Goal: Task Accomplishment & Management: Manage account settings

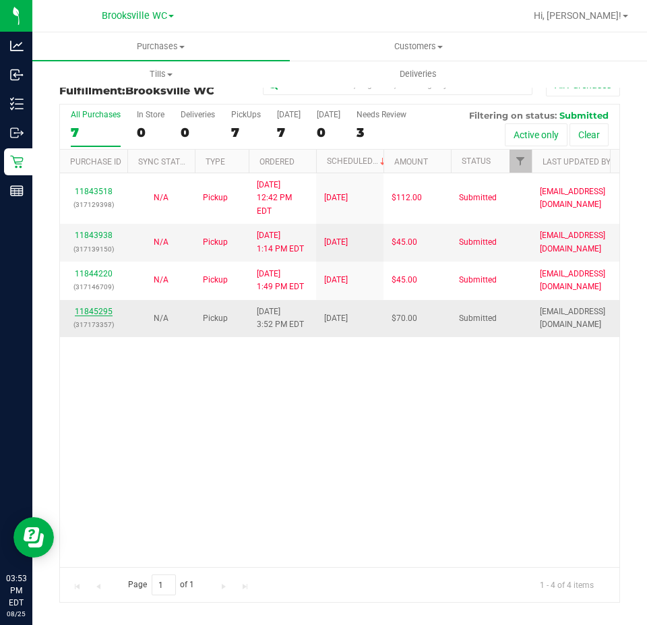
click at [92, 307] on link "11845295" at bounding box center [94, 311] width 38 height 9
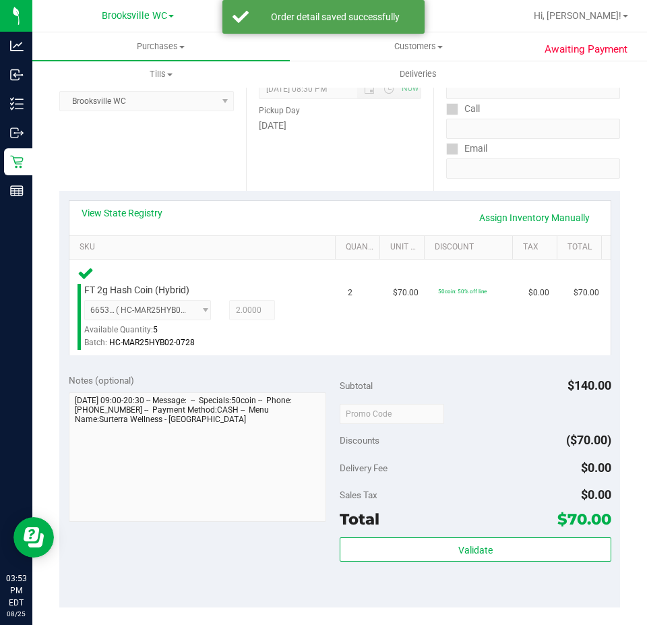
scroll to position [405, 0]
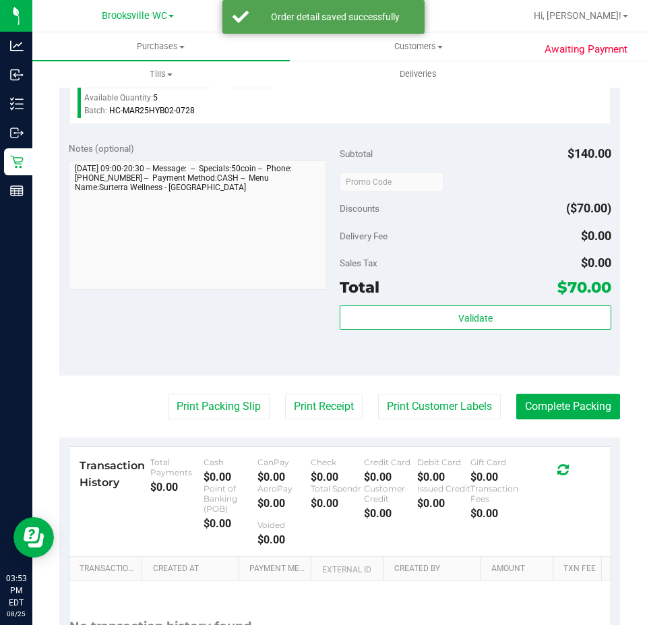
click at [429, 302] on div "Subtotal $140.00 Discounts ($70.00) Delivery Fee $0.00 Sales Tax $0.00 Total $7…" at bounding box center [476, 254] width 272 height 225
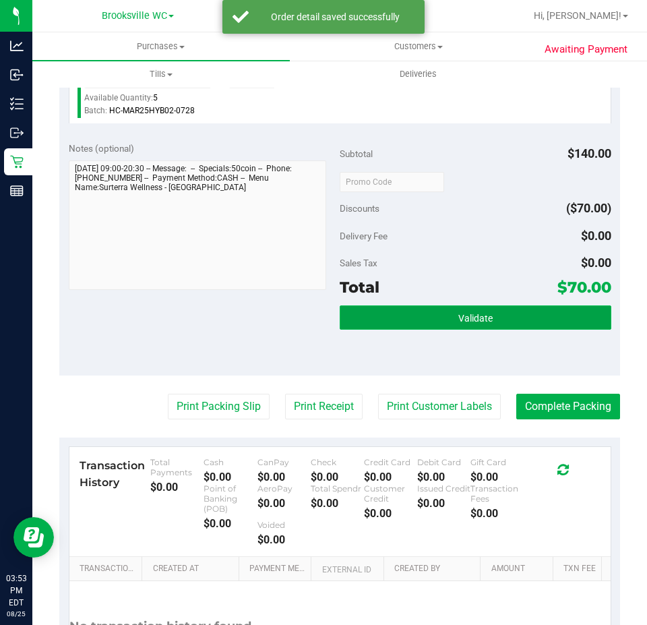
click at [427, 318] on button "Validate" at bounding box center [476, 317] width 272 height 24
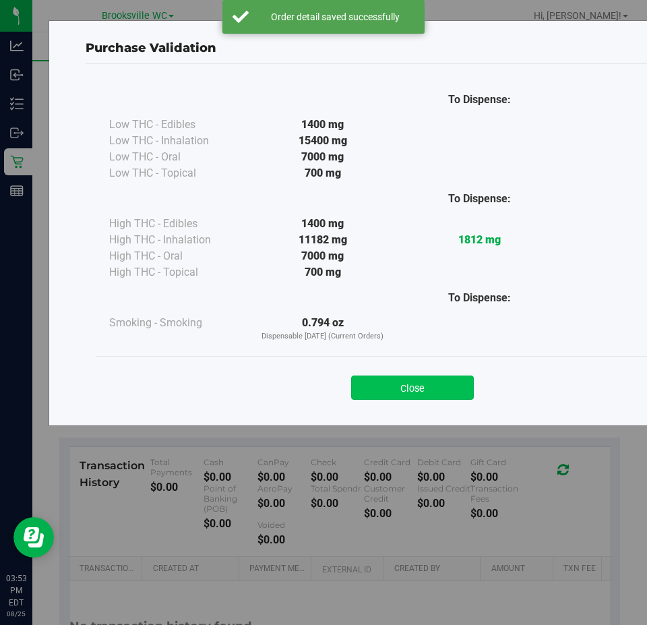
click at [383, 393] on button "Close" at bounding box center [412, 388] width 123 height 24
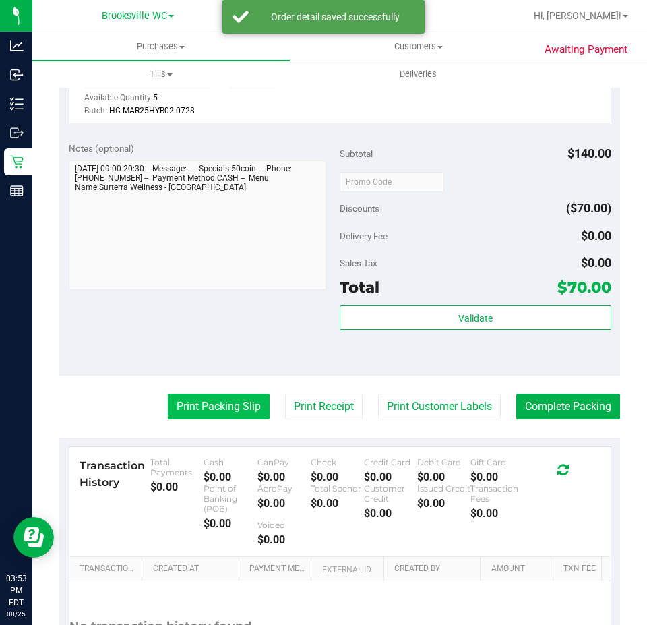
click at [207, 419] on button "Print Packing Slip" at bounding box center [219, 407] width 102 height 26
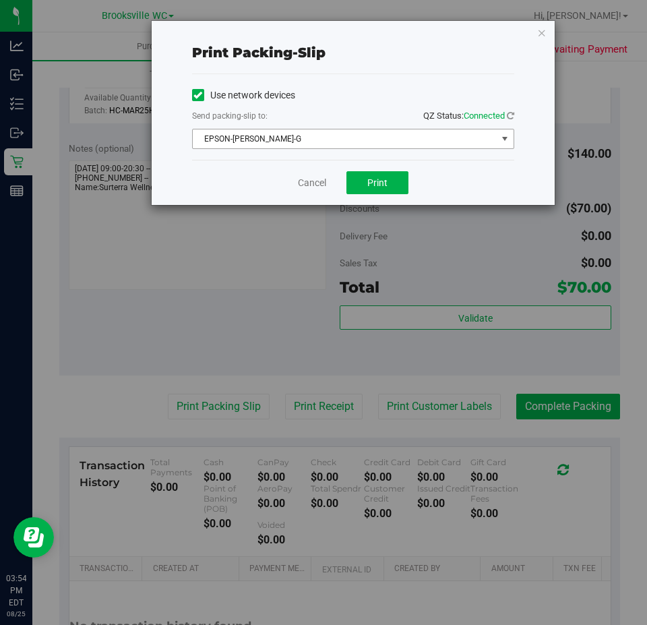
click at [363, 131] on span "EPSON-BECKY-G" at bounding box center [345, 138] width 304 height 19
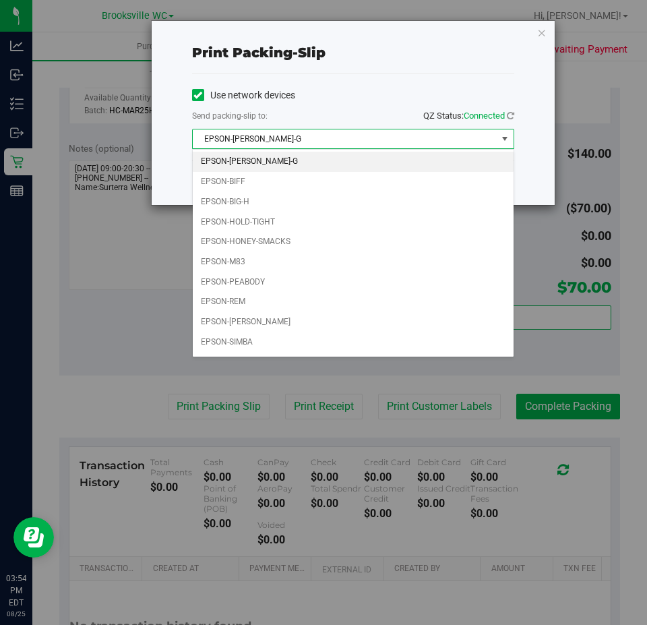
click at [332, 105] on div "Use network devices" at bounding box center [353, 95] width 322 height 20
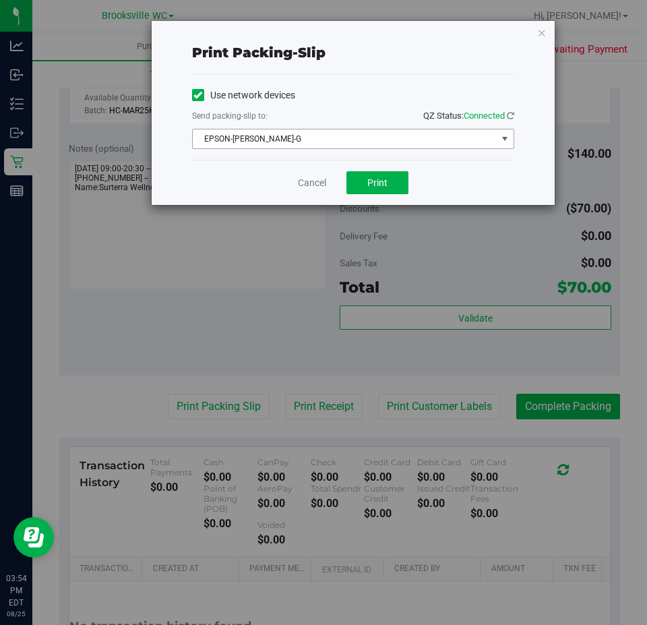
click at [296, 137] on span "EPSON-BECKY-G" at bounding box center [345, 138] width 304 height 19
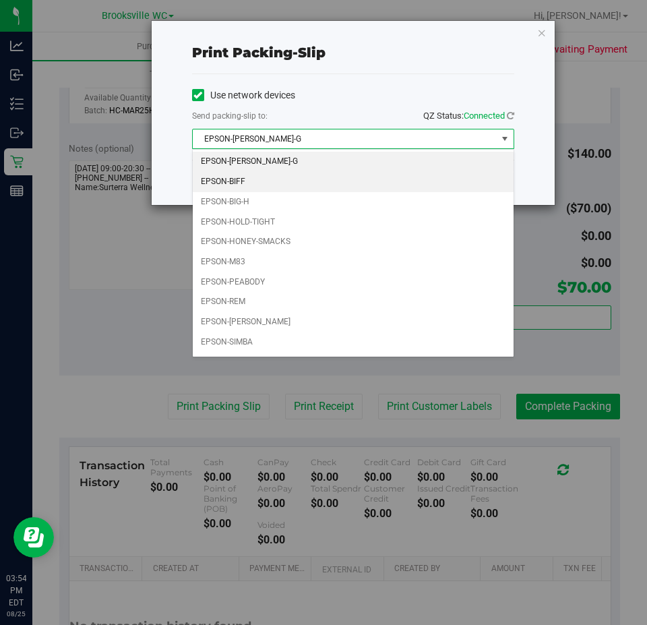
click at [253, 188] on li "EPSON-BIFF" at bounding box center [353, 182] width 321 height 20
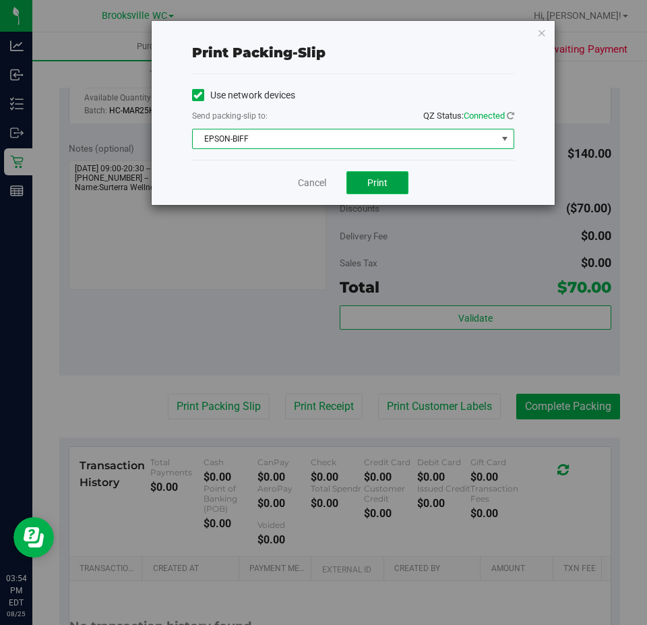
click at [374, 174] on button "Print" at bounding box center [378, 182] width 62 height 23
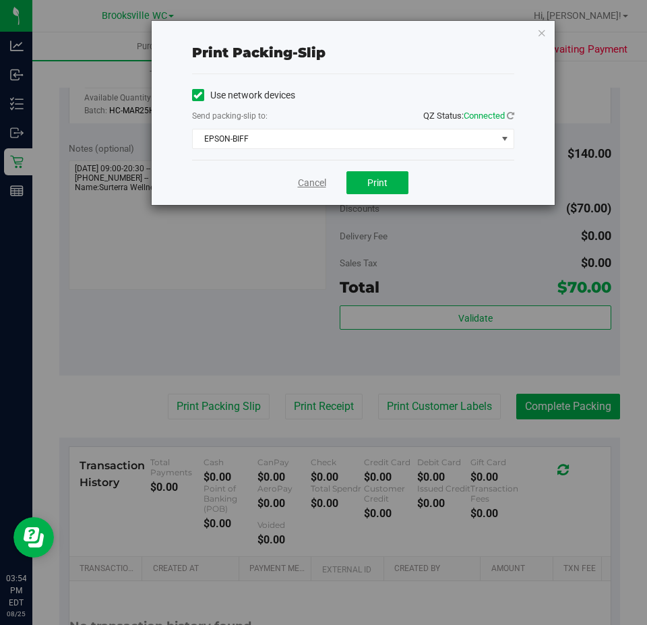
click at [313, 185] on link "Cancel" at bounding box center [312, 183] width 28 height 14
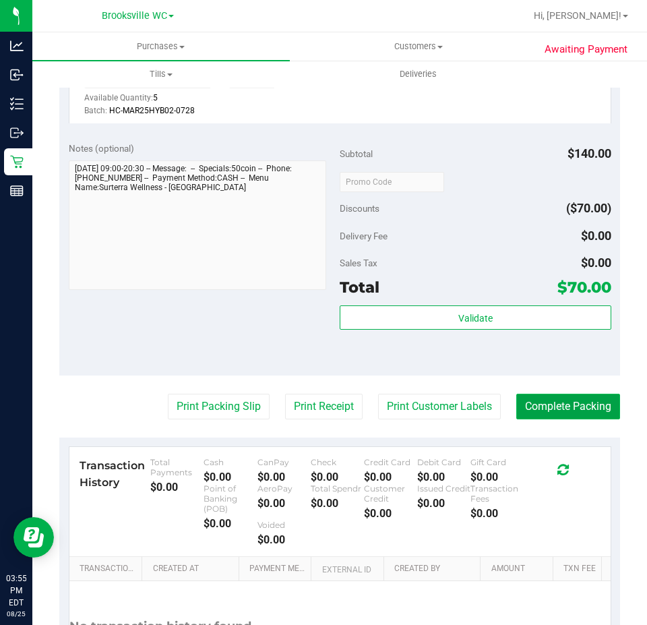
click at [536, 406] on button "Complete Packing" at bounding box center [569, 407] width 104 height 26
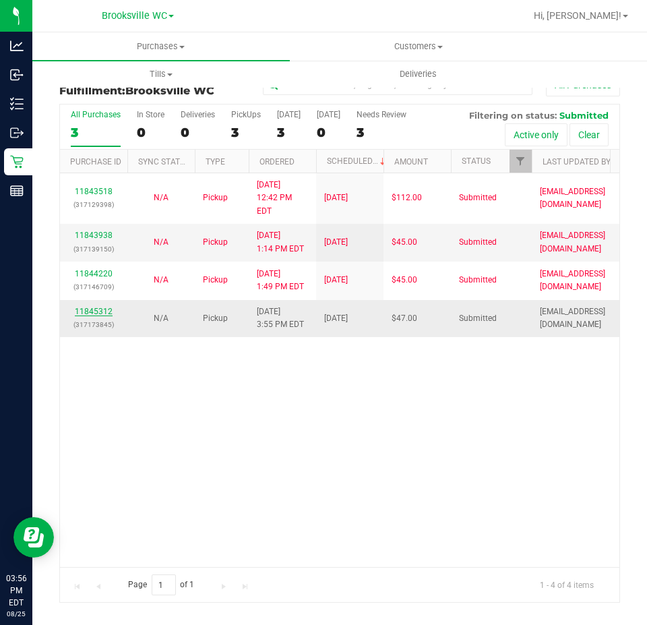
click at [101, 307] on link "11845312" at bounding box center [94, 311] width 38 height 9
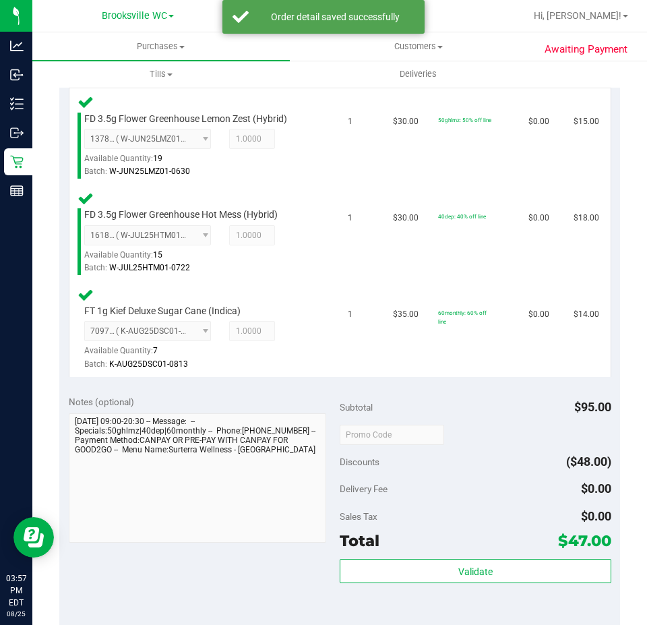
scroll to position [472, 0]
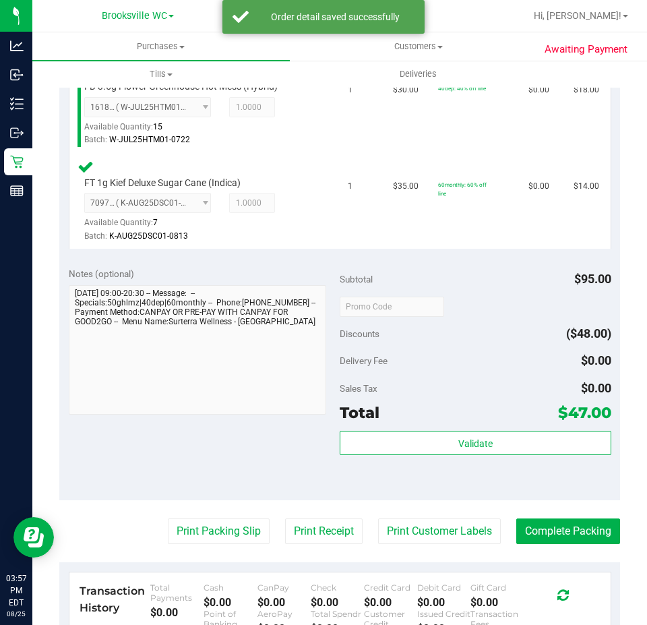
click at [473, 458] on div "Validate" at bounding box center [476, 461] width 272 height 61
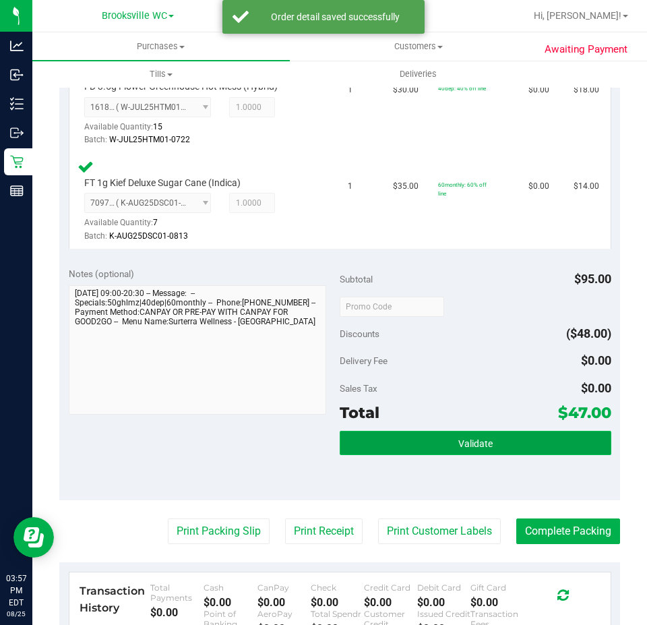
click at [469, 448] on span "Validate" at bounding box center [476, 443] width 34 height 11
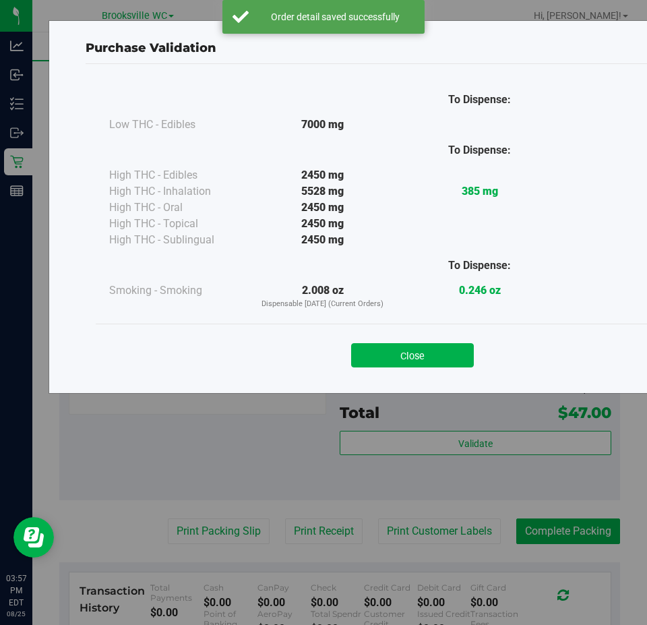
click at [394, 336] on div "Close" at bounding box center [413, 351] width 614 height 34
click at [392, 347] on button "Close" at bounding box center [412, 355] width 123 height 24
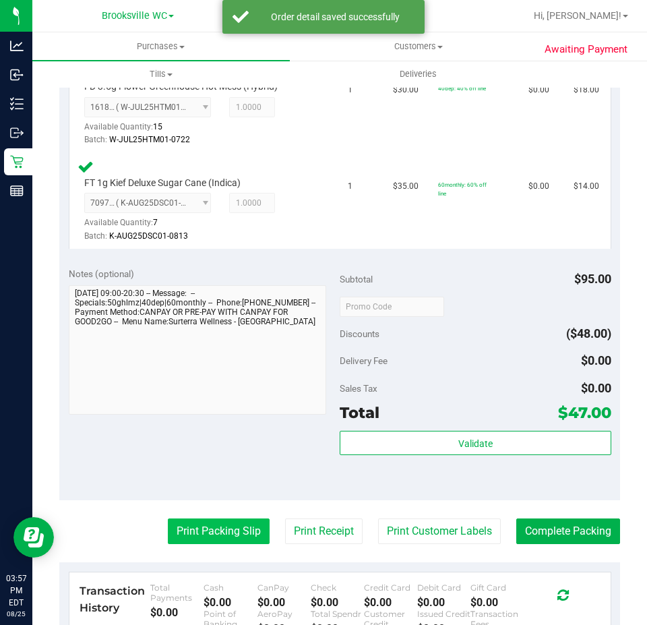
click at [239, 527] on button "Print Packing Slip" at bounding box center [219, 532] width 102 height 26
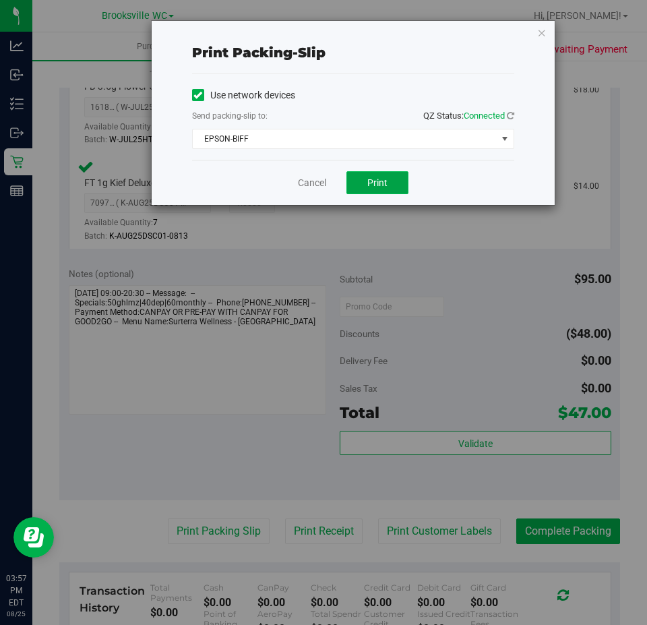
click at [378, 189] on button "Print" at bounding box center [378, 182] width 62 height 23
click at [317, 181] on link "Cancel" at bounding box center [312, 183] width 28 height 14
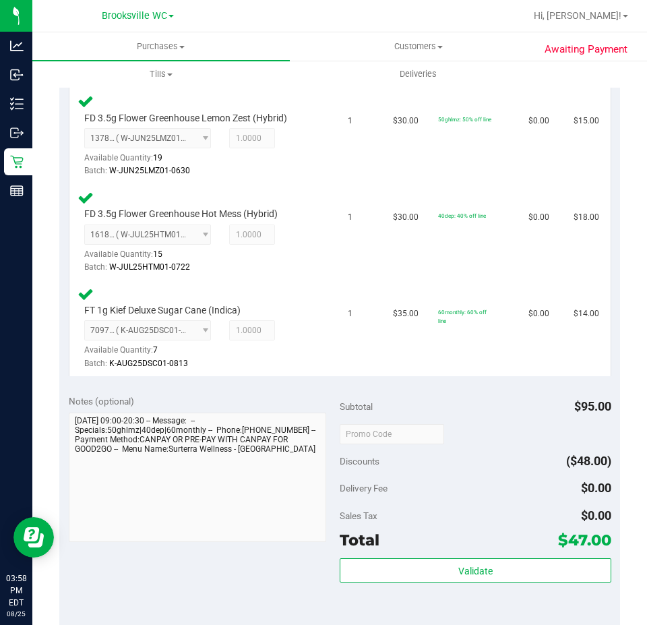
scroll to position [405, 0]
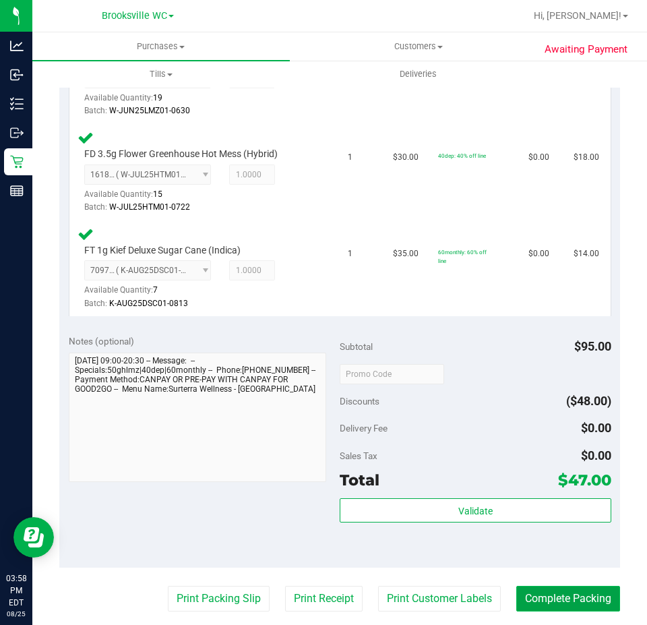
click at [535, 568] on button "Complete Packing" at bounding box center [569, 599] width 104 height 26
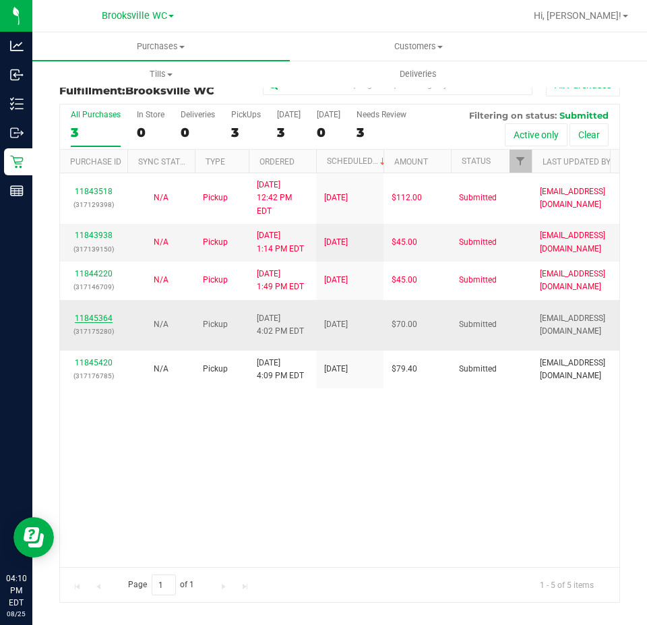
click at [100, 314] on link "11845364" at bounding box center [94, 318] width 38 height 9
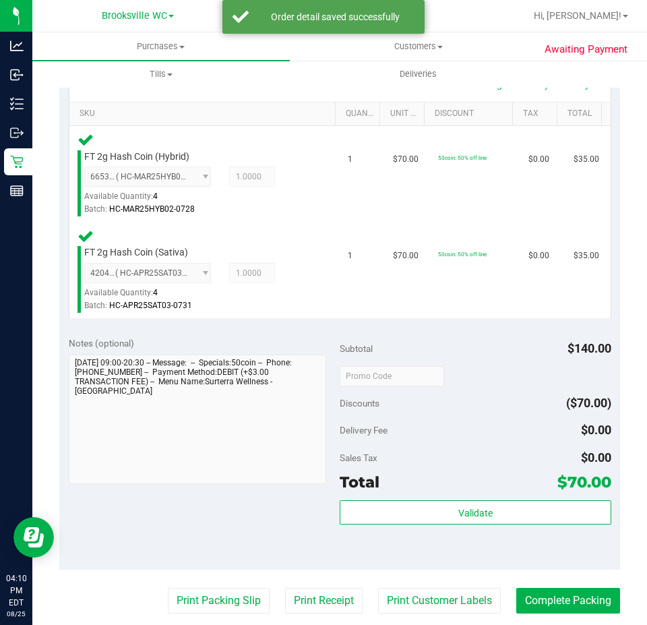
scroll to position [337, 0]
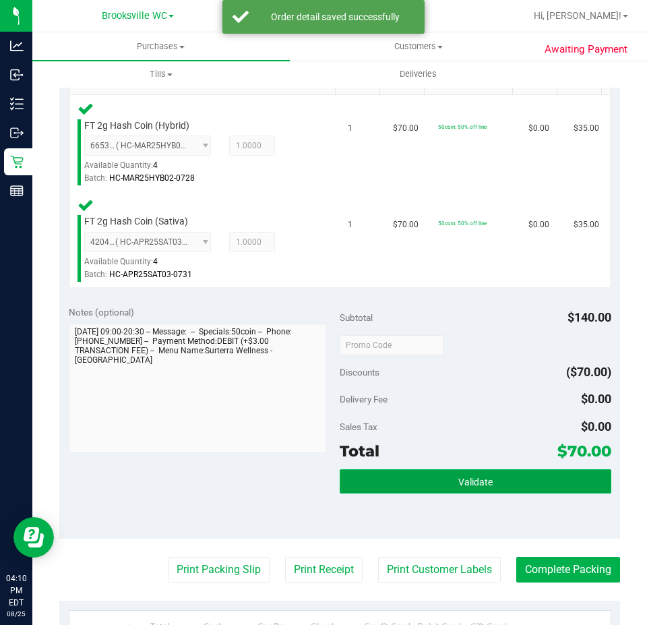
click at [486, 484] on button "Validate" at bounding box center [476, 481] width 272 height 24
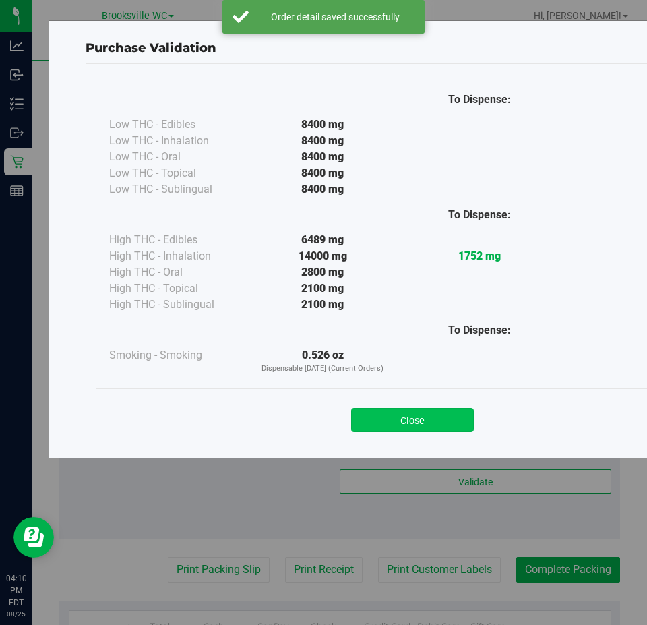
click at [403, 423] on button "Close" at bounding box center [412, 420] width 123 height 24
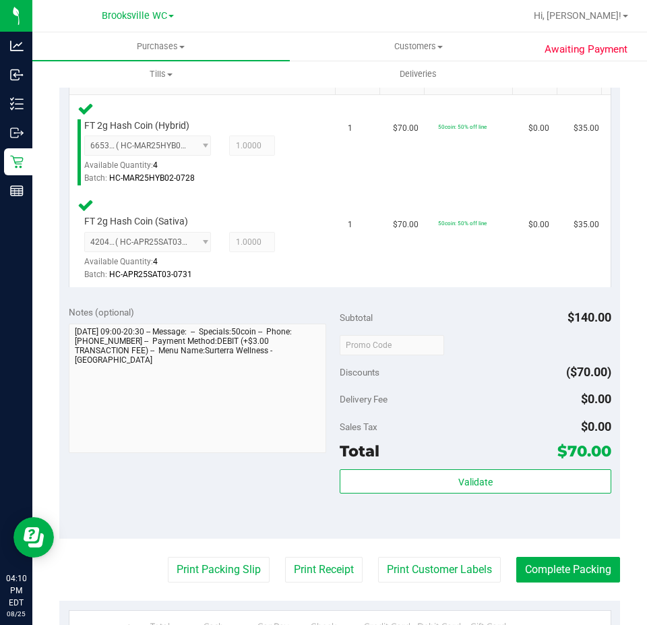
click at [95, 564] on div "Print Packing Slip Print Receipt Print Customer Labels Complete Packing" at bounding box center [339, 570] width 561 height 26
click at [189, 568] on button "Print Packing Slip" at bounding box center [219, 570] width 102 height 26
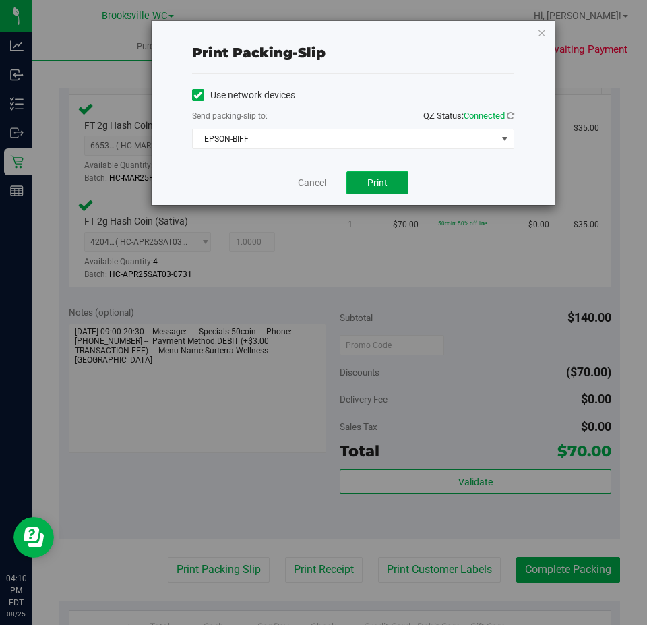
click at [389, 183] on button "Print" at bounding box center [378, 182] width 62 height 23
click at [308, 185] on link "Cancel" at bounding box center [312, 183] width 28 height 14
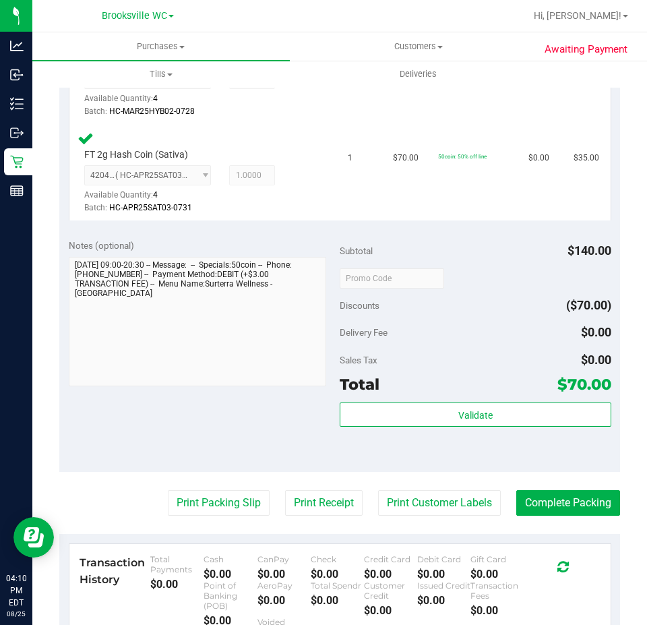
scroll to position [472, 0]
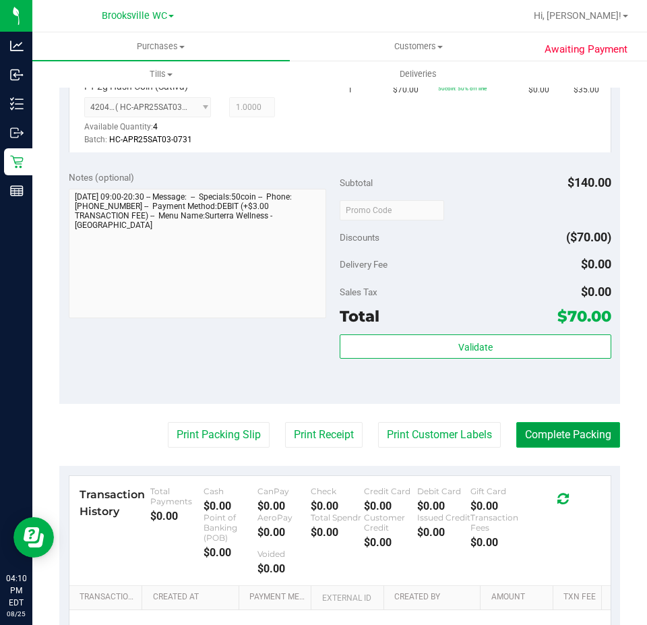
click at [521, 439] on button "Complete Packing" at bounding box center [569, 435] width 104 height 26
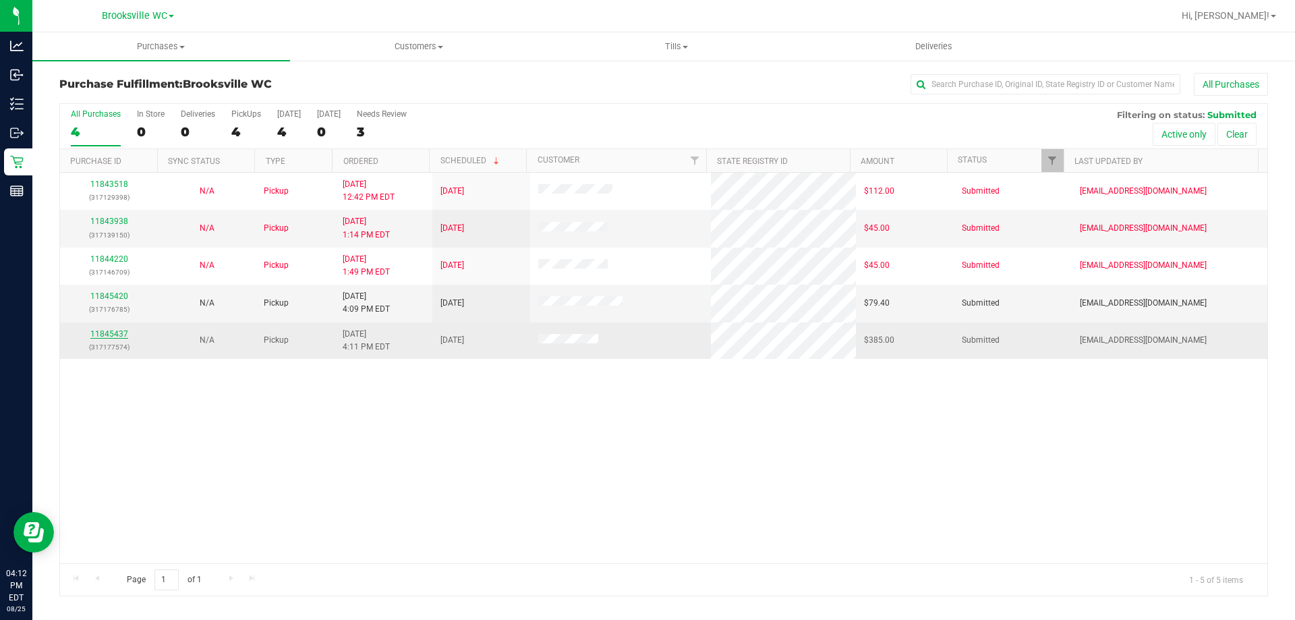
click at [120, 335] on link "11845437" at bounding box center [109, 333] width 38 height 9
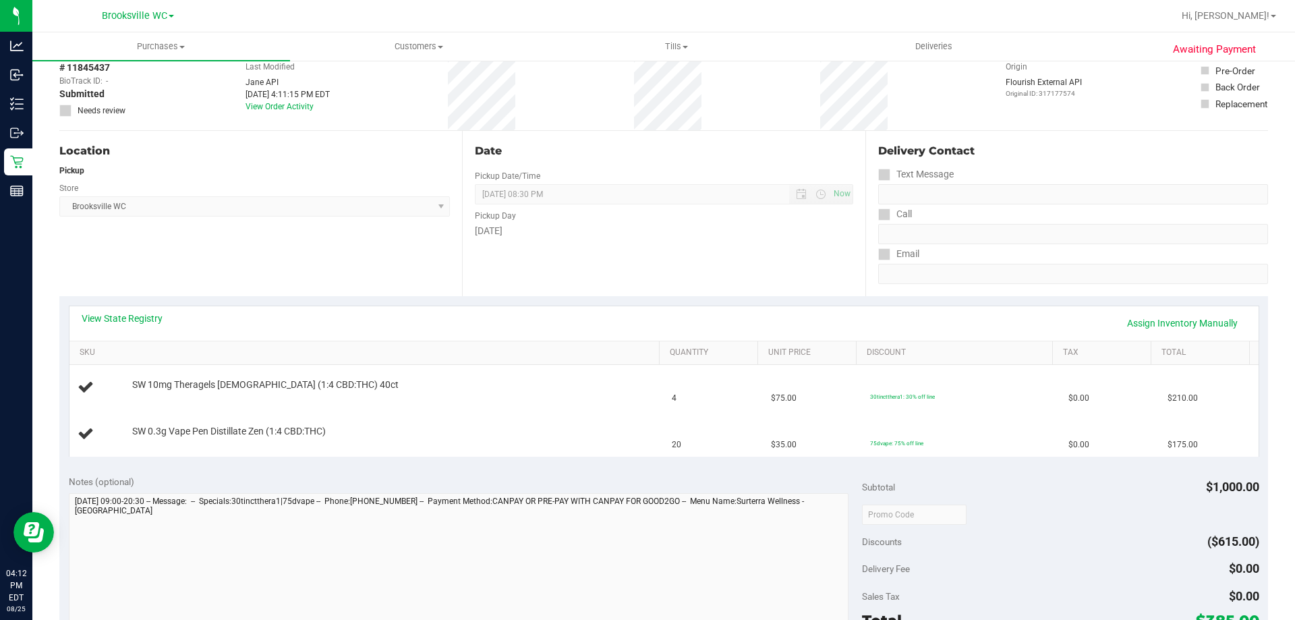
scroll to position [135, 0]
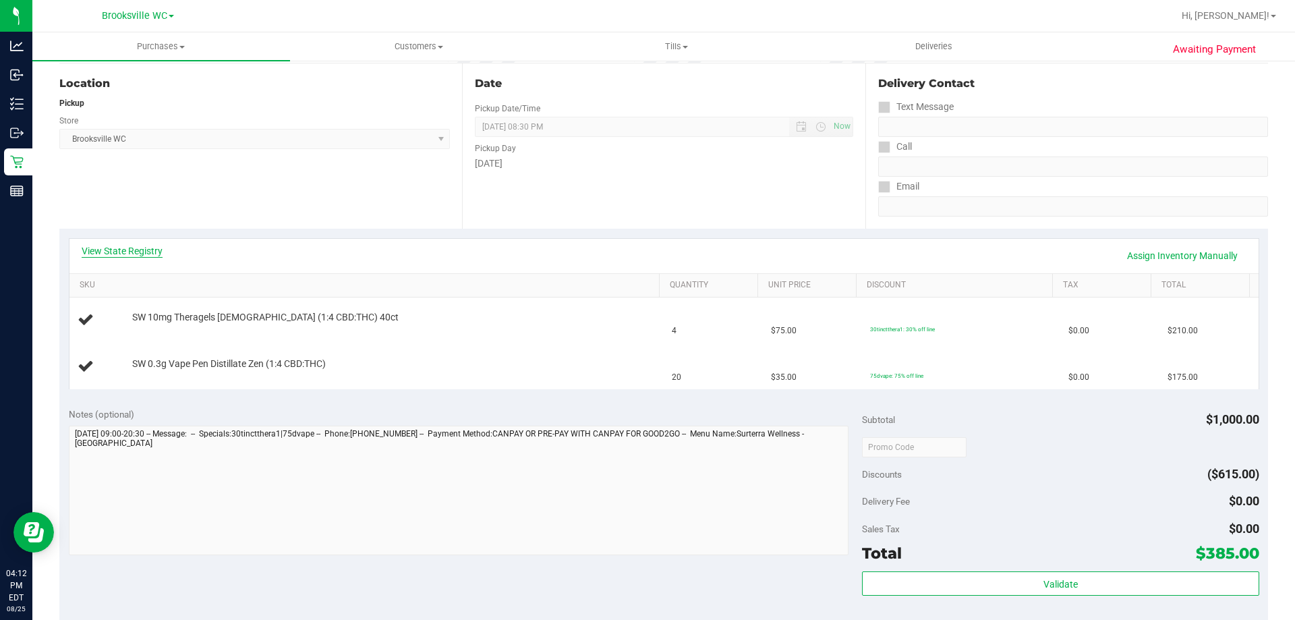
click at [105, 245] on link "View State Registry" at bounding box center [122, 250] width 81 height 13
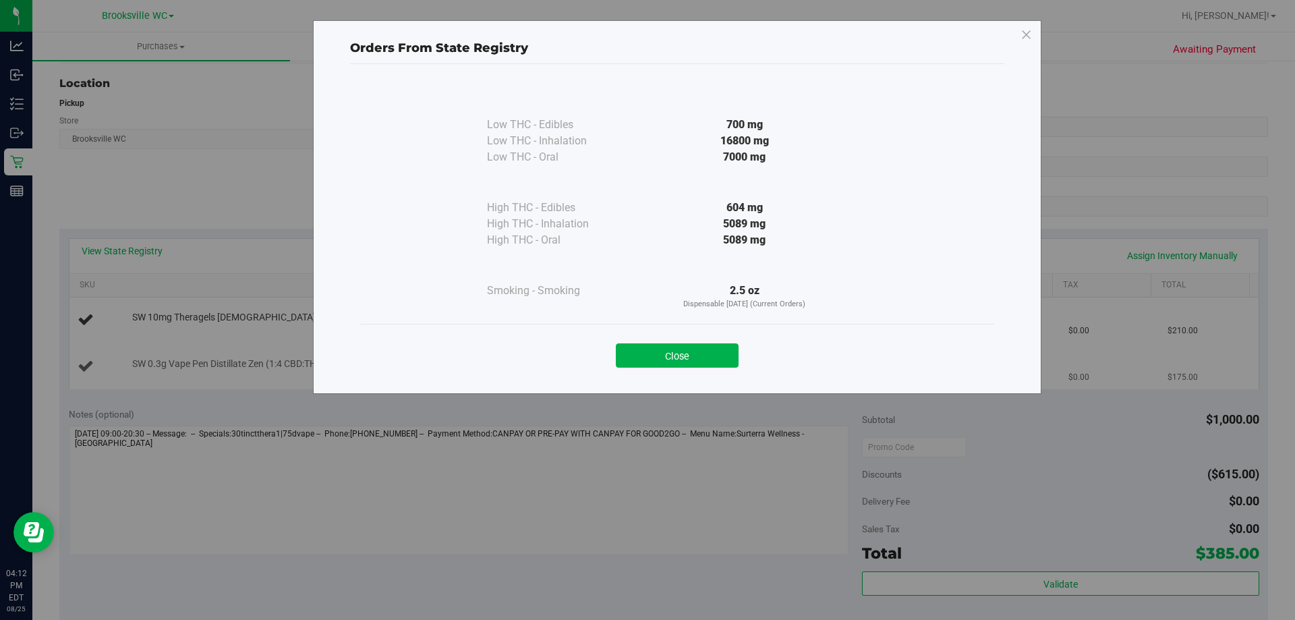
click at [588, 344] on button "Close" at bounding box center [677, 355] width 123 height 24
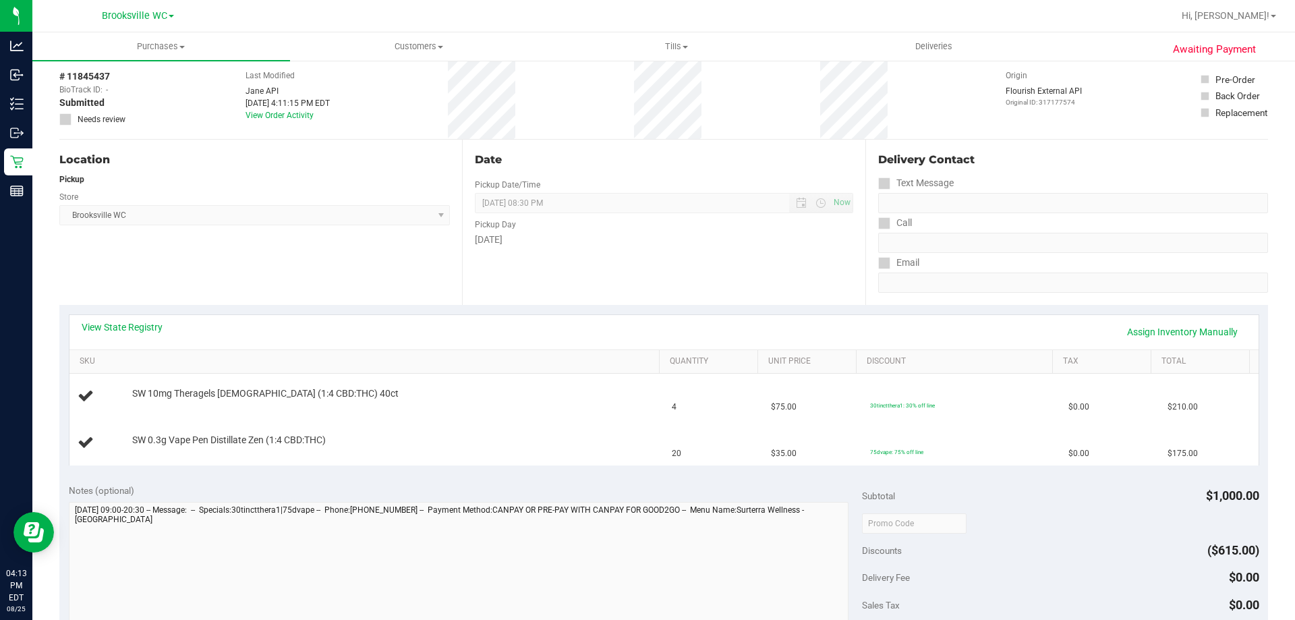
scroll to position [0, 0]
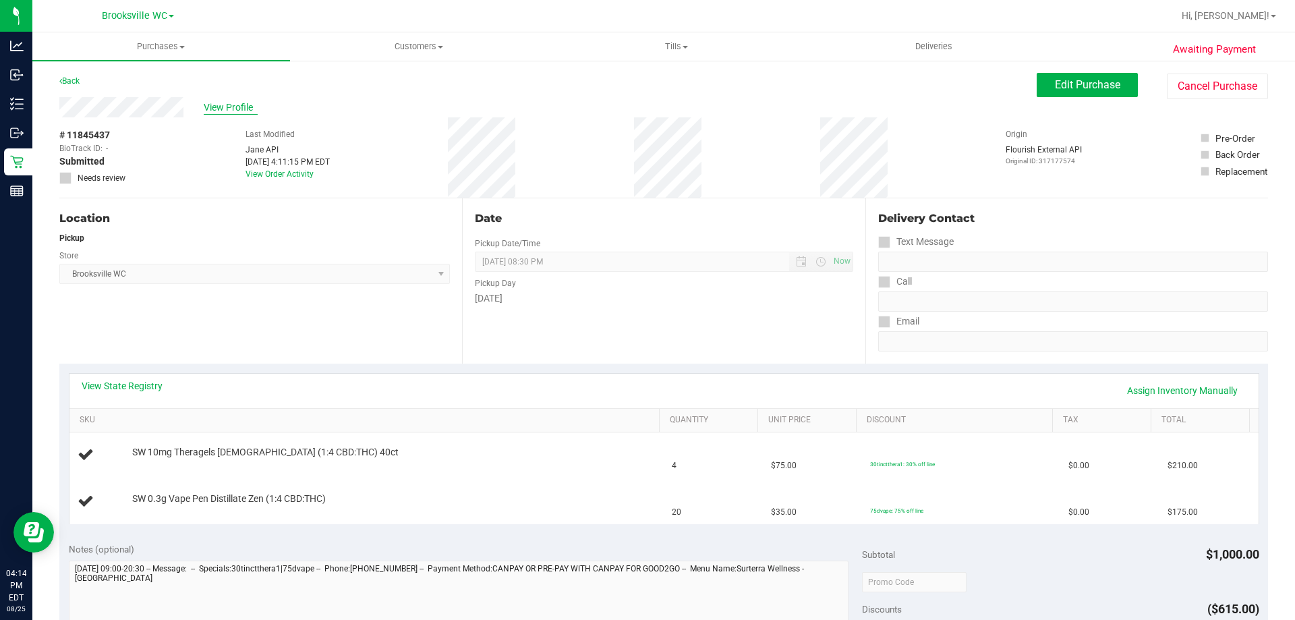
click at [235, 107] on span "View Profile" at bounding box center [231, 107] width 54 height 14
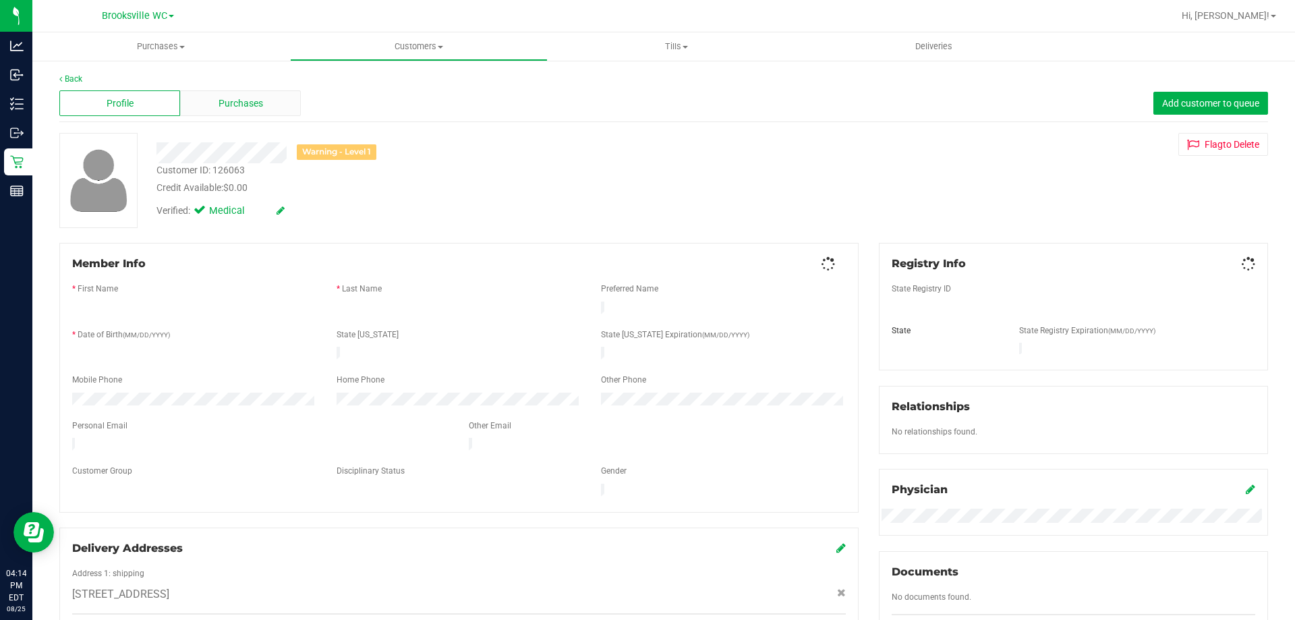
click at [256, 107] on span "Purchases" at bounding box center [240, 103] width 45 height 14
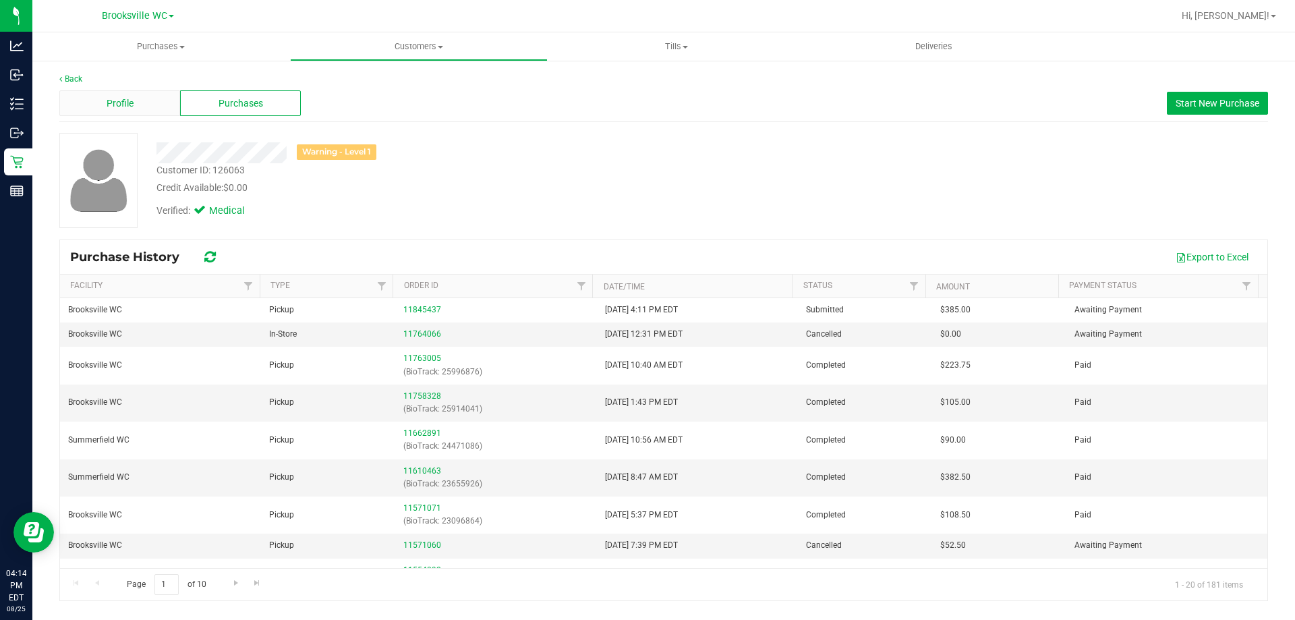
click at [148, 107] on div "Profile" at bounding box center [119, 103] width 121 height 26
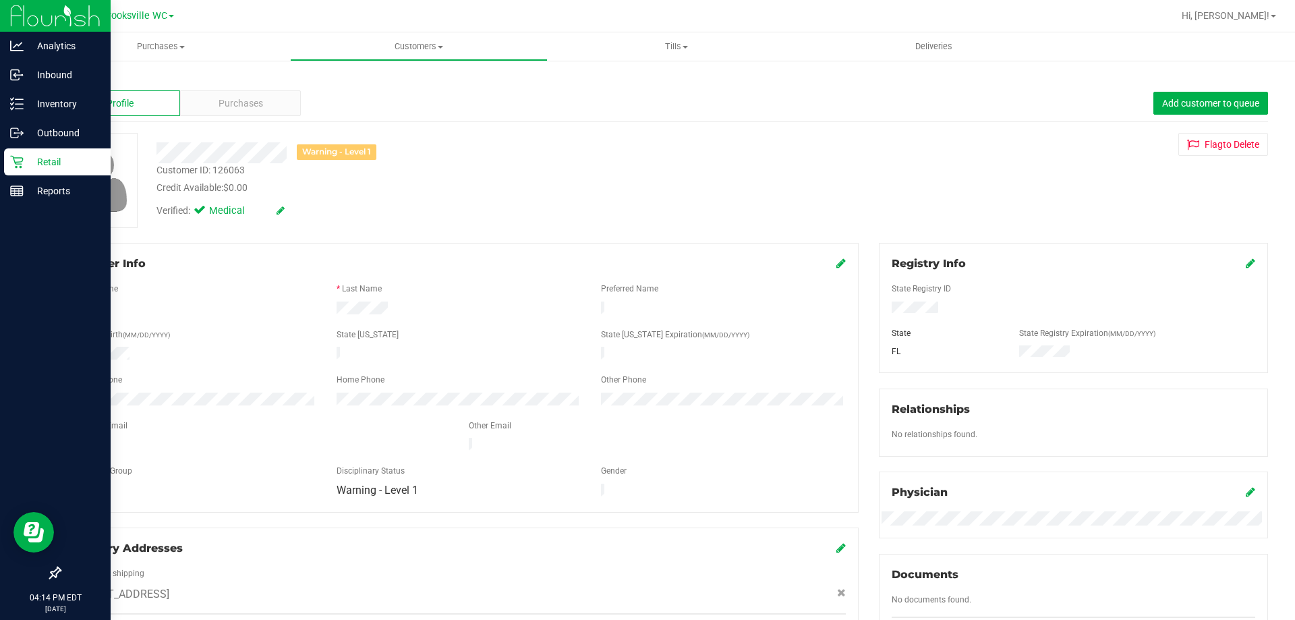
click at [48, 167] on p "Retail" at bounding box center [64, 162] width 81 height 16
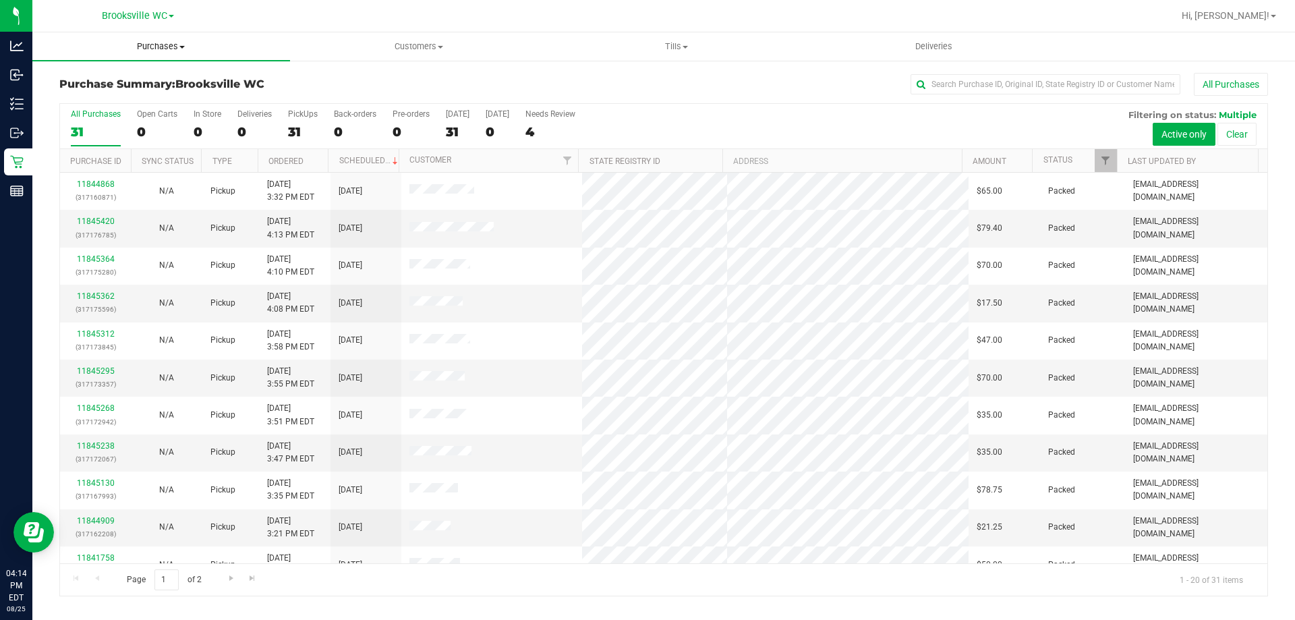
click at [139, 42] on span "Purchases" at bounding box center [161, 46] width 258 height 12
click at [160, 90] on li "Fulfillment" at bounding box center [161, 98] width 258 height 16
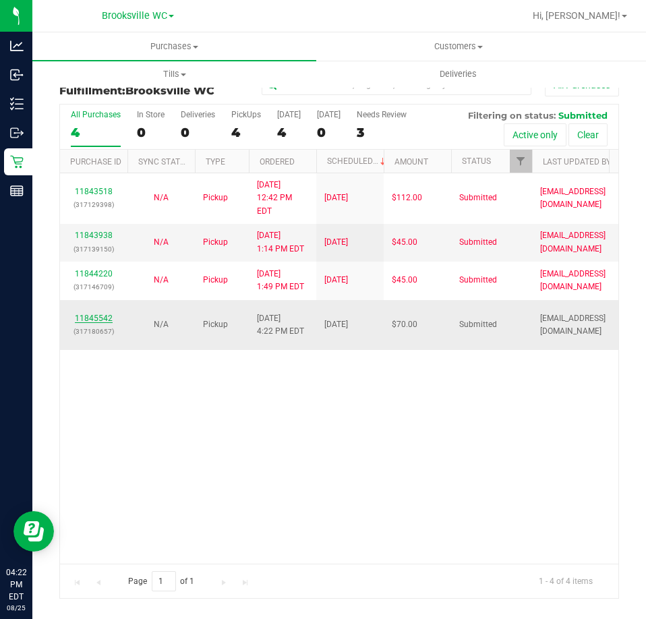
click at [103, 314] on link "11845542" at bounding box center [94, 318] width 38 height 9
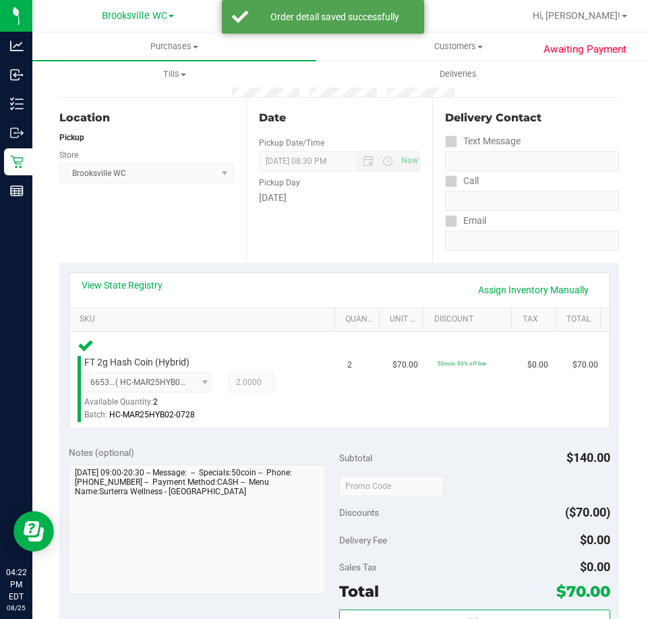
scroll to position [270, 0]
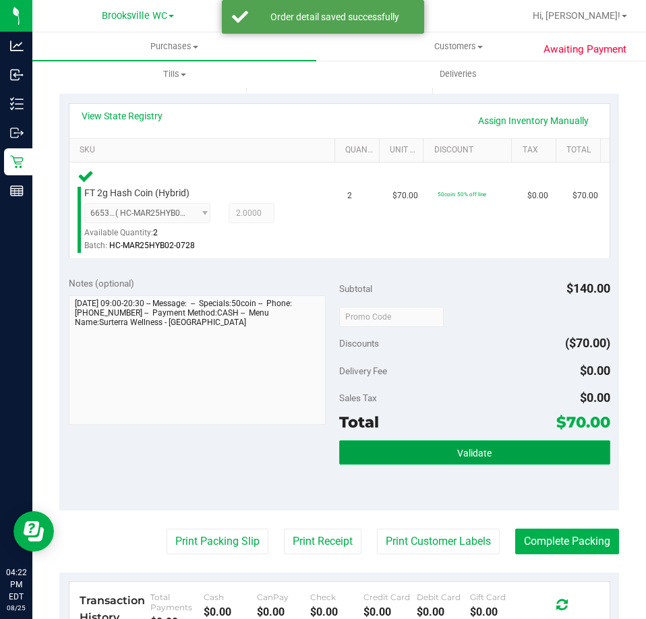
click at [366, 444] on button "Validate" at bounding box center [474, 452] width 271 height 24
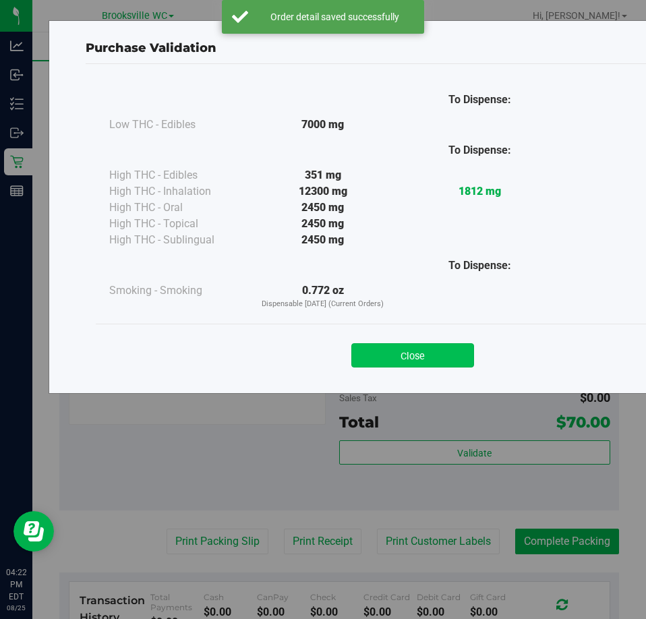
click at [409, 344] on button "Close" at bounding box center [412, 355] width 123 height 24
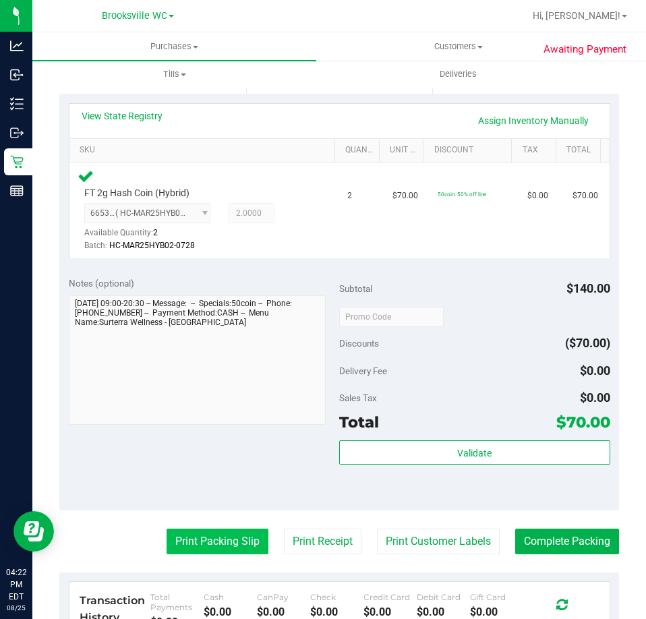
click at [247, 550] on button "Print Packing Slip" at bounding box center [218, 542] width 102 height 26
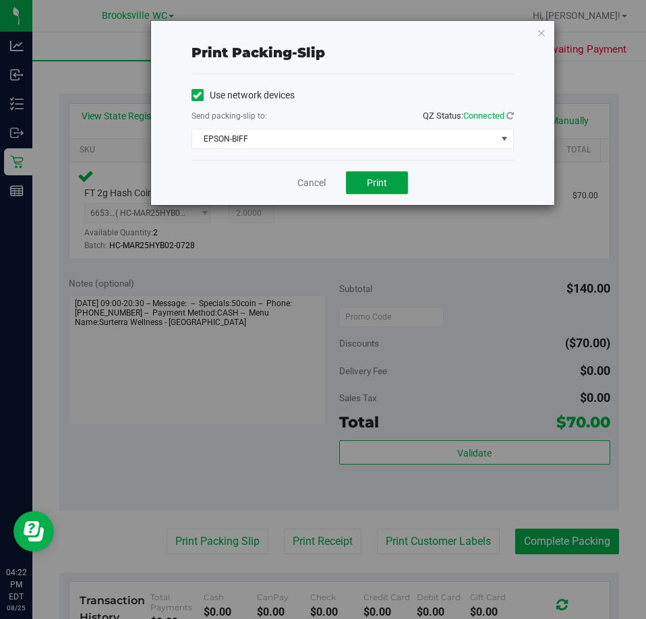
click at [375, 173] on button "Print" at bounding box center [377, 182] width 62 height 23
click at [308, 181] on link "Cancel" at bounding box center [311, 183] width 28 height 14
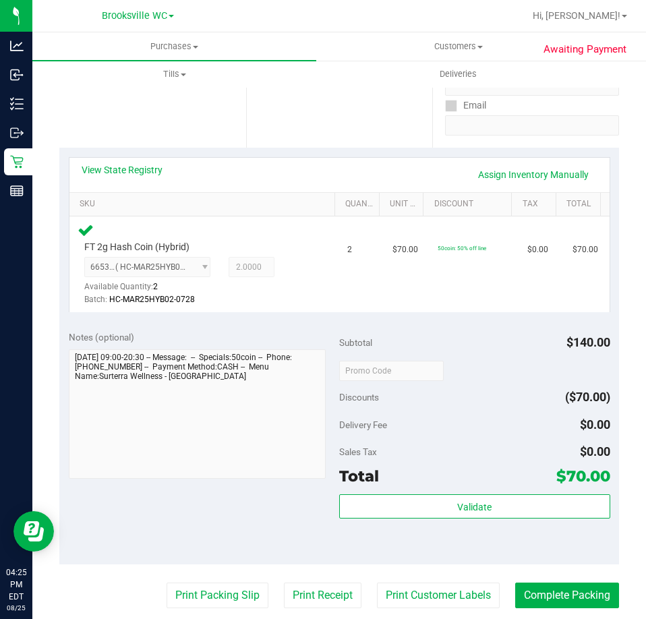
scroll to position [405, 0]
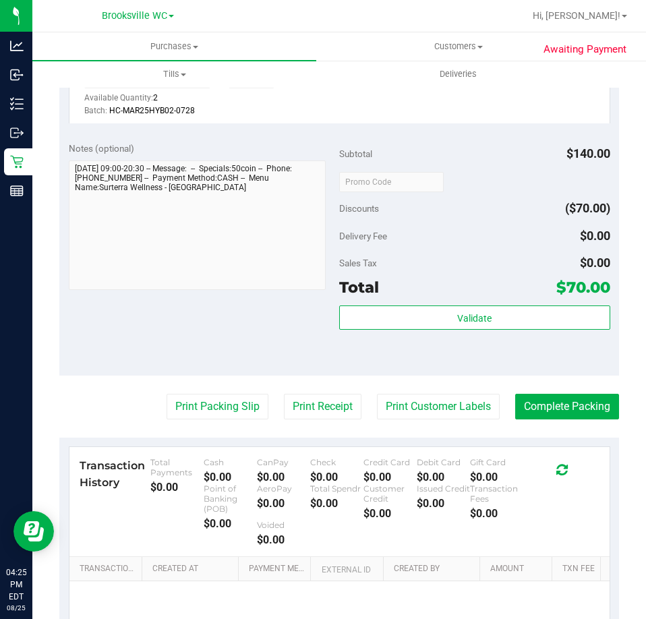
click at [564, 420] on purchase-details "Back Edit Purchase Cancel Purchase View Profile # 11845542 BioTrack ID: - Submi…" at bounding box center [339, 197] width 560 height 1058
click at [561, 409] on button "Complete Packing" at bounding box center [567, 407] width 104 height 26
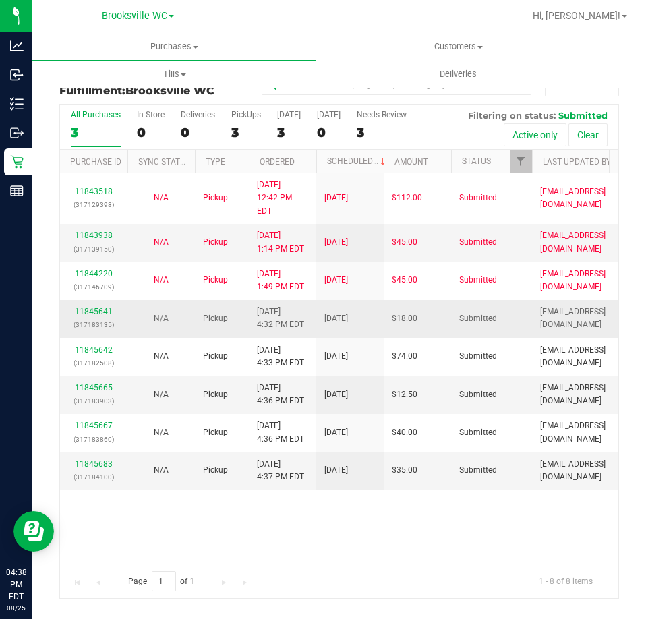
click at [91, 307] on link "11845641" at bounding box center [94, 311] width 38 height 9
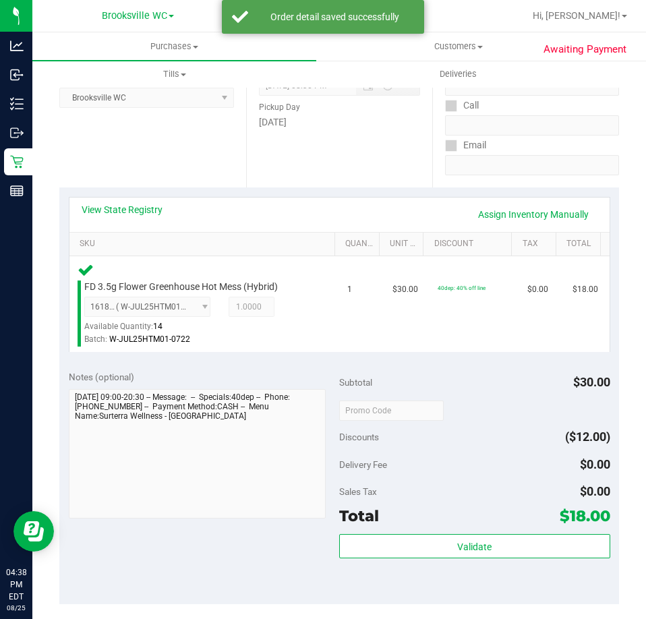
scroll to position [337, 0]
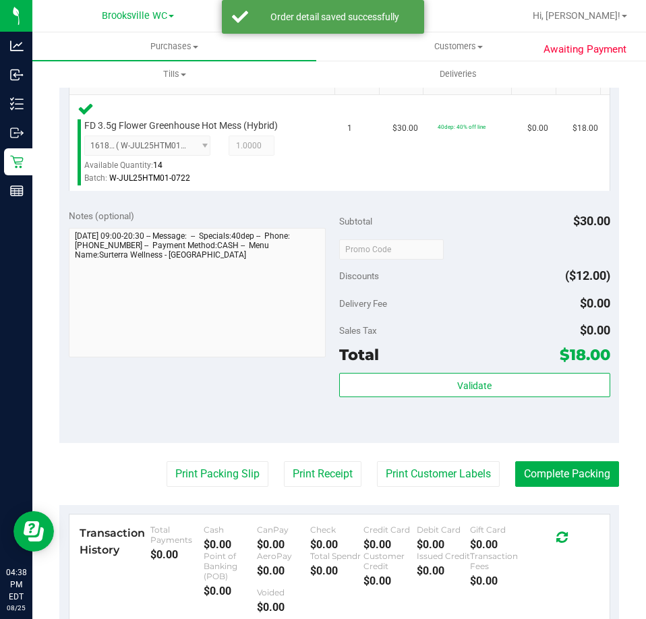
click at [455, 366] on div "Total $18.00" at bounding box center [474, 355] width 271 height 24
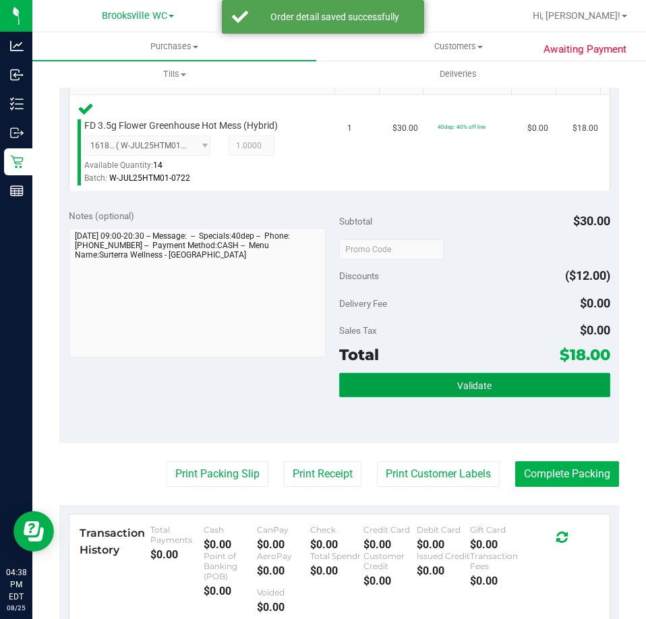
click at [457, 380] on span "Validate" at bounding box center [474, 385] width 34 height 11
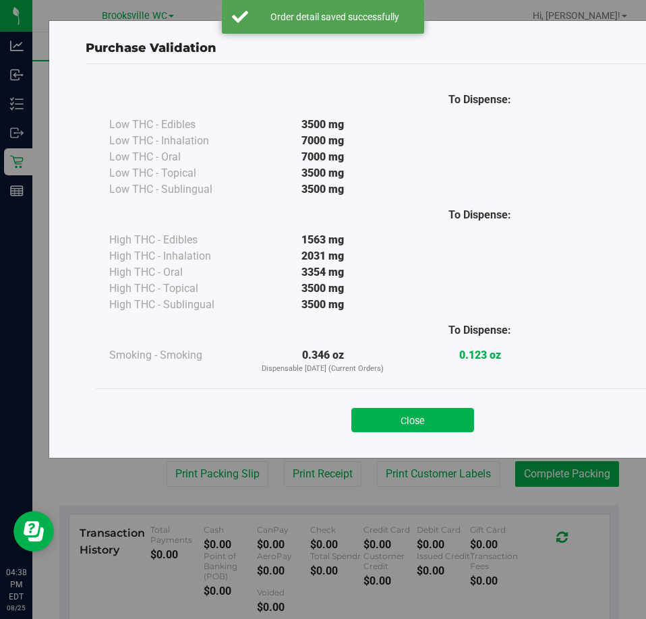
click at [416, 402] on div "Close" at bounding box center [413, 416] width 614 height 34
click at [420, 407] on div "Close" at bounding box center [413, 416] width 614 height 34
click at [420, 418] on button "Close" at bounding box center [412, 420] width 123 height 24
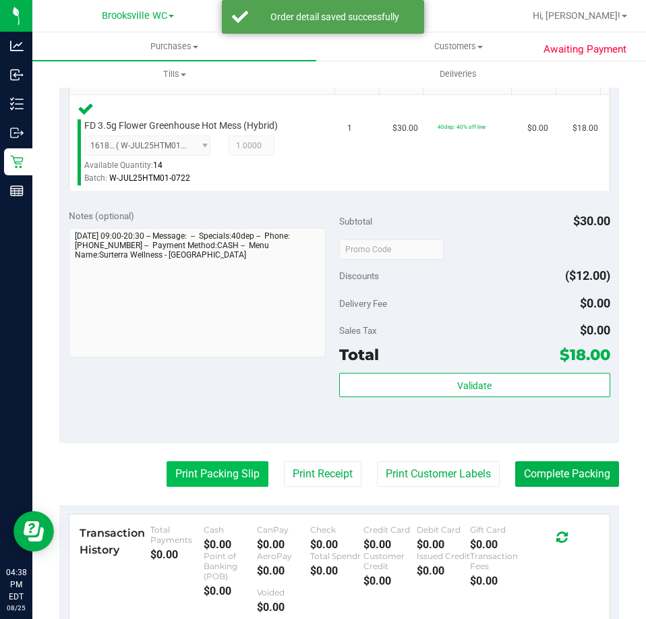
click at [215, 465] on button "Print Packing Slip" at bounding box center [218, 474] width 102 height 26
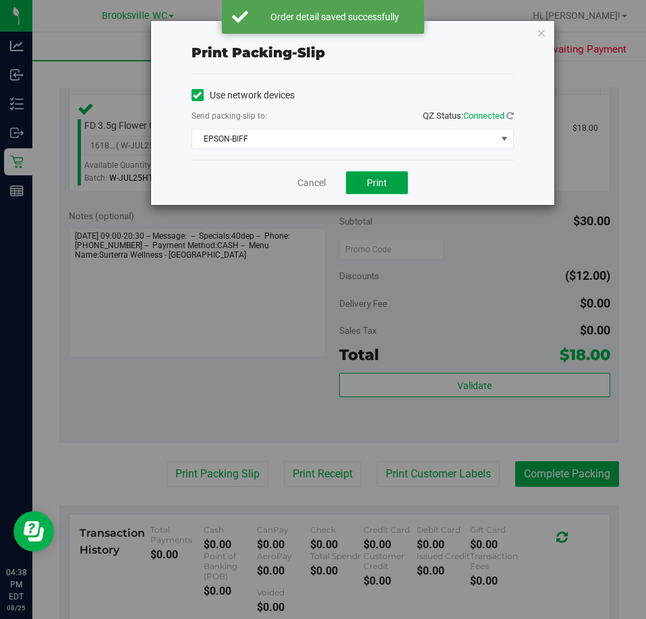
click at [389, 174] on button "Print" at bounding box center [377, 182] width 62 height 23
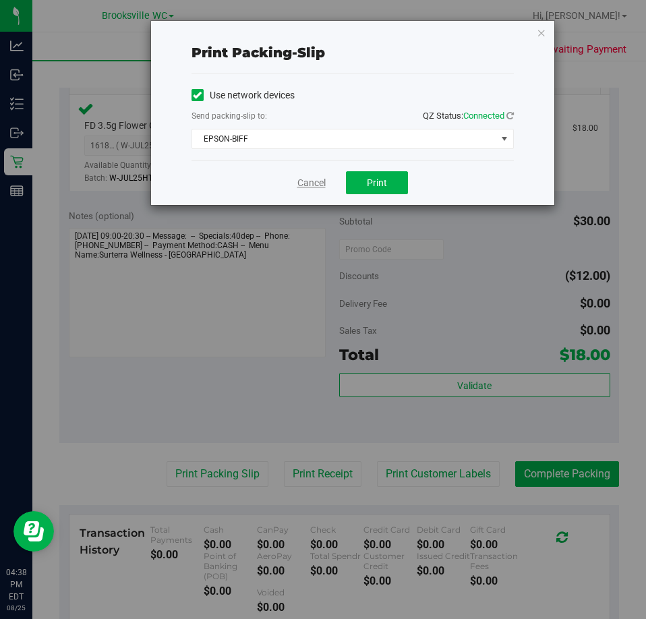
click at [300, 184] on link "Cancel" at bounding box center [311, 183] width 28 height 14
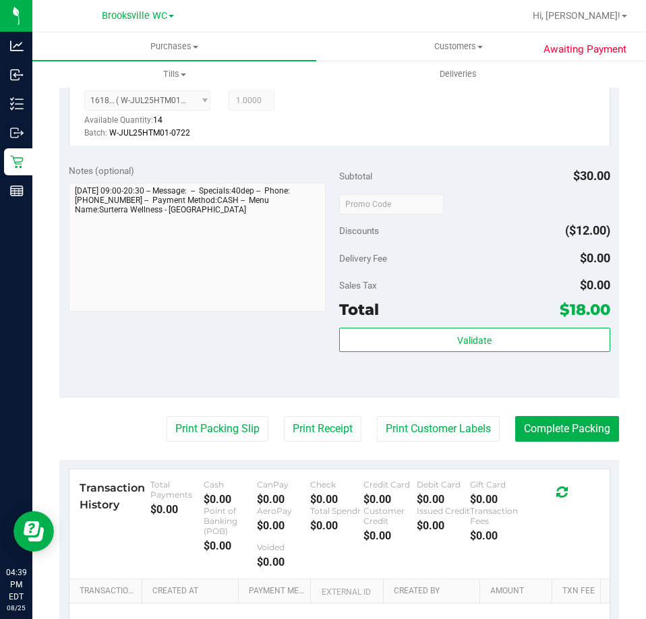
scroll to position [405, 0]
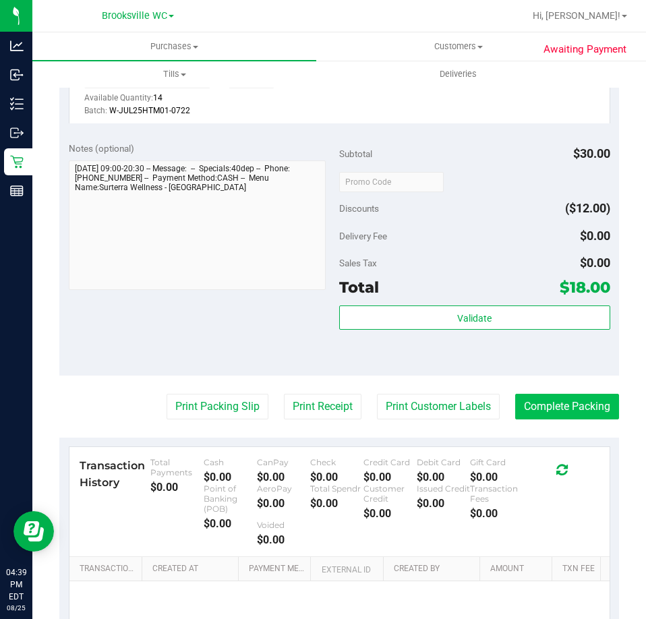
drag, startPoint x: 620, startPoint y: 427, endPoint x: 608, endPoint y: 419, distance: 15.2
click at [588, 424] on div "Awaiting Payment Back Edit Purchase Cancel Purchase View Profile # 11845641 Bio…" at bounding box center [339, 204] width 614 height 1099
click at [588, 409] on button "Complete Packing" at bounding box center [567, 407] width 104 height 26
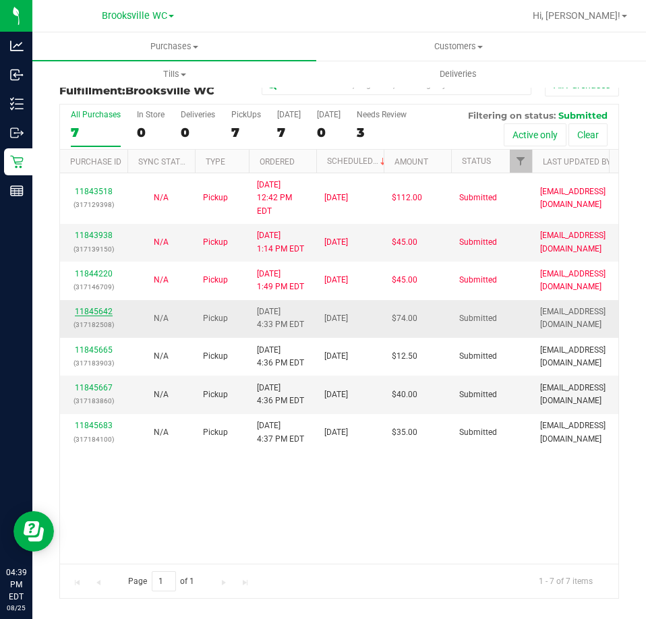
click at [94, 307] on link "11845642" at bounding box center [94, 311] width 38 height 9
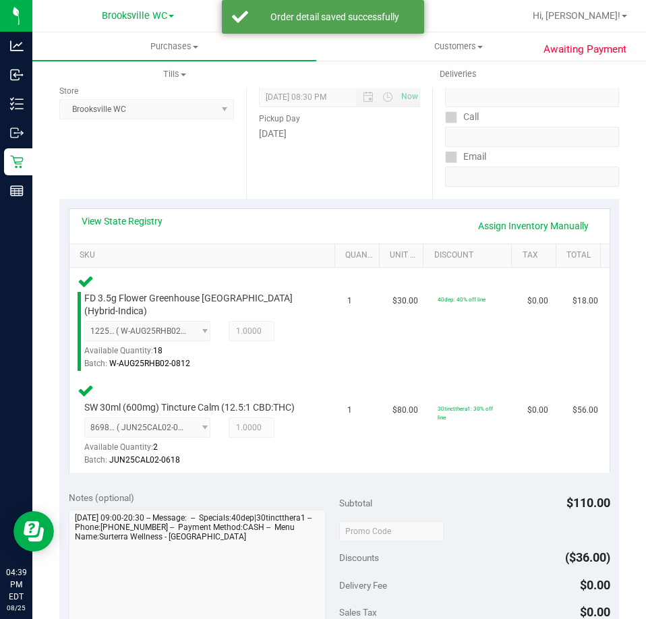
scroll to position [270, 0]
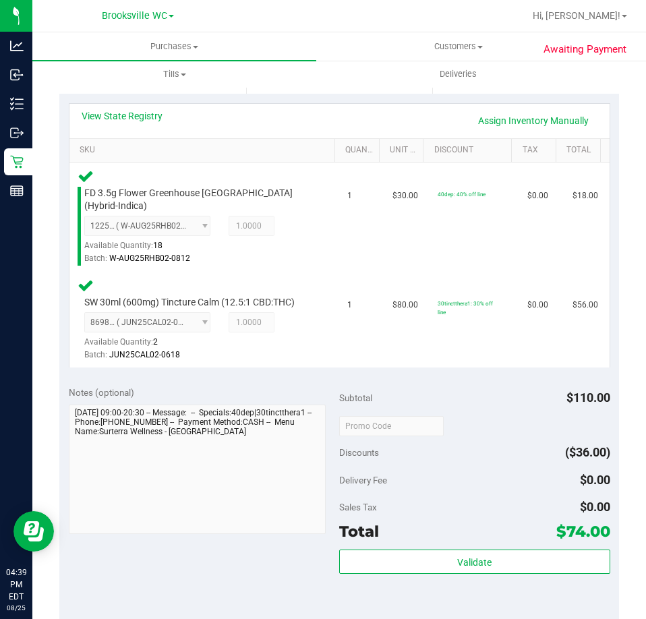
click at [447, 536] on div "Total $74.00" at bounding box center [474, 531] width 271 height 24
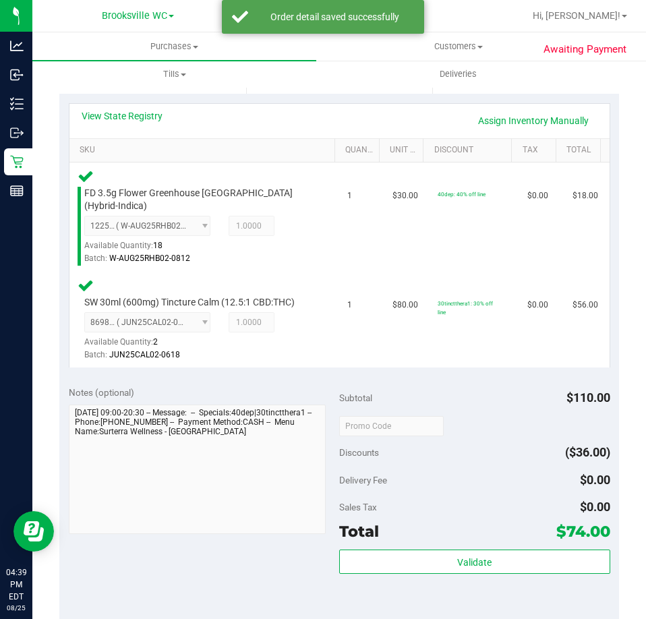
click at [450, 543] on div "Total $74.00" at bounding box center [474, 531] width 271 height 24
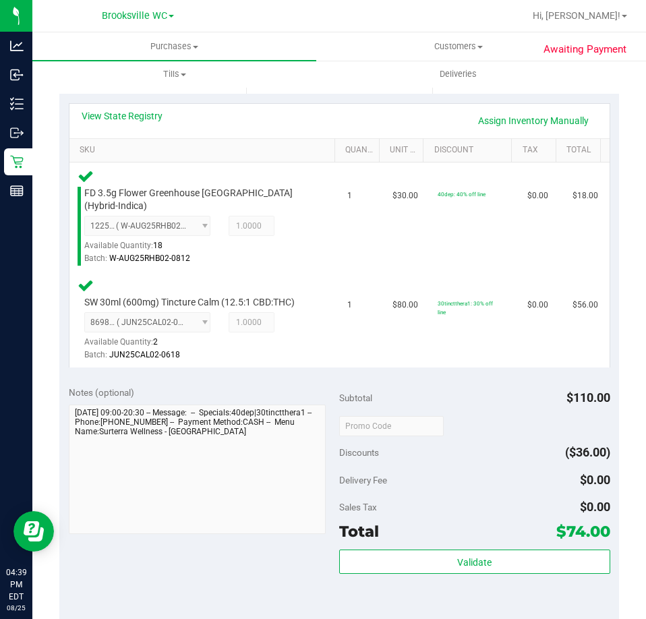
click at [450, 543] on div "Total $74.00" at bounding box center [474, 531] width 271 height 24
click at [450, 547] on div "Subtotal $110.00 Discounts ($36.00) Delivery Fee $0.00 Sales Tax $0.00 Total $7…" at bounding box center [474, 498] width 271 height 225
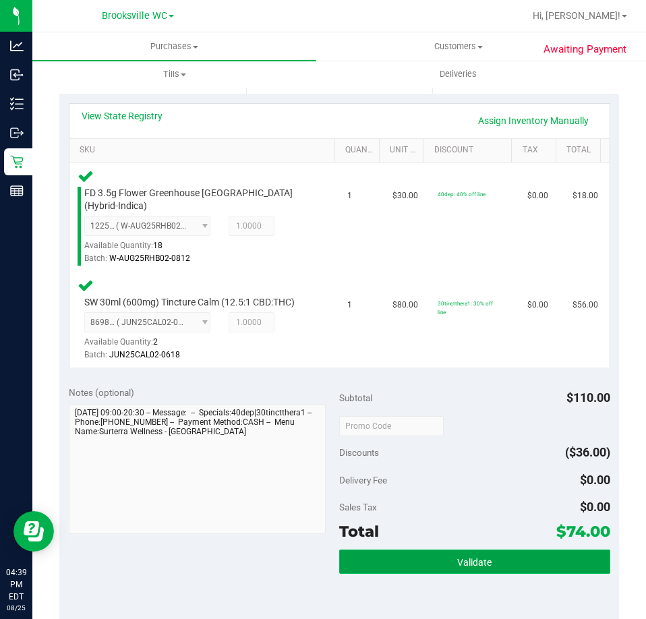
click at [436, 557] on button "Validate" at bounding box center [474, 562] width 271 height 24
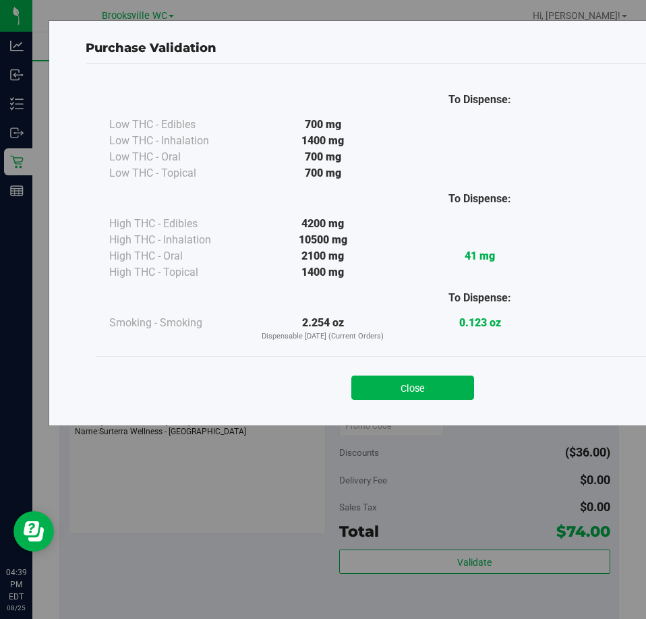
click at [368, 373] on div "Close" at bounding box center [413, 384] width 614 height 34
click at [378, 384] on button "Close" at bounding box center [412, 388] width 123 height 24
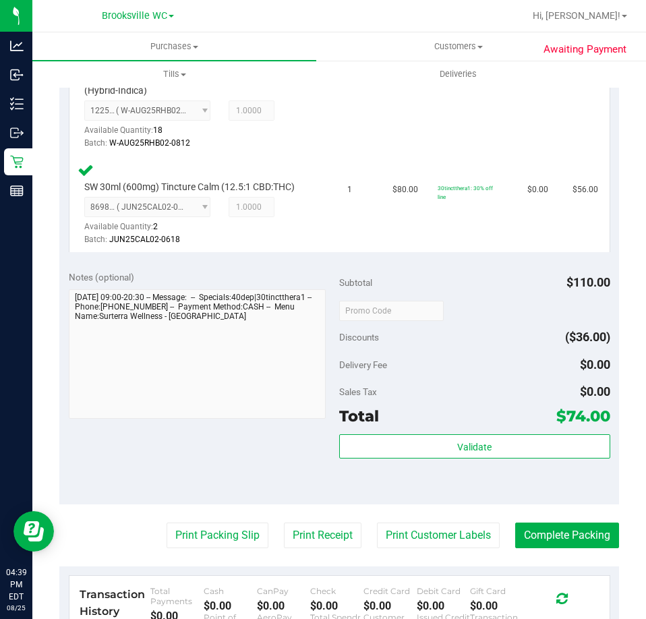
scroll to position [472, 0]
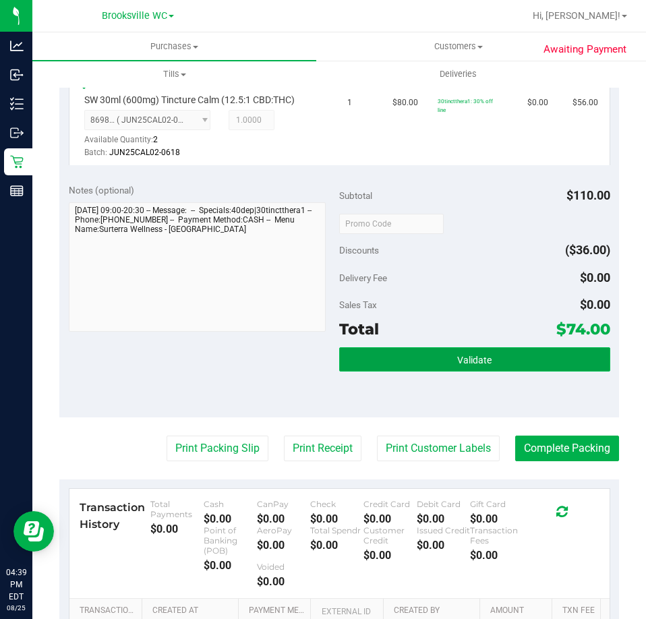
click at [390, 354] on button "Validate" at bounding box center [474, 359] width 271 height 24
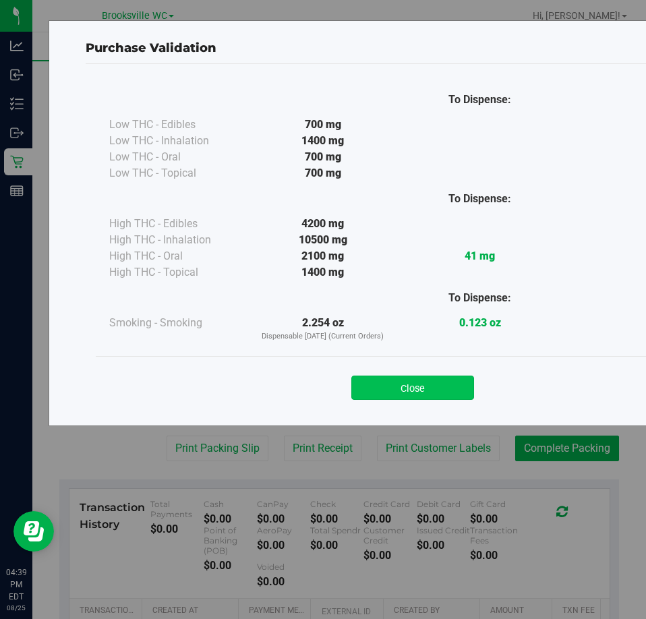
click at [449, 382] on button "Close" at bounding box center [412, 388] width 123 height 24
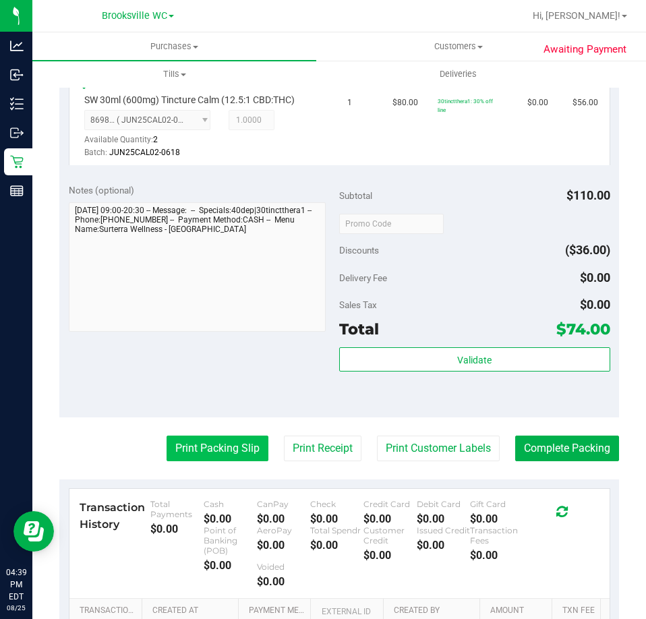
click at [249, 444] on button "Print Packing Slip" at bounding box center [218, 449] width 102 height 26
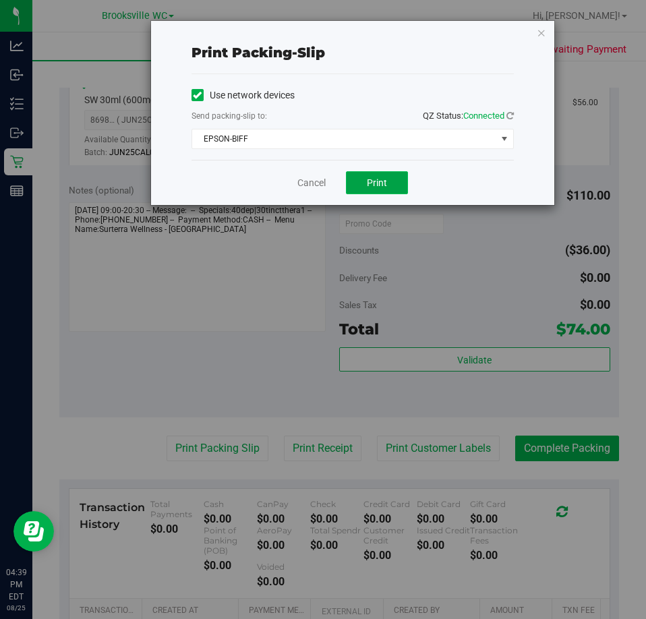
click at [363, 189] on button "Print" at bounding box center [377, 182] width 62 height 23
click at [308, 184] on link "Cancel" at bounding box center [311, 183] width 28 height 14
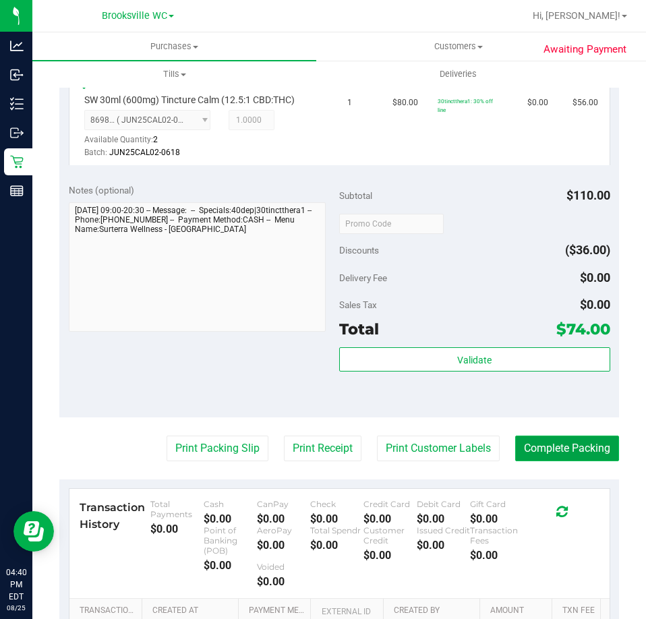
click at [559, 448] on button "Complete Packing" at bounding box center [567, 449] width 104 height 26
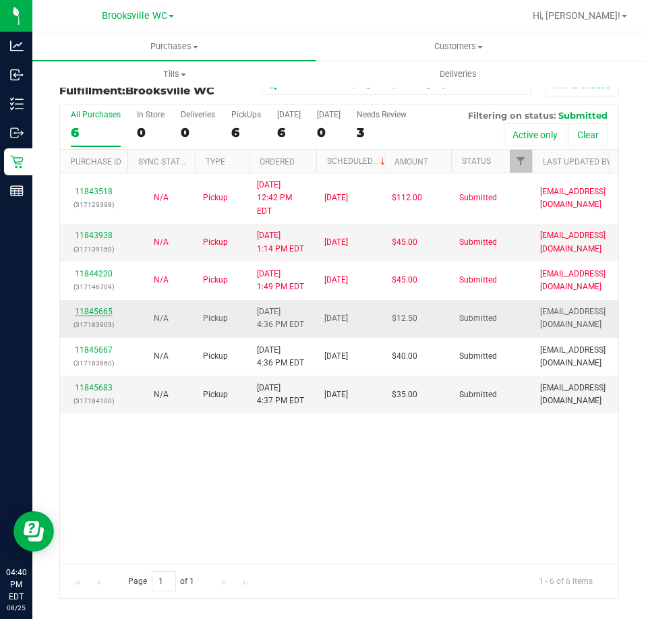
click at [100, 307] on link "11845665" at bounding box center [94, 311] width 38 height 9
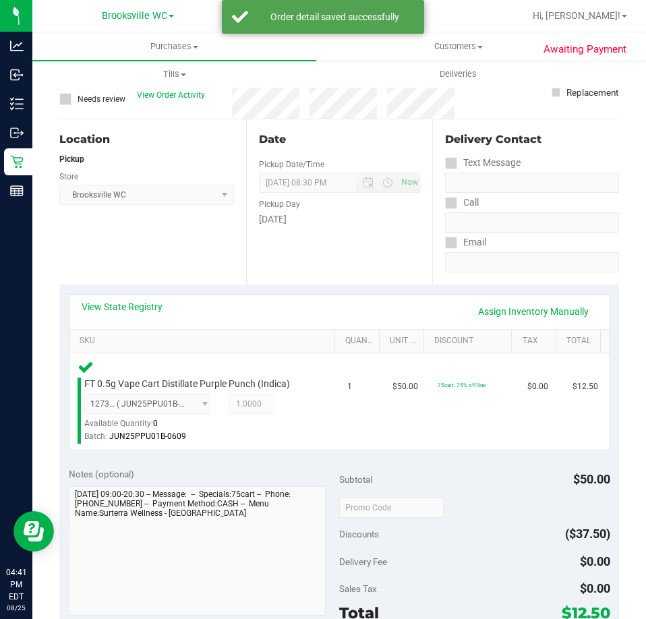
scroll to position [270, 0]
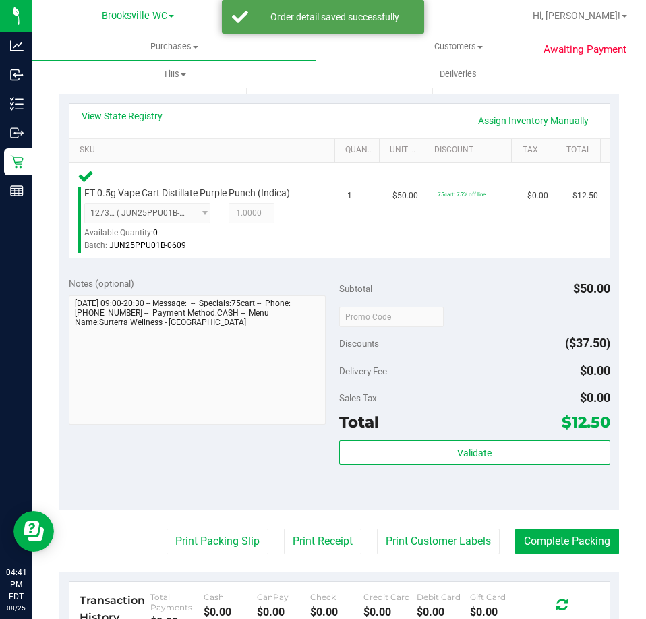
click at [411, 470] on div "Validate" at bounding box center [474, 470] width 271 height 61
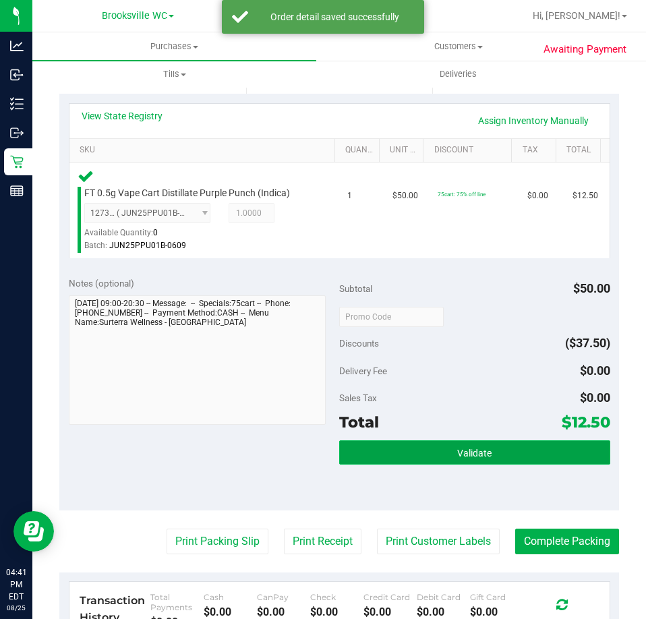
click at [409, 463] on button "Validate" at bounding box center [474, 452] width 271 height 24
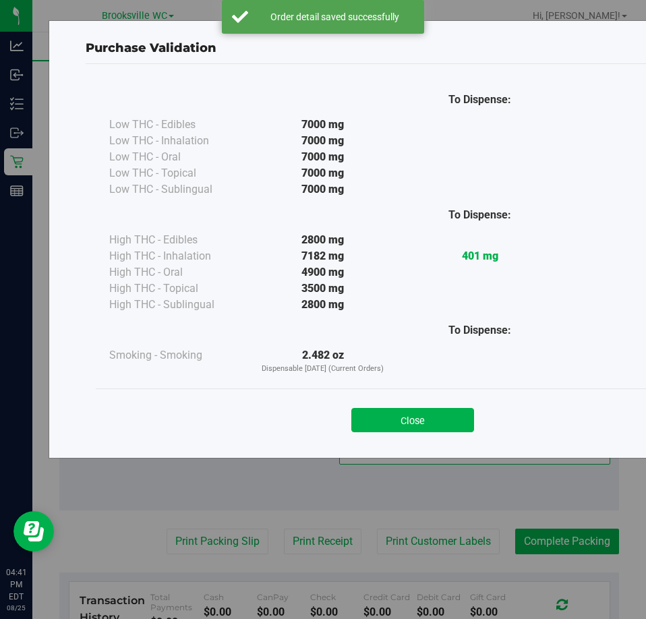
click at [397, 409] on button "Close" at bounding box center [412, 420] width 123 height 24
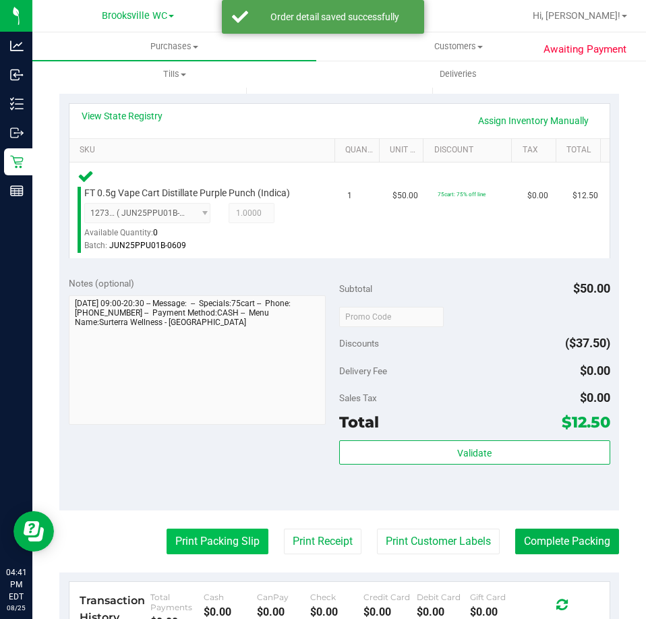
click at [217, 531] on button "Print Packing Slip" at bounding box center [218, 542] width 102 height 26
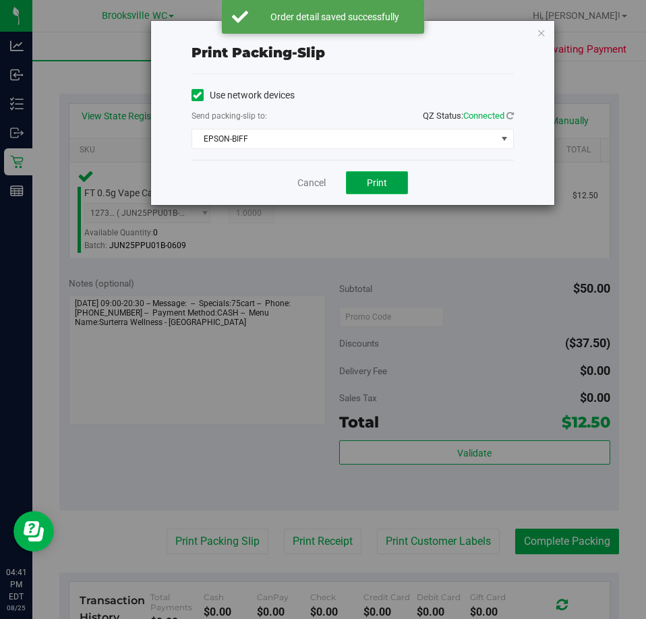
click at [384, 187] on span "Print" at bounding box center [377, 182] width 20 height 11
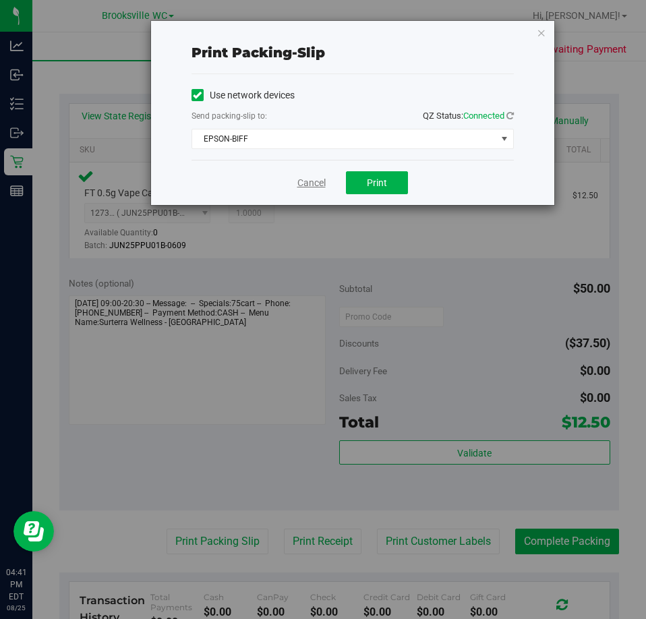
click at [313, 185] on link "Cancel" at bounding box center [311, 183] width 28 height 14
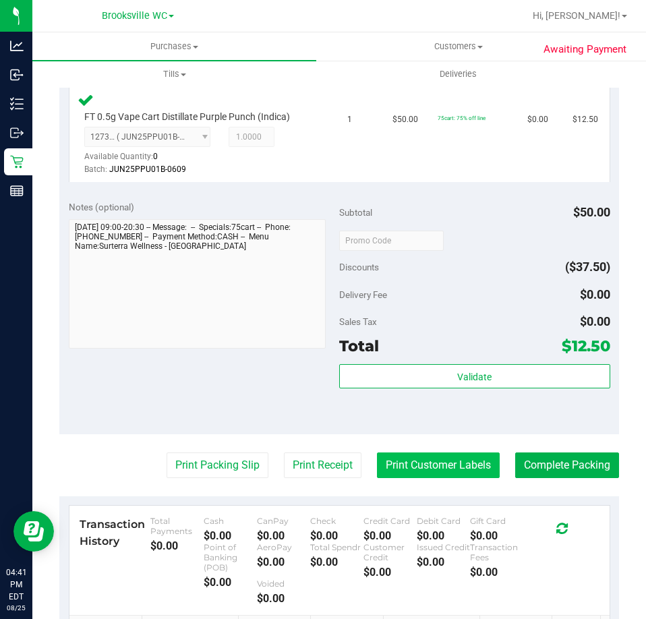
scroll to position [405, 0]
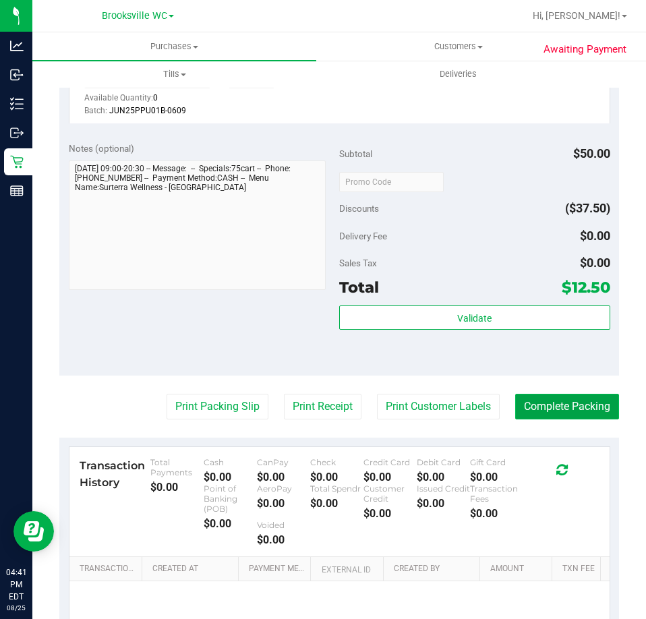
click at [521, 402] on button "Complete Packing" at bounding box center [567, 407] width 104 height 26
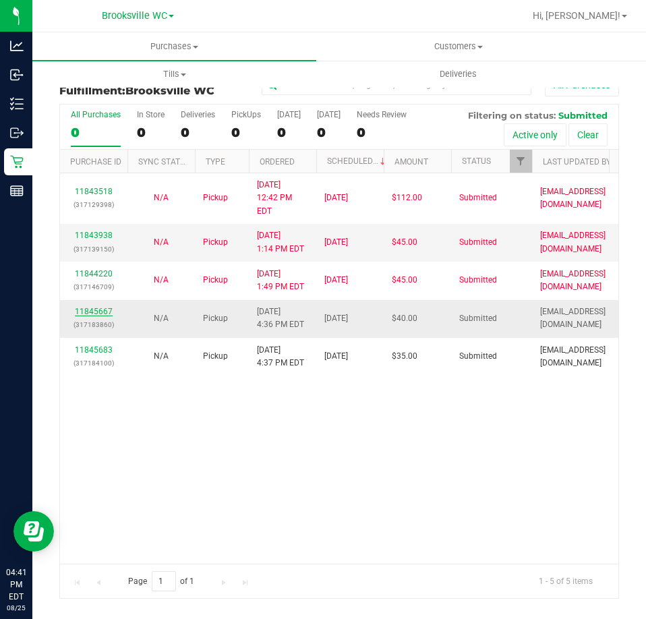
click at [104, 307] on link "11845667" at bounding box center [94, 311] width 38 height 9
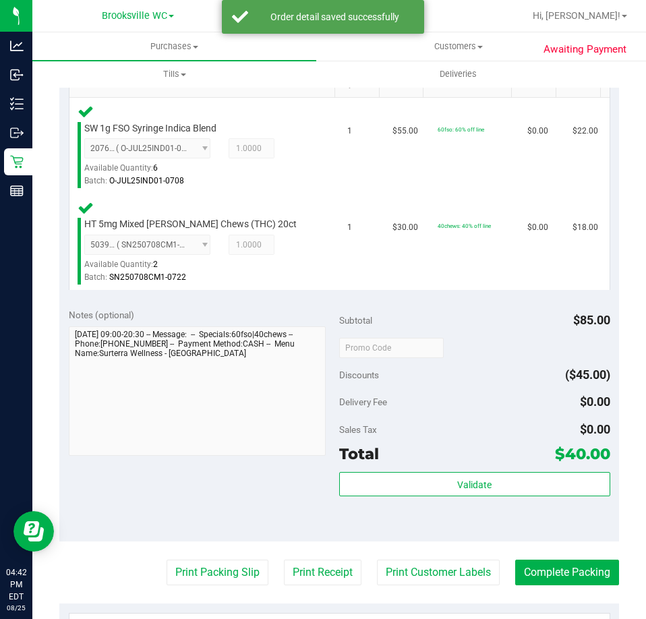
scroll to position [337, 0]
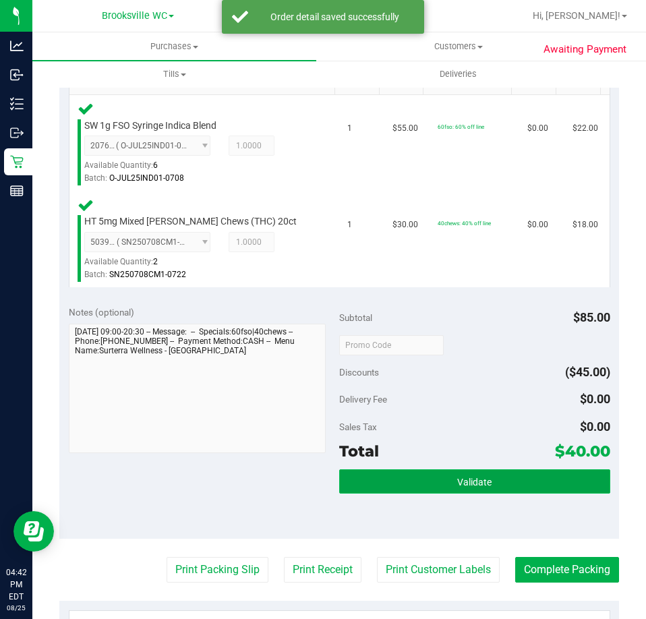
click at [425, 481] on button "Validate" at bounding box center [474, 481] width 271 height 24
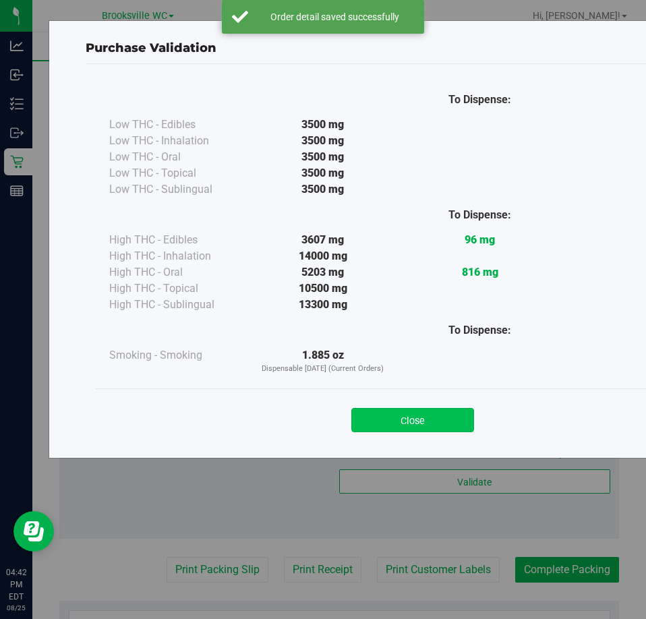
click at [452, 421] on button "Close" at bounding box center [412, 420] width 123 height 24
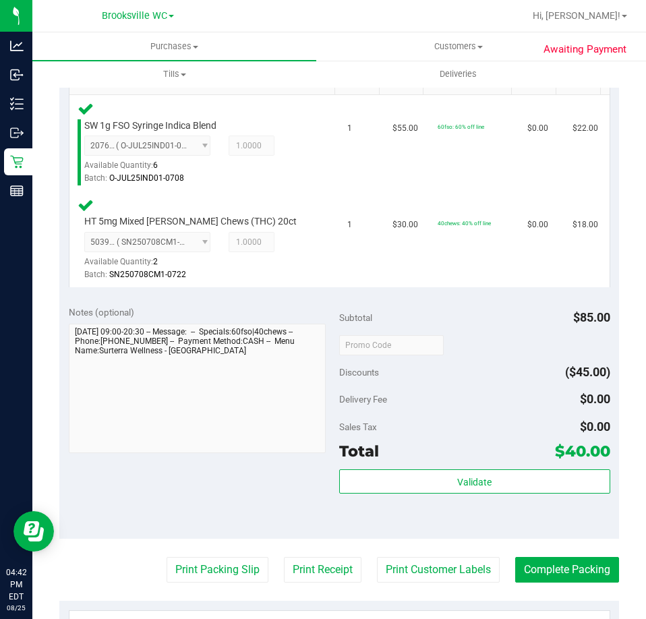
click at [206, 568] on purchase-details "Back Edit Purchase Cancel Purchase View Profile # 11845667 BioTrack ID: - Submi…" at bounding box center [339, 313] width 560 height 1154
click at [205, 568] on button "Print Packing Slip" at bounding box center [218, 570] width 102 height 26
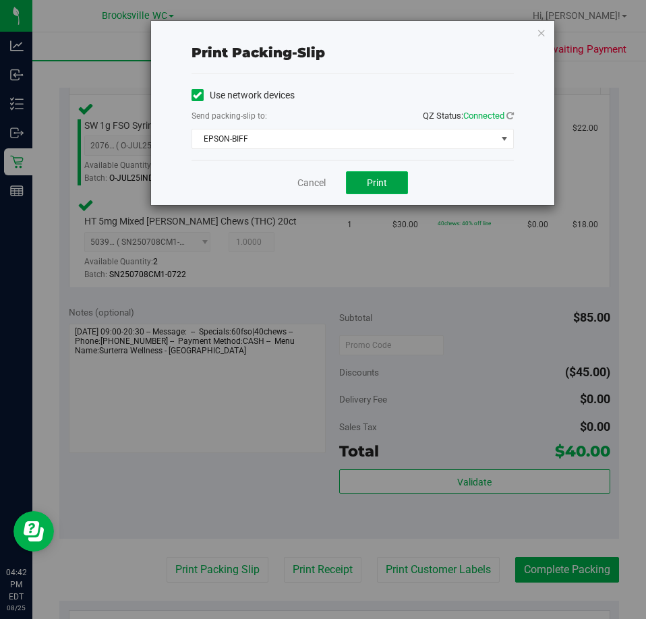
click at [387, 177] on button "Print" at bounding box center [377, 182] width 62 height 23
click at [314, 179] on link "Cancel" at bounding box center [311, 183] width 28 height 14
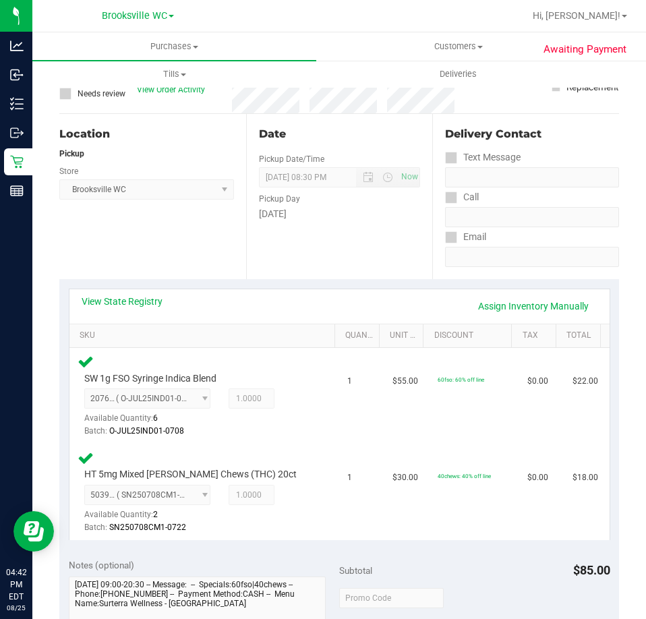
scroll to position [472, 0]
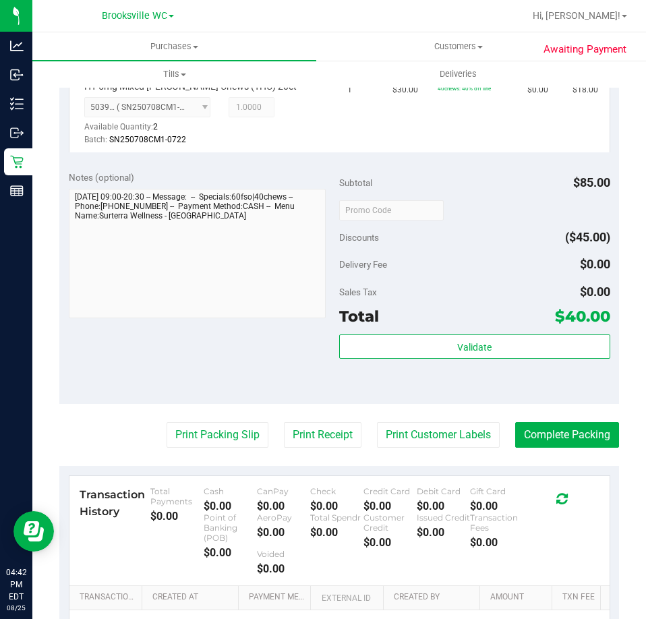
click at [515, 449] on purchase-details "Back Edit Purchase Cancel Purchase View Profile # 11845667 BioTrack ID: - Submi…" at bounding box center [339, 178] width 560 height 1154
click at [531, 438] on button "Complete Packing" at bounding box center [567, 435] width 104 height 26
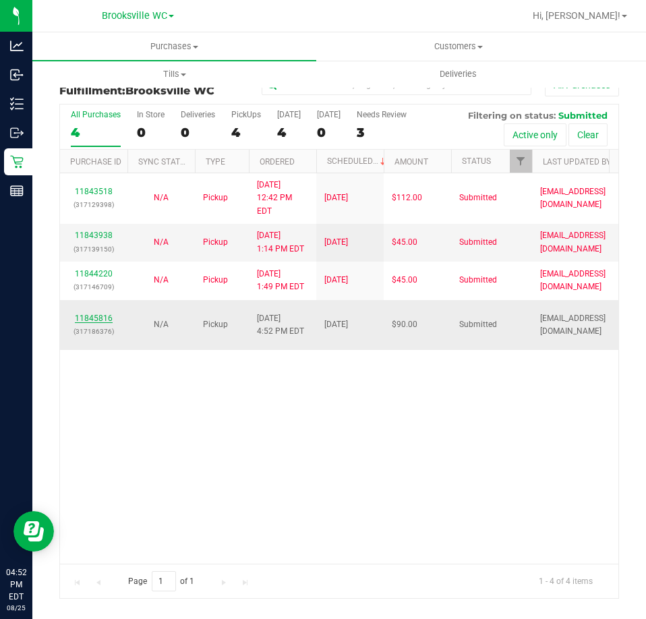
click at [106, 314] on link "11845816" at bounding box center [94, 318] width 38 height 9
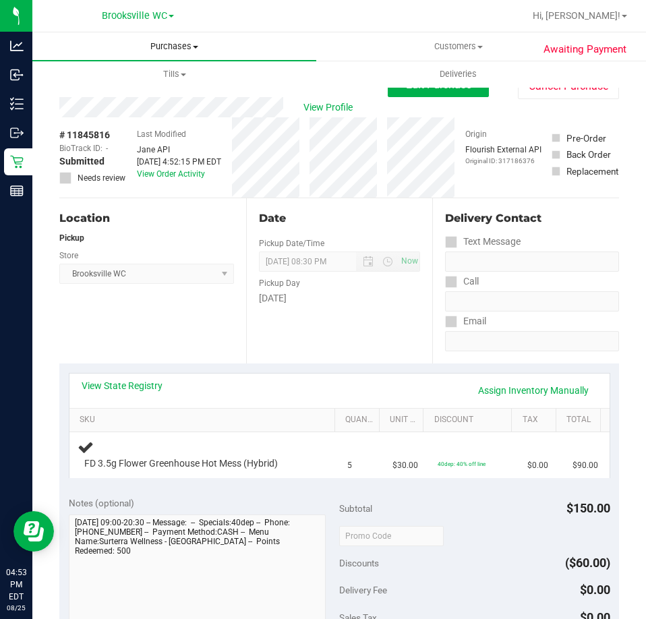
click at [160, 51] on span "Purchases" at bounding box center [174, 46] width 284 height 12
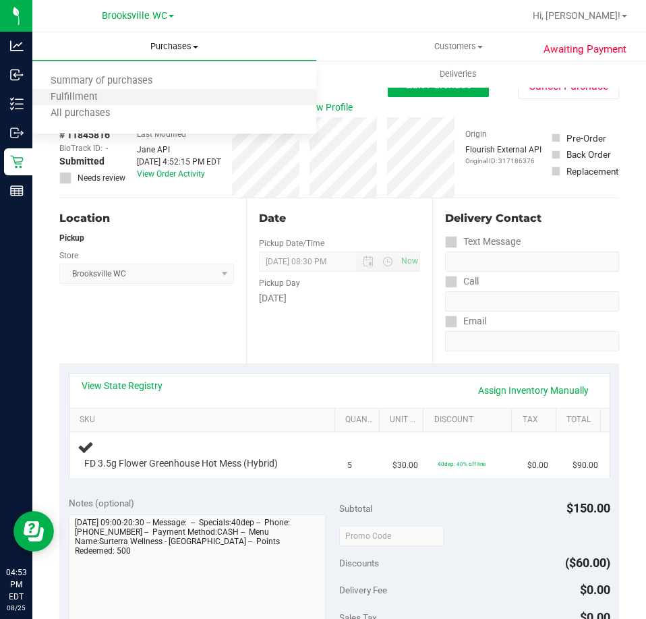
click at [119, 100] on li "Fulfillment" at bounding box center [174, 98] width 284 height 16
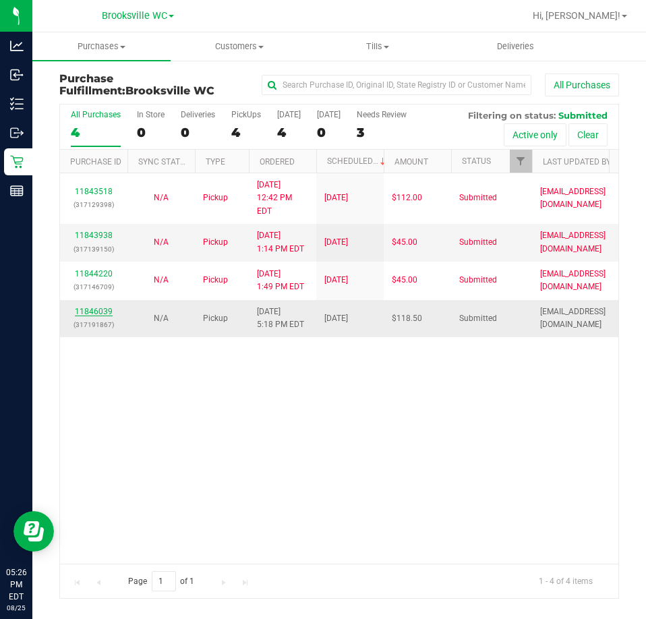
click at [90, 307] on link "11846039" at bounding box center [94, 311] width 38 height 9
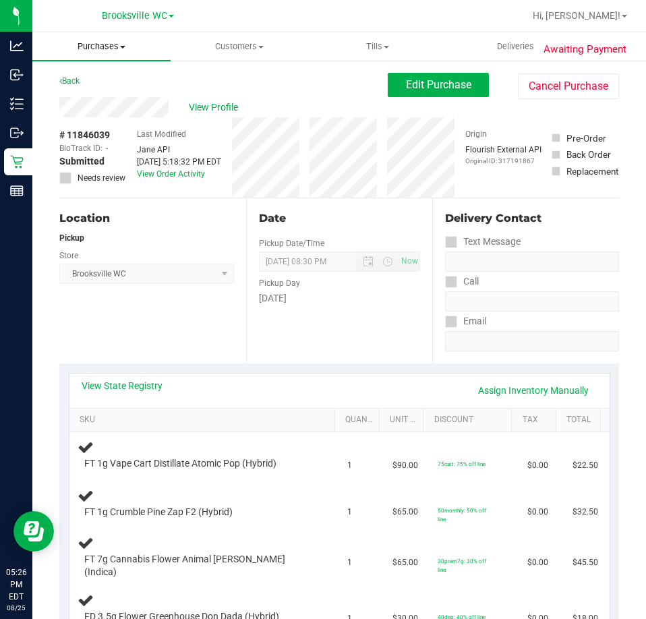
click at [101, 56] on uib-tab-heading "Purchases Summary of purchases Fulfillment All purchases" at bounding box center [101, 46] width 138 height 28
click at [104, 100] on span "Fulfillment" at bounding box center [74, 97] width 84 height 11
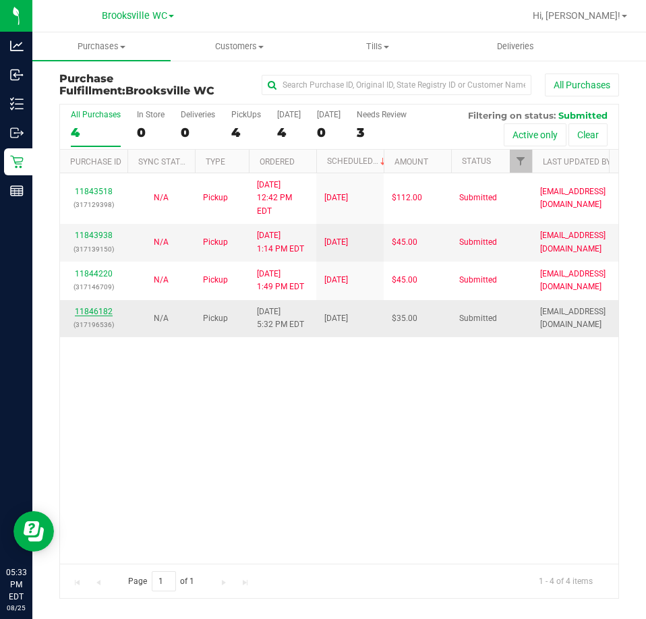
click at [84, 307] on link "11846182" at bounding box center [94, 311] width 38 height 9
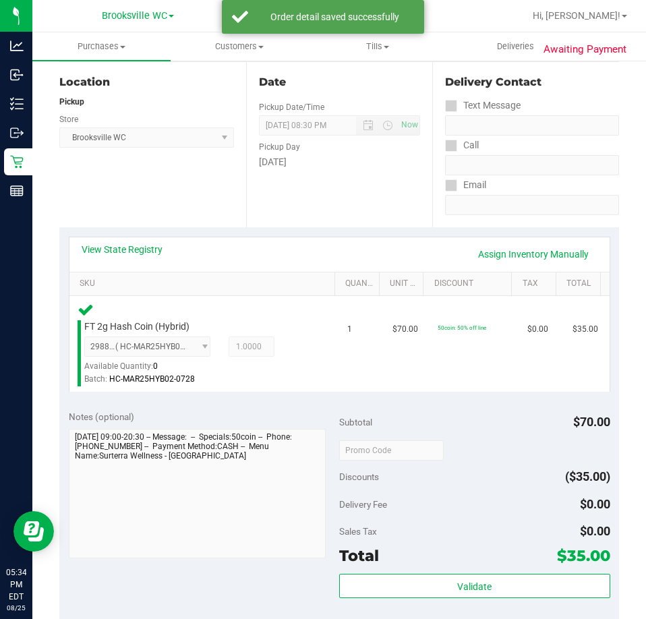
scroll to position [270, 0]
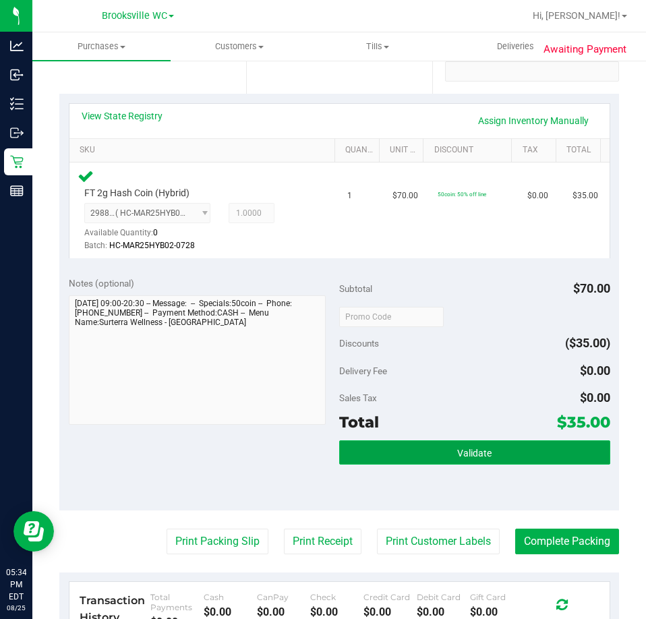
click at [387, 451] on button "Validate" at bounding box center [474, 452] width 271 height 24
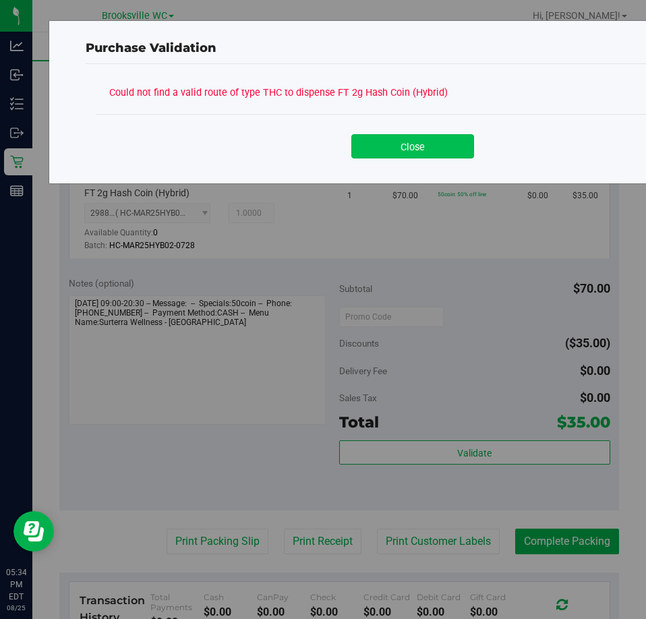
click at [405, 153] on button "Close" at bounding box center [412, 146] width 123 height 24
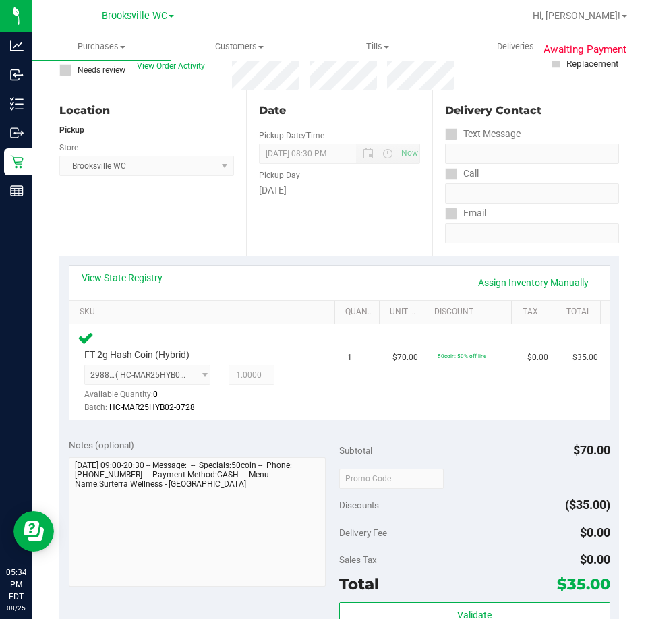
scroll to position [0, 0]
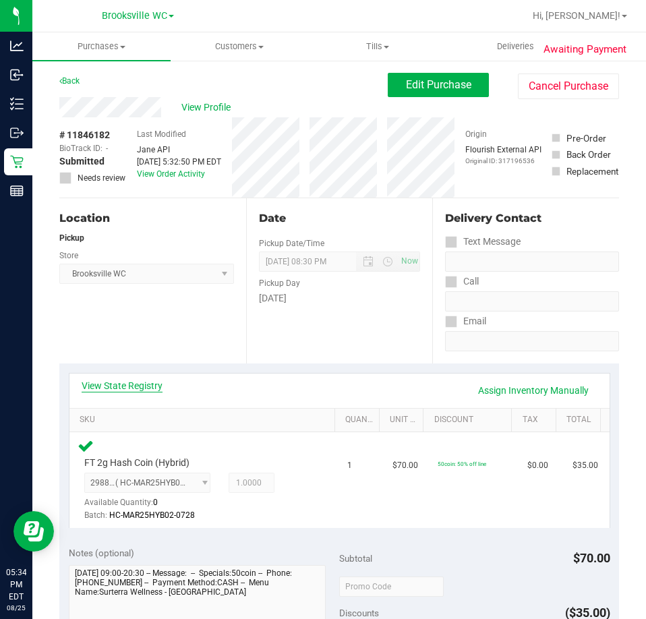
click at [121, 390] on link "View State Registry" at bounding box center [122, 385] width 81 height 13
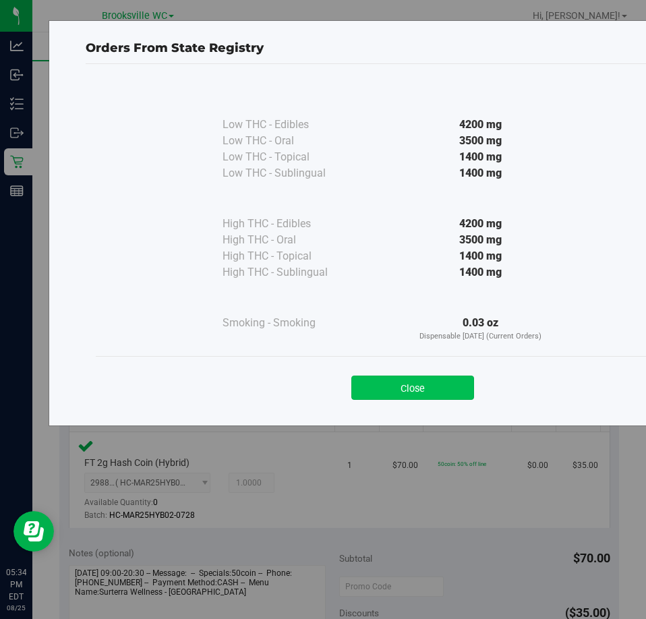
click at [431, 388] on button "Close" at bounding box center [412, 388] width 123 height 24
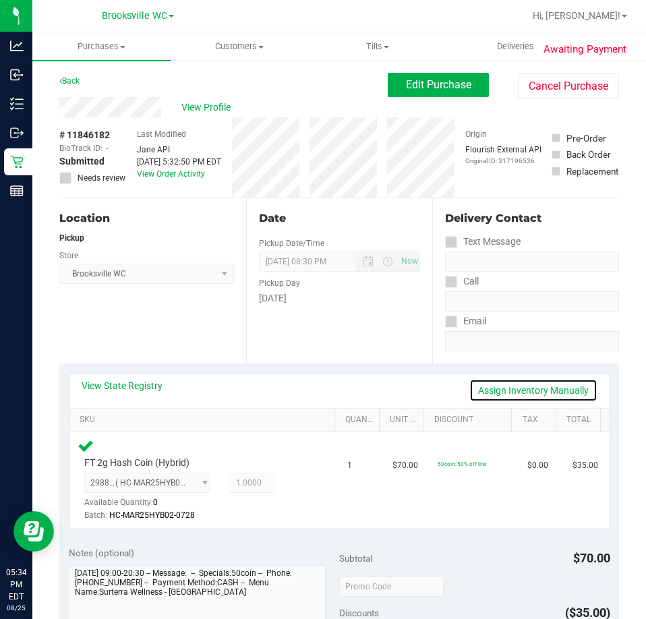
click at [507, 381] on link "Assign Inventory Manually" at bounding box center [533, 390] width 128 height 23
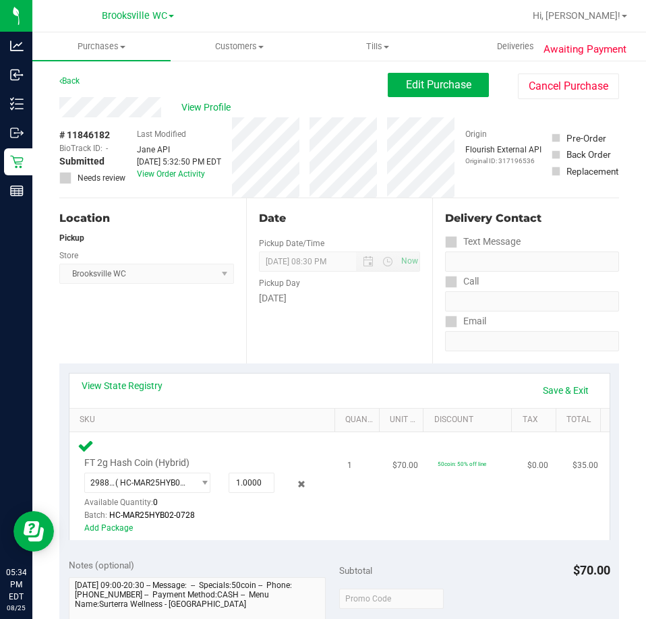
click at [305, 486] on div "FT 2g Hash Coin (Hybrid) 2988251754442800 ( HC-MAR25HYB02-0728 | orig: FLSRWGM-…" at bounding box center [205, 486] width 254 height 97
click at [295, 485] on icon at bounding box center [302, 485] width 14 height 16
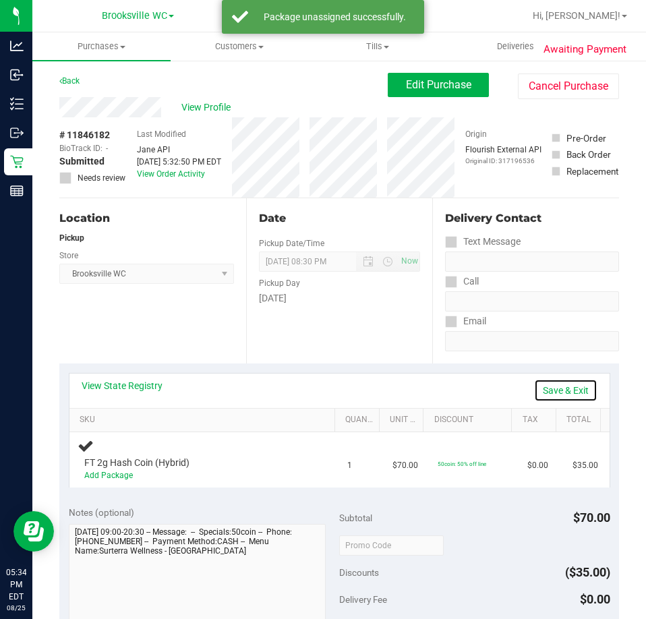
click at [534, 388] on link "Save & Exit" at bounding box center [565, 390] width 63 height 23
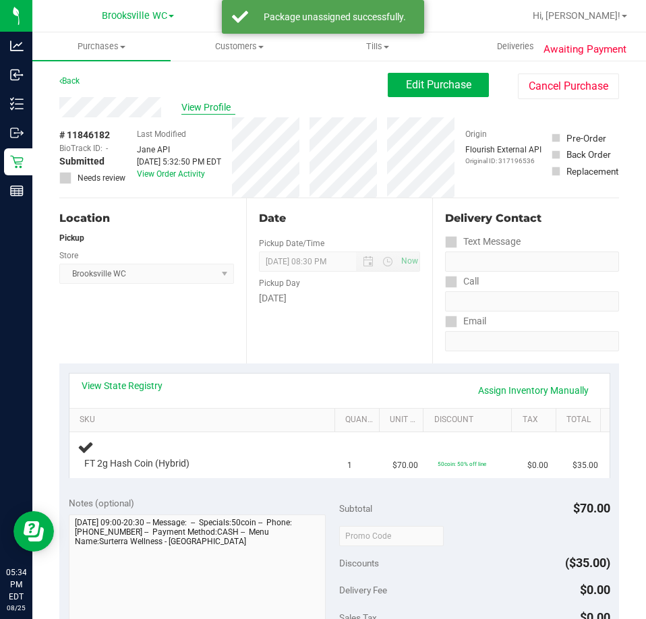
click at [213, 102] on span "View Profile" at bounding box center [208, 107] width 54 height 14
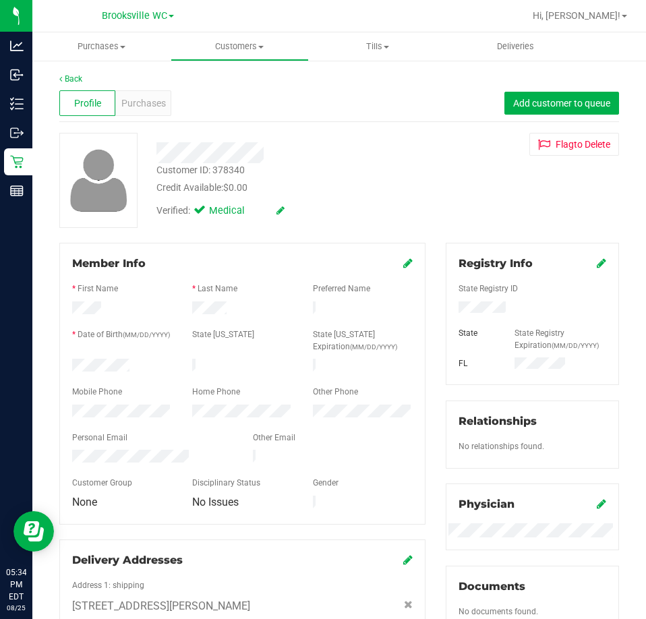
click at [225, 171] on div "Customer ID: 378340" at bounding box center [200, 170] width 88 height 14
copy div "Customer ID: 378340"
click at [154, 109] on span "Purchases" at bounding box center [143, 103] width 45 height 14
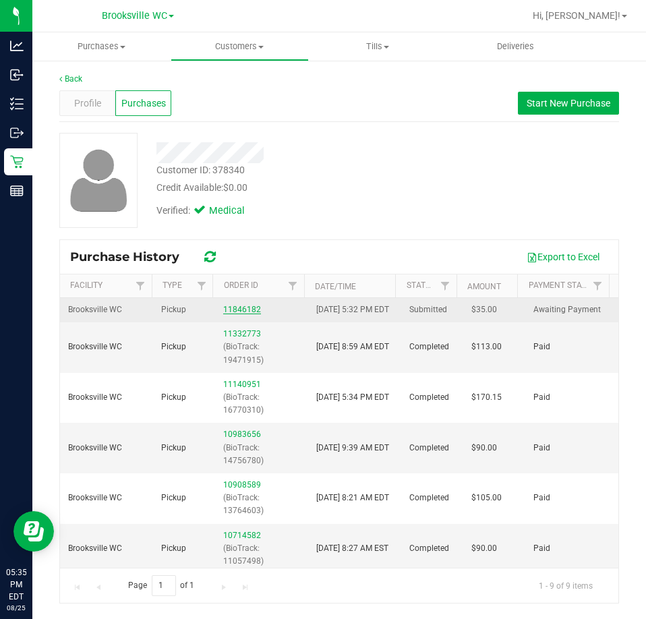
click at [243, 314] on link "11846182" at bounding box center [242, 309] width 38 height 9
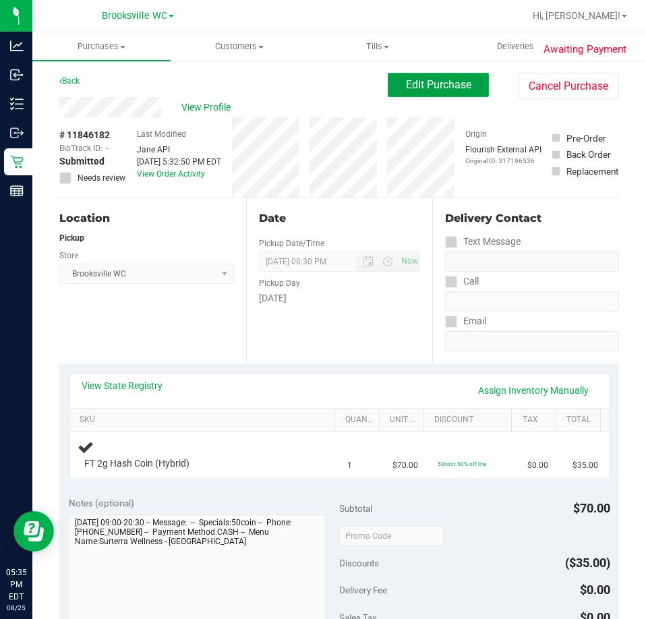
click at [460, 89] on span "Edit Purchase" at bounding box center [438, 84] width 65 height 13
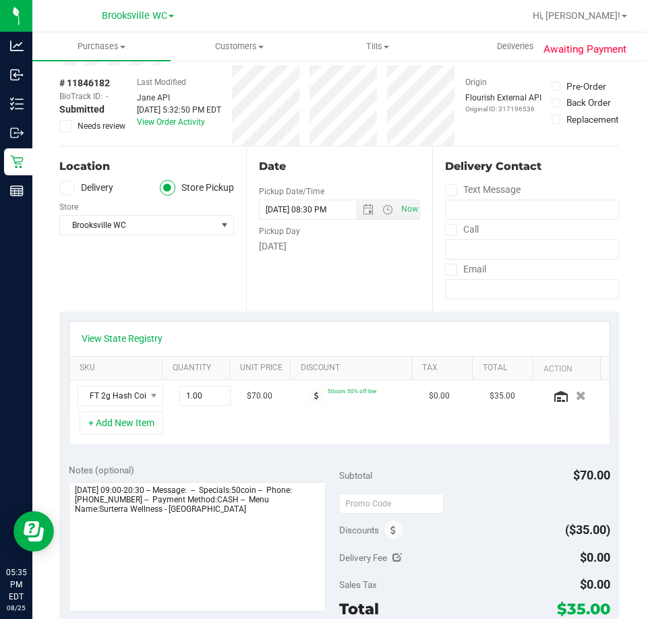
scroll to position [67, 0]
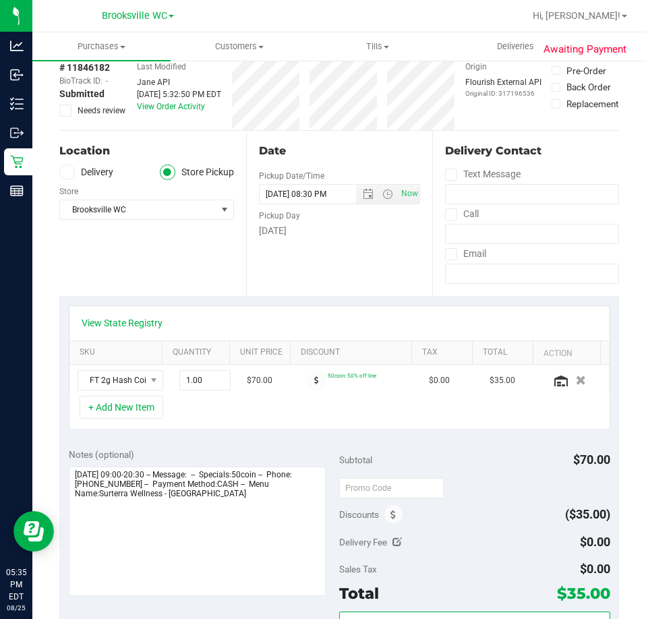
click at [56, 120] on div "Awaiting Payment Back Save Purchase View Profile Replace Customer # 11846182 Bi…" at bounding box center [339, 526] width 614 height 1068
click at [59, 112] on div "Awaiting Payment Back Save Purchase View Profile Replace Customer # 11846182 Bi…" at bounding box center [339, 526] width 614 height 1068
click at [63, 111] on icon at bounding box center [65, 111] width 9 height 0
click at [0, 0] on input "Needs review" at bounding box center [0, 0] width 0 height 0
click at [268, 513] on textarea at bounding box center [198, 531] width 258 height 129
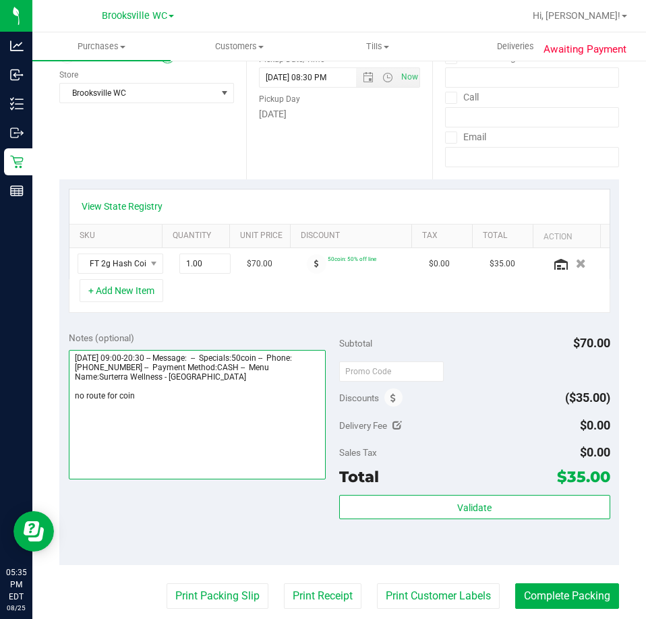
scroll to position [337, 0]
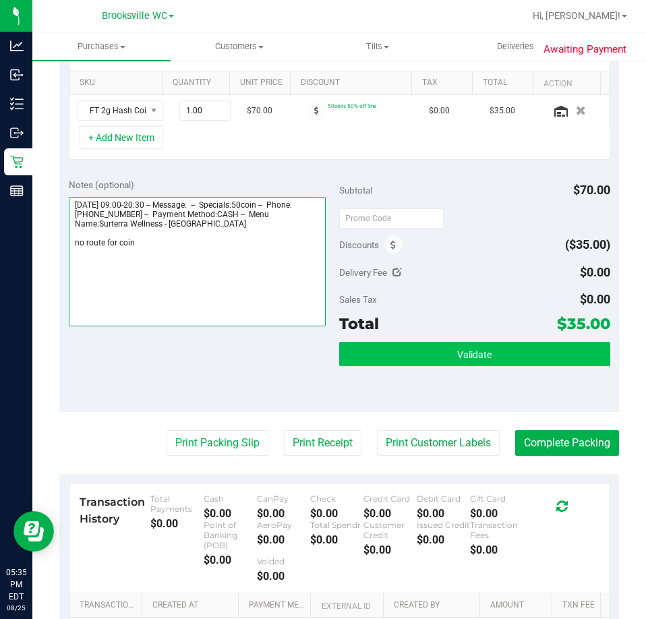
type textarea "Monday 08/25/2025 09:00-20:30 -- Message: -- Specials:50coin -- Phone:352442216…"
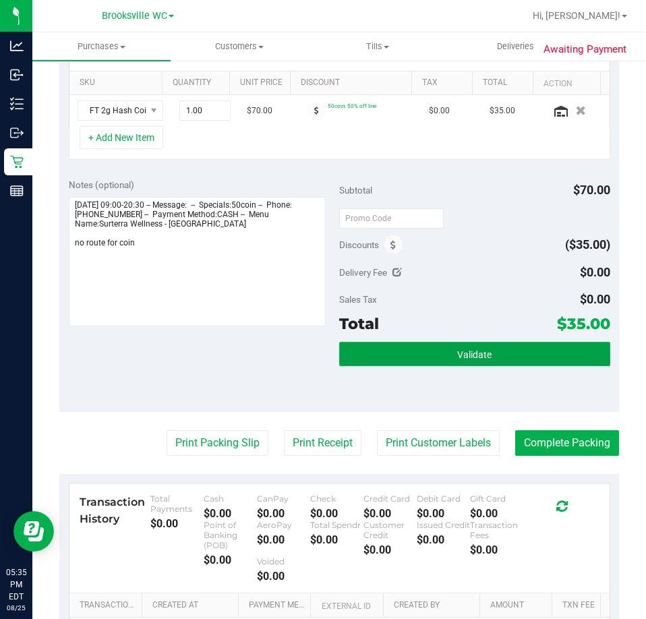
click at [428, 362] on button "Validate" at bounding box center [474, 354] width 271 height 24
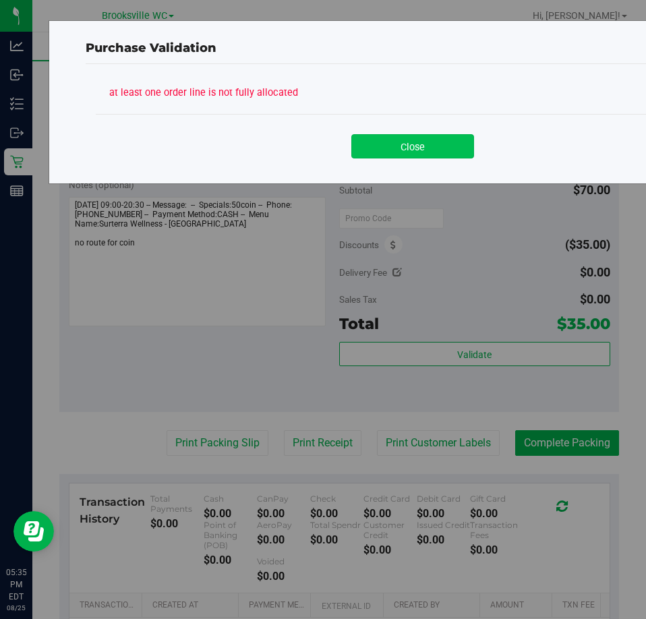
click at [416, 148] on button "Close" at bounding box center [412, 146] width 123 height 24
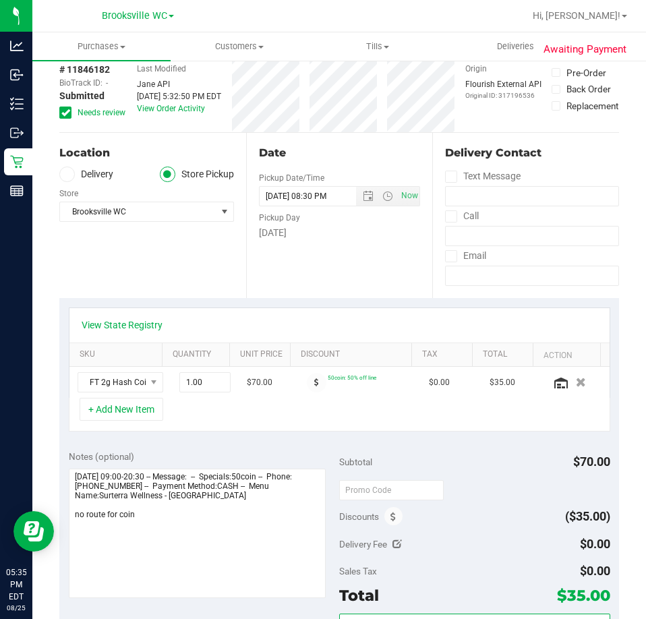
scroll to position [0, 0]
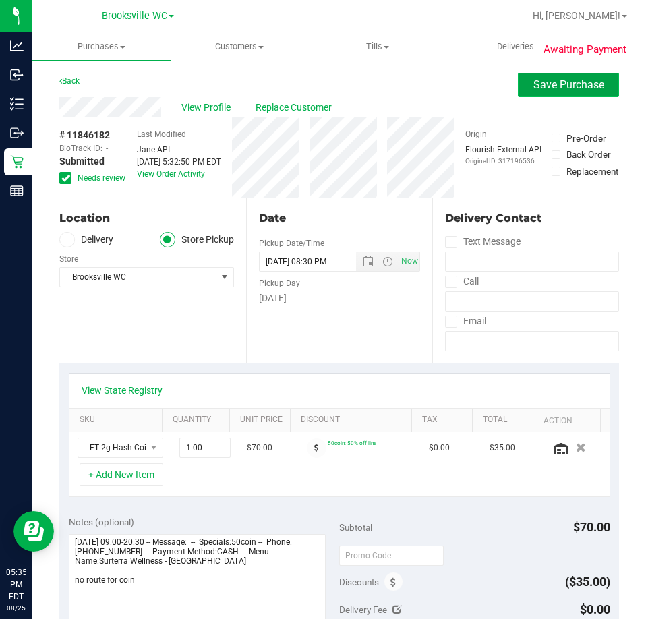
click at [533, 86] on span "Save Purchase" at bounding box center [568, 84] width 71 height 13
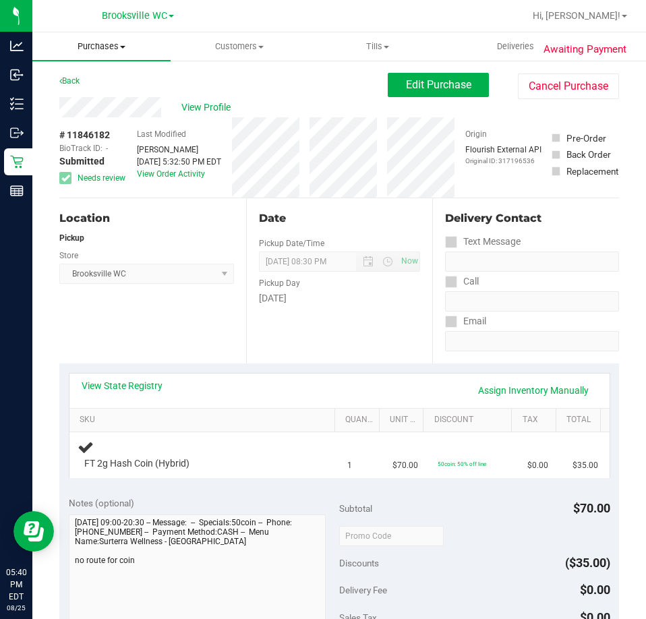
click at [113, 45] on span "Purchases" at bounding box center [101, 46] width 138 height 12
click at [100, 92] on span "Fulfillment" at bounding box center [74, 97] width 84 height 11
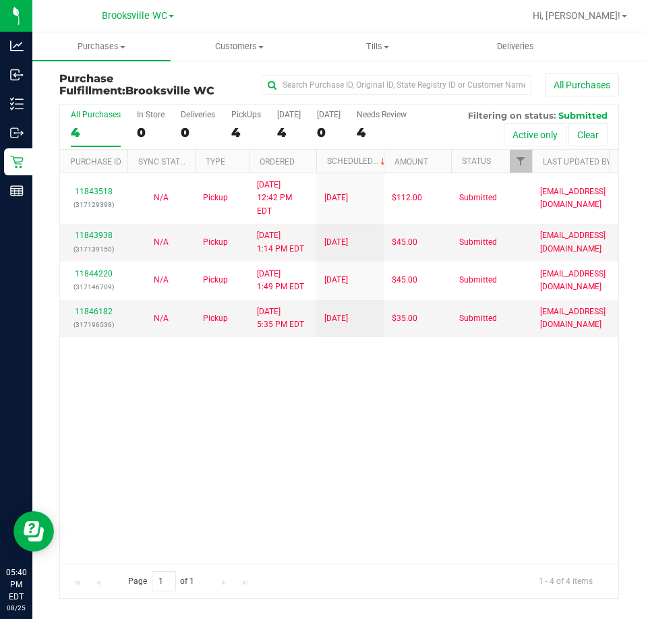
click at [148, 374] on div "11843518 (317129398) N/A Pickup 8/25/2025 12:42 PM EDT 8/25/2025 $112.00 Submit…" at bounding box center [339, 368] width 558 height 390
click at [89, 307] on link "11846182" at bounding box center [94, 311] width 38 height 9
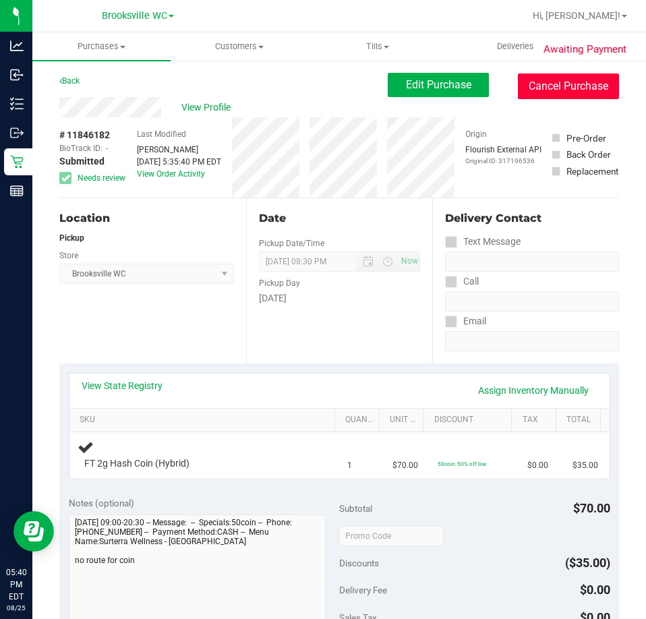
click at [570, 81] on button "Cancel Purchase" at bounding box center [568, 87] width 101 height 26
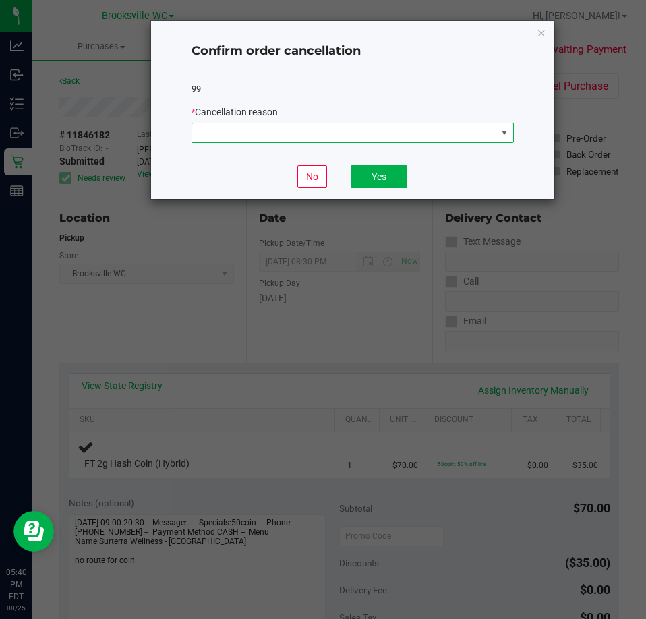
click at [446, 142] on span at bounding box center [344, 132] width 304 height 19
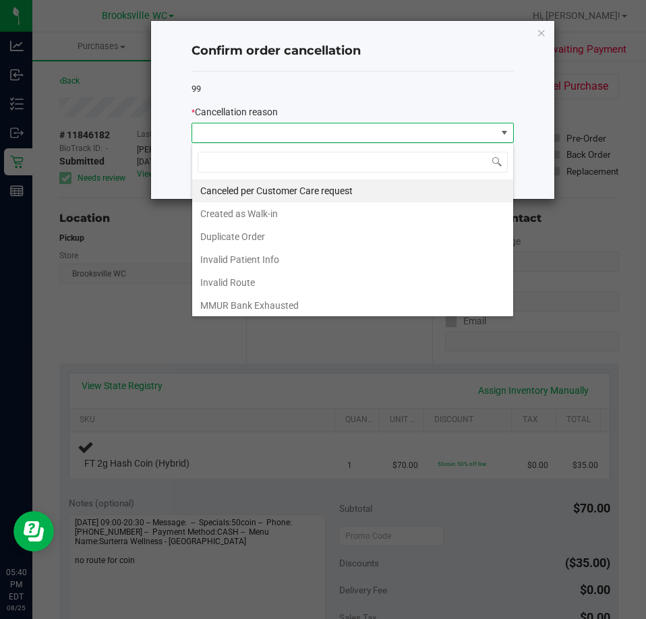
drag, startPoint x: 359, startPoint y: 232, endPoint x: 328, endPoint y: 195, distance: 47.9
click at [328, 195] on li "Canceled per Customer Care request" at bounding box center [352, 190] width 321 height 23
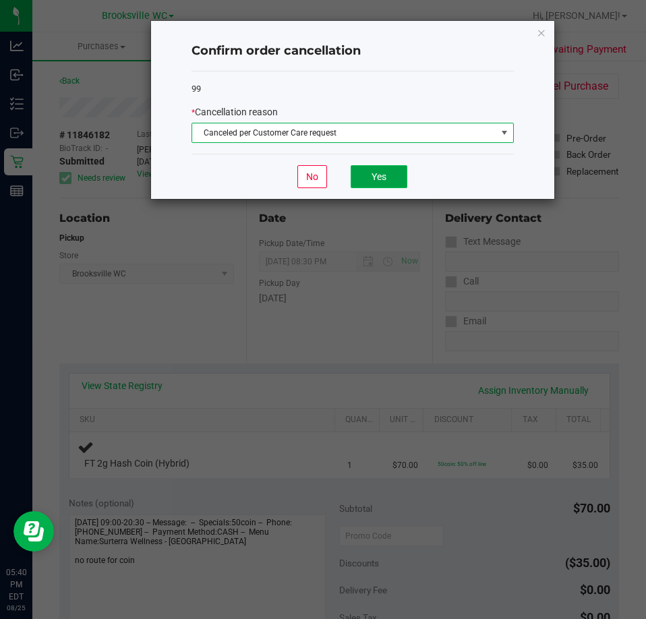
click at [372, 178] on button "Yes" at bounding box center [379, 176] width 57 height 23
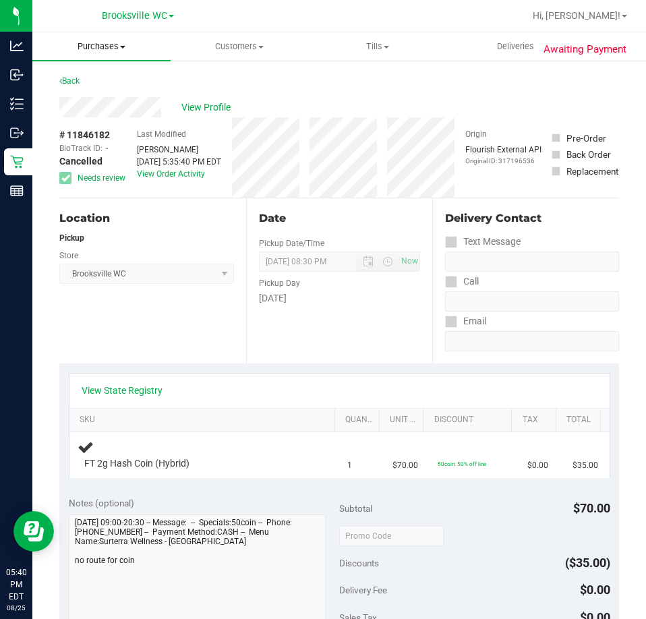
click at [96, 55] on uib-tab-heading "Purchases Summary of purchases Fulfillment All purchases" at bounding box center [101, 46] width 138 height 28
click at [96, 92] on span "Fulfillment" at bounding box center [74, 97] width 84 height 11
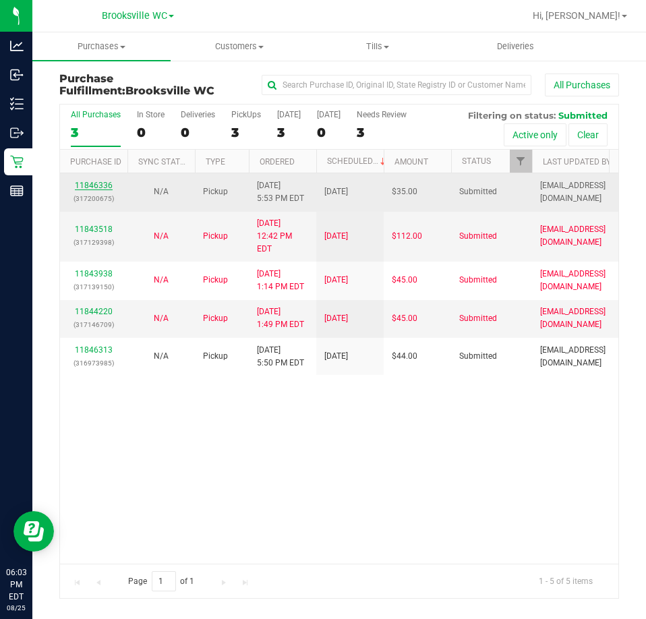
click at [82, 181] on link "11846336" at bounding box center [94, 185] width 38 height 9
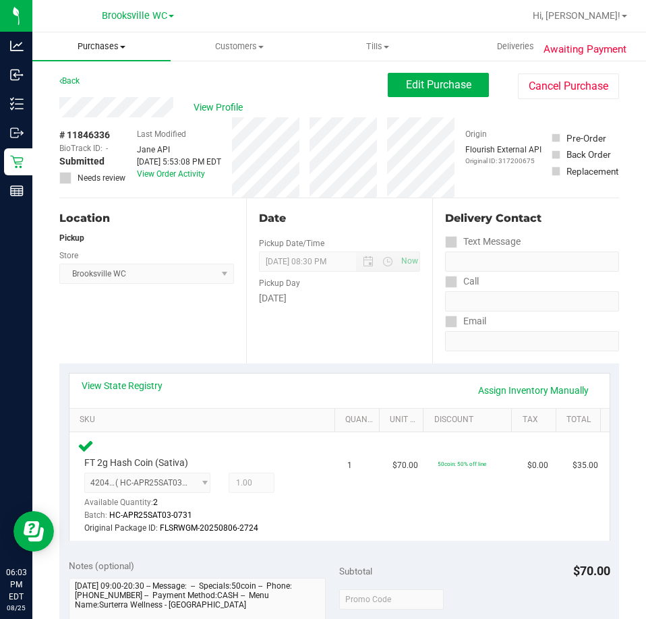
click at [121, 45] on span "Purchases" at bounding box center [101, 46] width 138 height 12
click at [107, 96] on span "Fulfillment" at bounding box center [74, 97] width 84 height 11
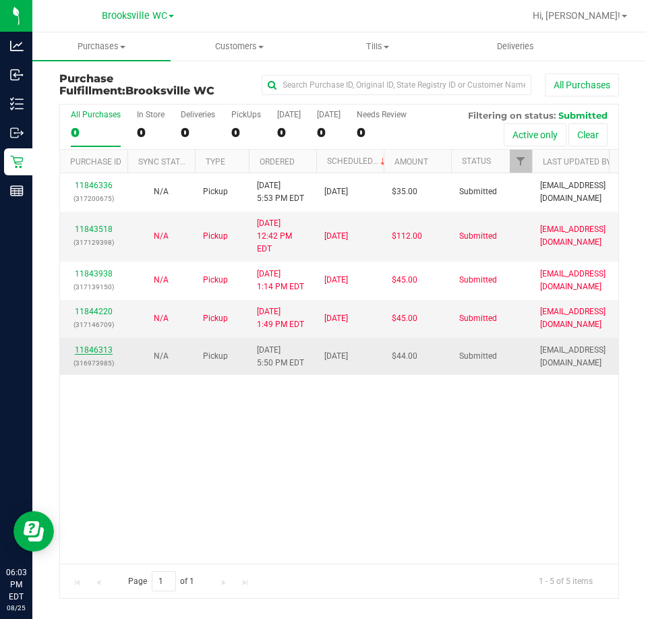
click at [100, 345] on link "11846313" at bounding box center [94, 349] width 38 height 9
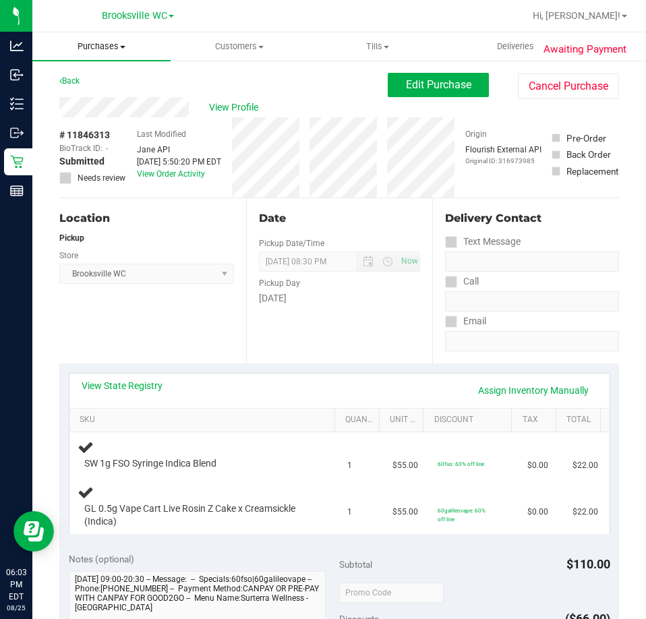
click at [123, 42] on span "Purchases" at bounding box center [101, 46] width 138 height 12
click at [103, 97] on span "Fulfillment" at bounding box center [74, 97] width 84 height 11
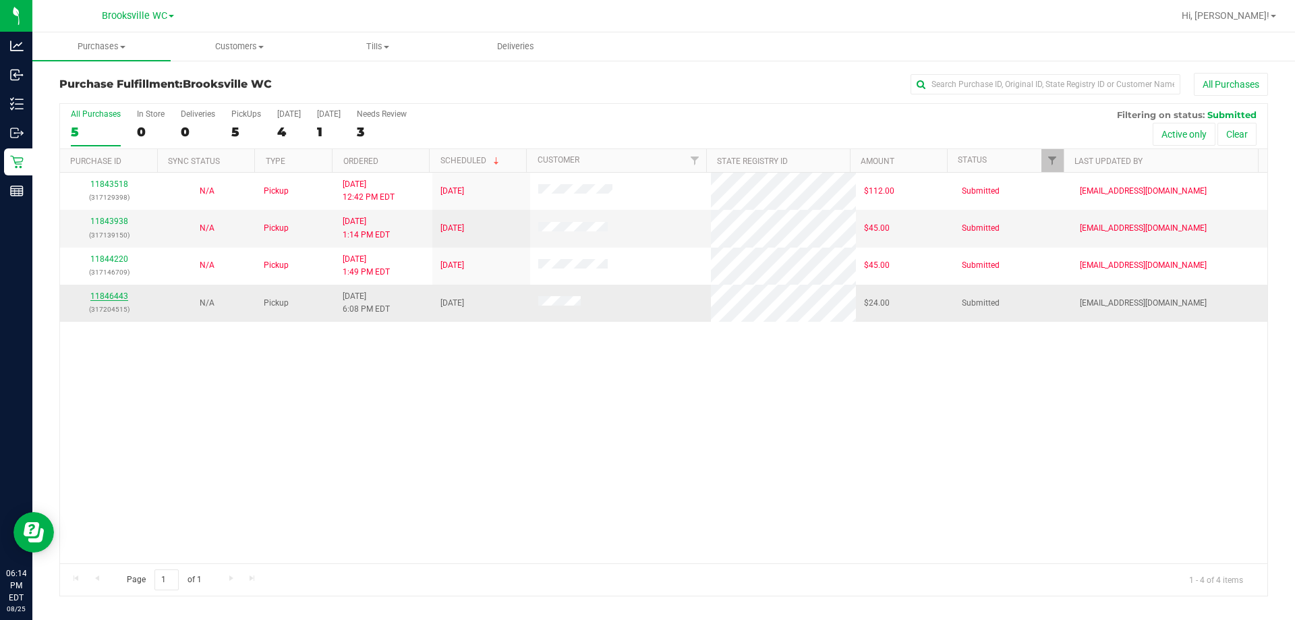
click at [107, 293] on link "11846443" at bounding box center [109, 295] width 38 height 9
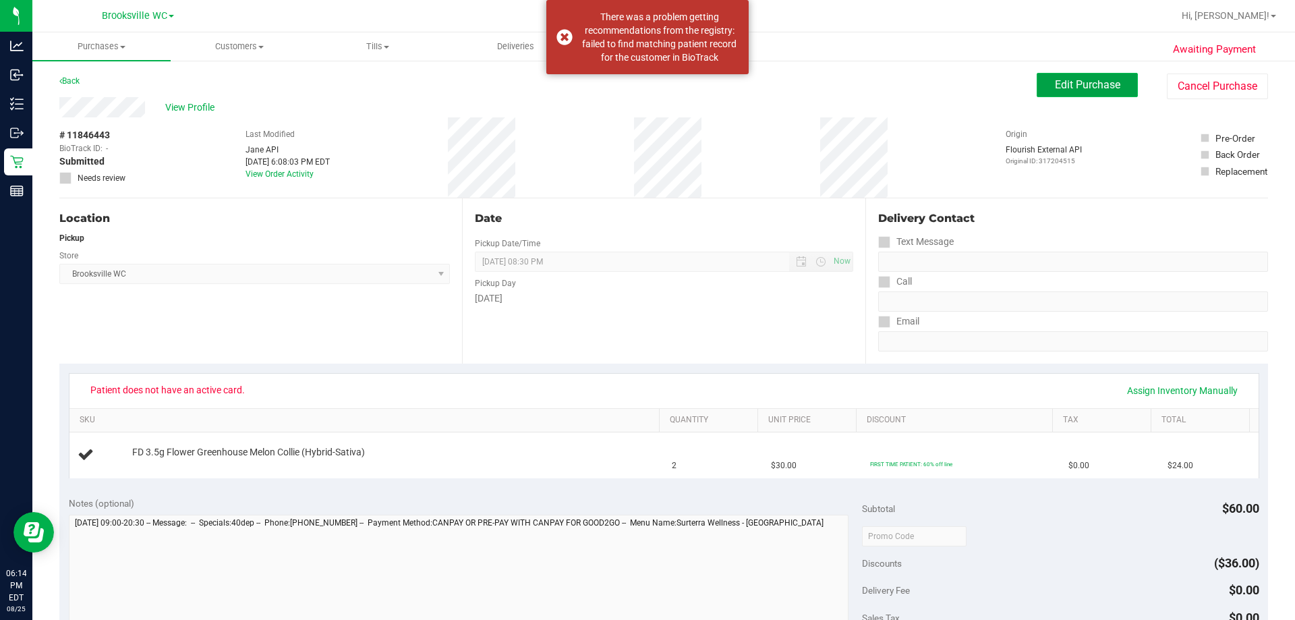
click at [588, 85] on span "Edit Purchase" at bounding box center [1087, 84] width 65 height 13
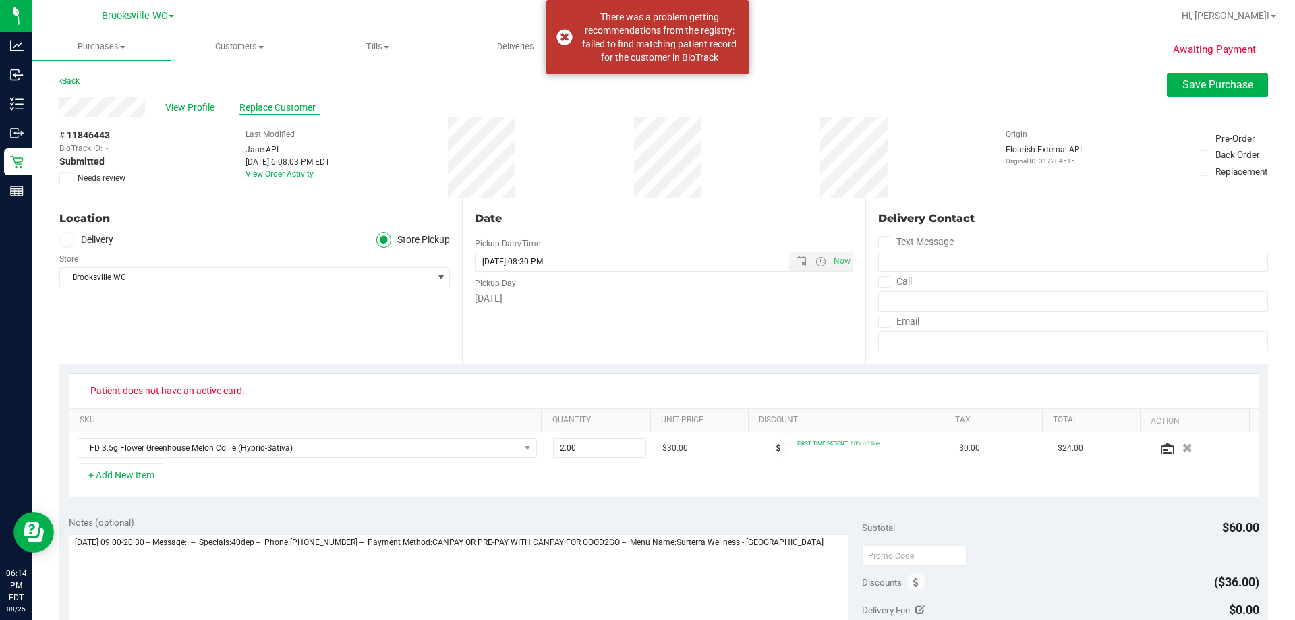
click at [258, 100] on span "Replace Customer" at bounding box center [279, 107] width 81 height 14
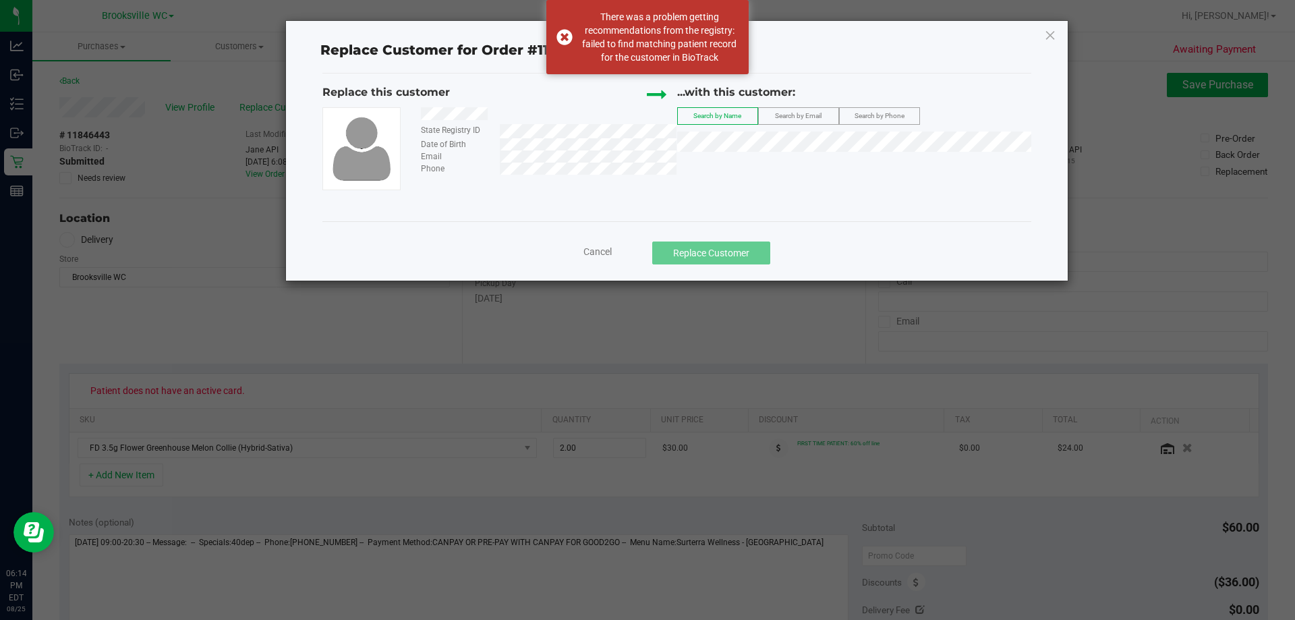
click at [450, 126] on div "State Registry ID" at bounding box center [455, 130] width 88 height 12
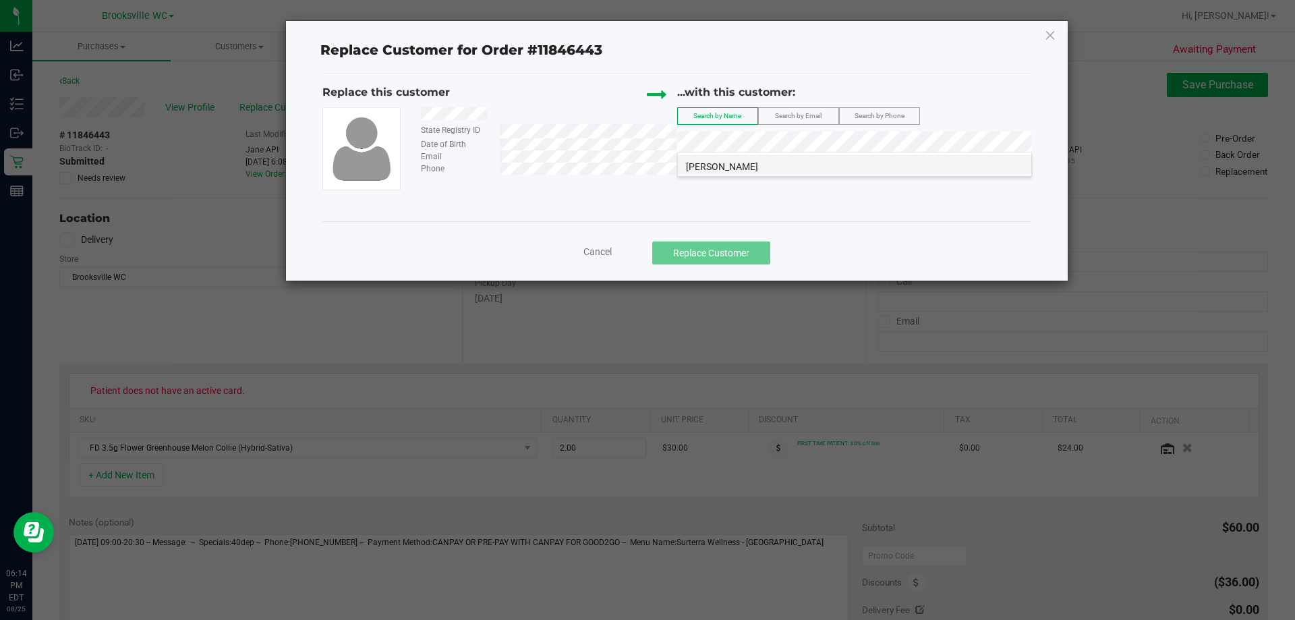
click at [588, 170] on span "ERIKA LESTER" at bounding box center [722, 166] width 72 height 11
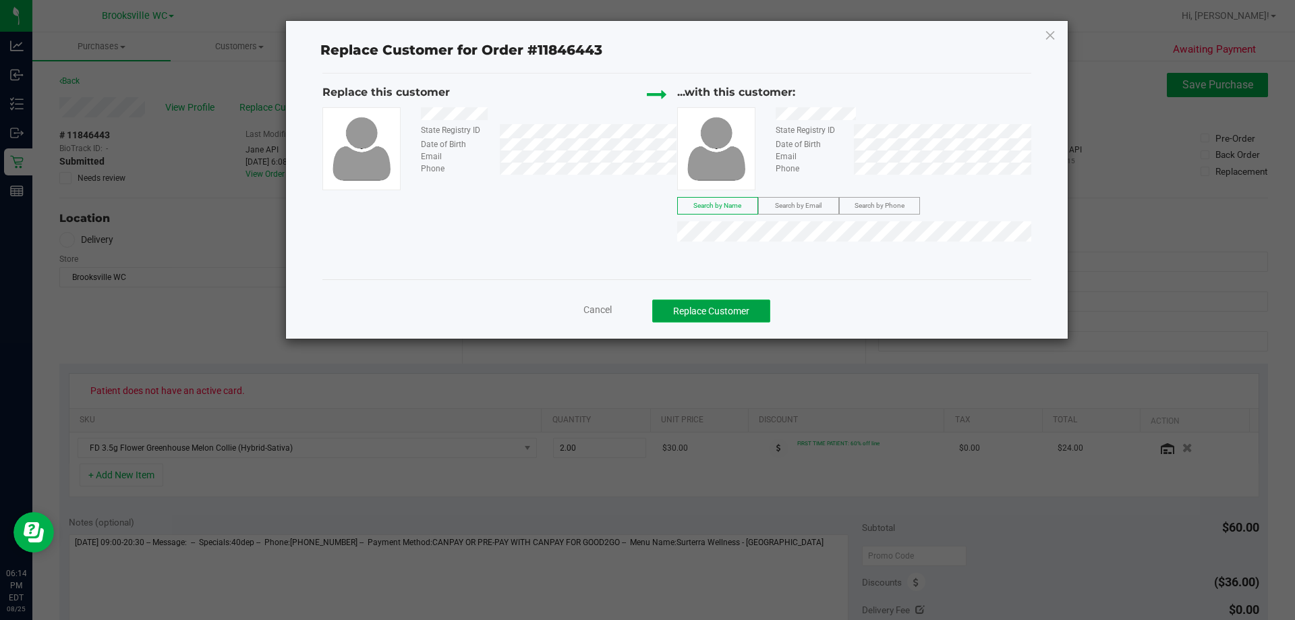
click at [588, 312] on button "Replace Customer" at bounding box center [711, 310] width 118 height 23
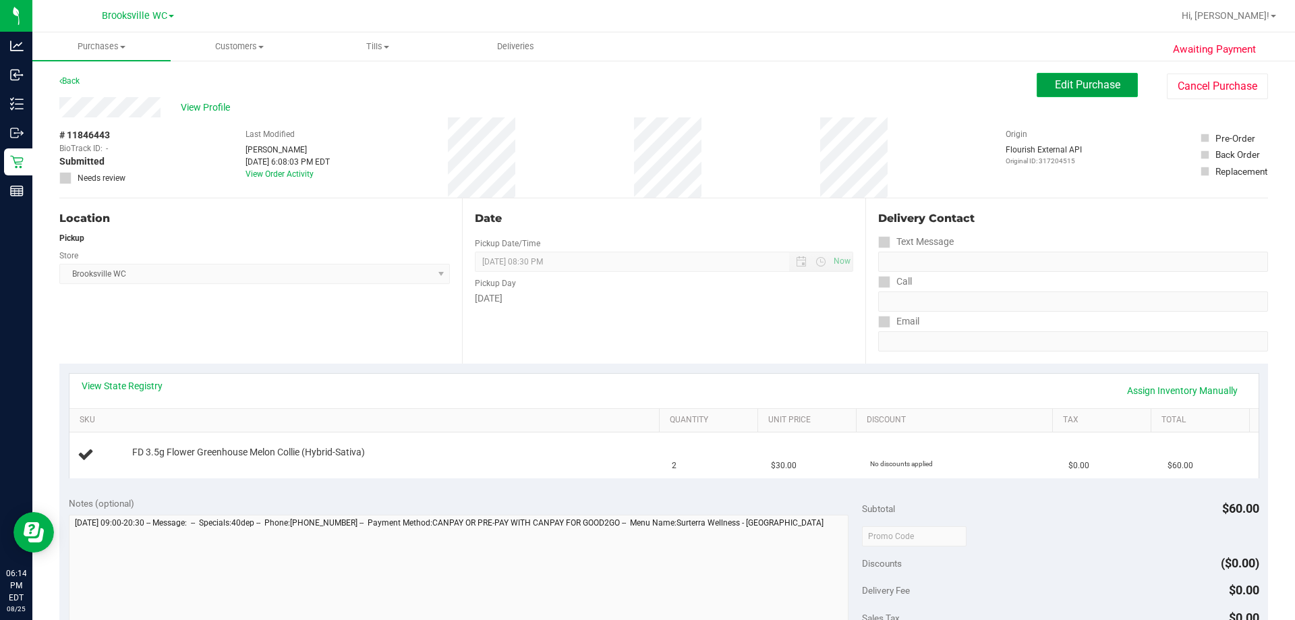
click at [588, 74] on button "Edit Purchase" at bounding box center [1086, 85] width 101 height 24
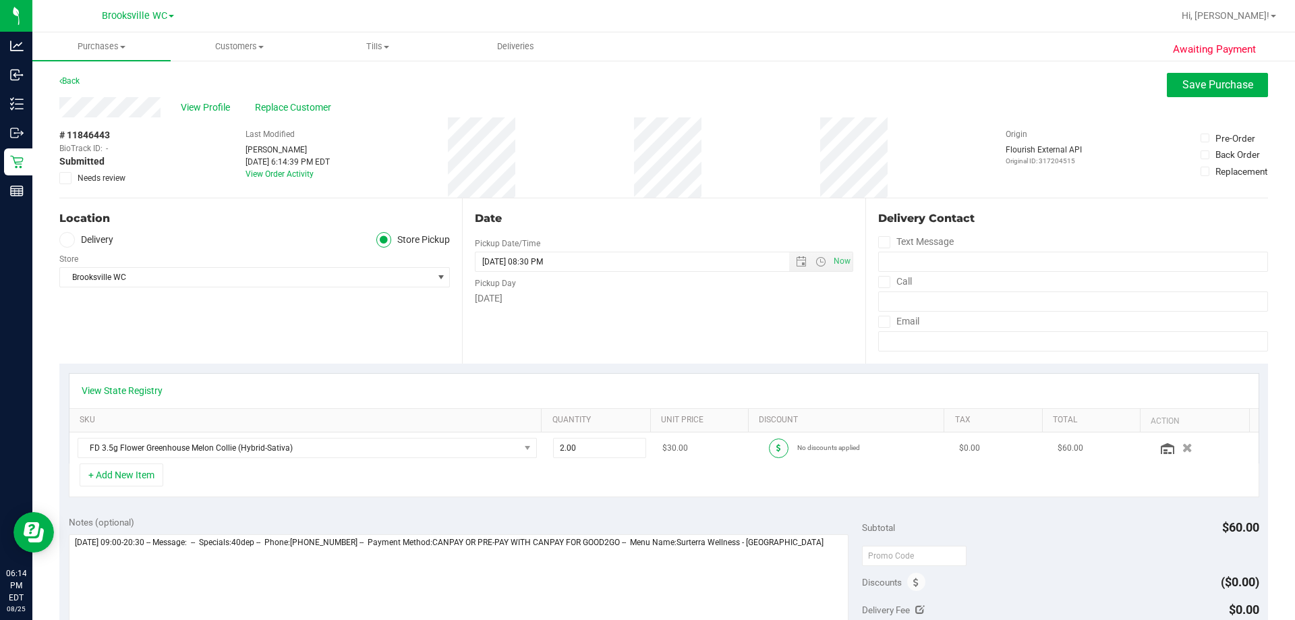
click at [588, 446] on span at bounding box center [779, 448] width 20 height 20
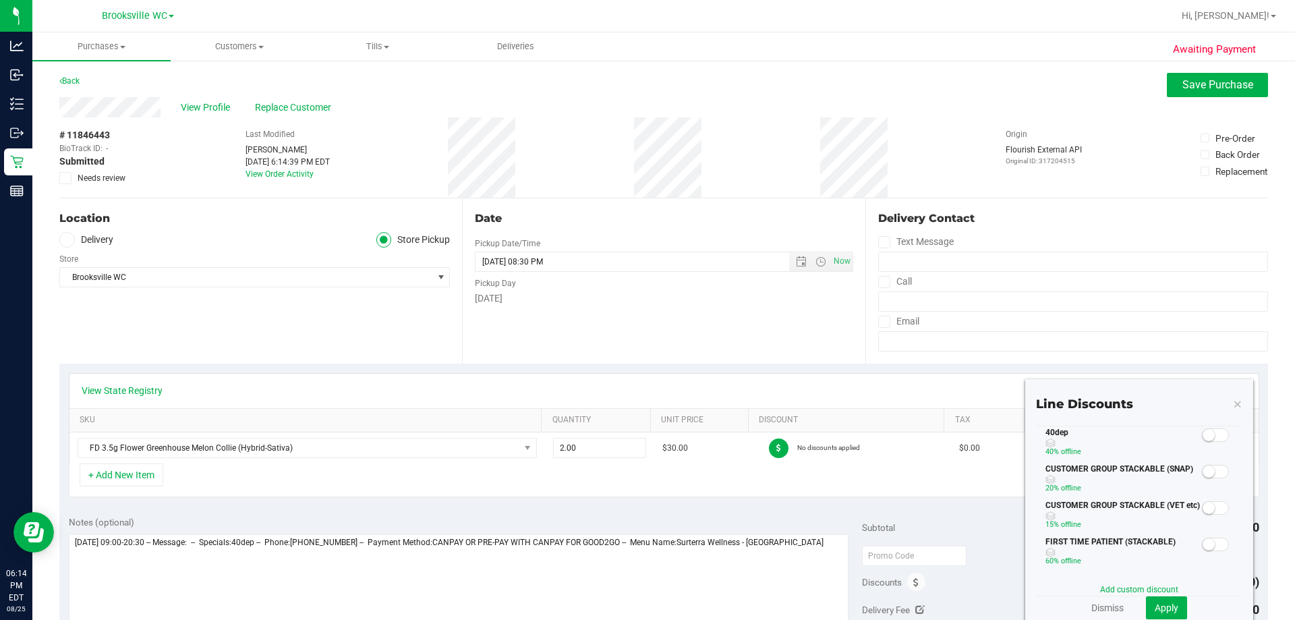
click at [588, 440] on span at bounding box center [1215, 434] width 27 height 13
click at [588, 568] on button "Apply" at bounding box center [1166, 607] width 41 height 23
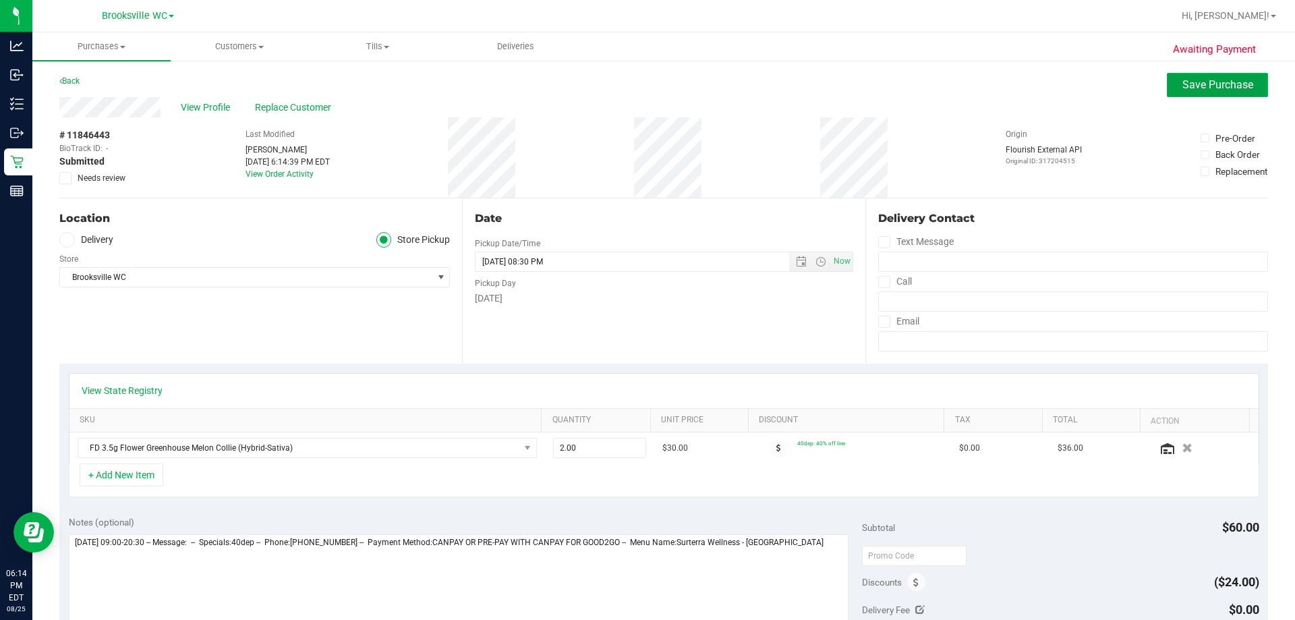
click at [588, 92] on button "Save Purchase" at bounding box center [1217, 85] width 101 height 24
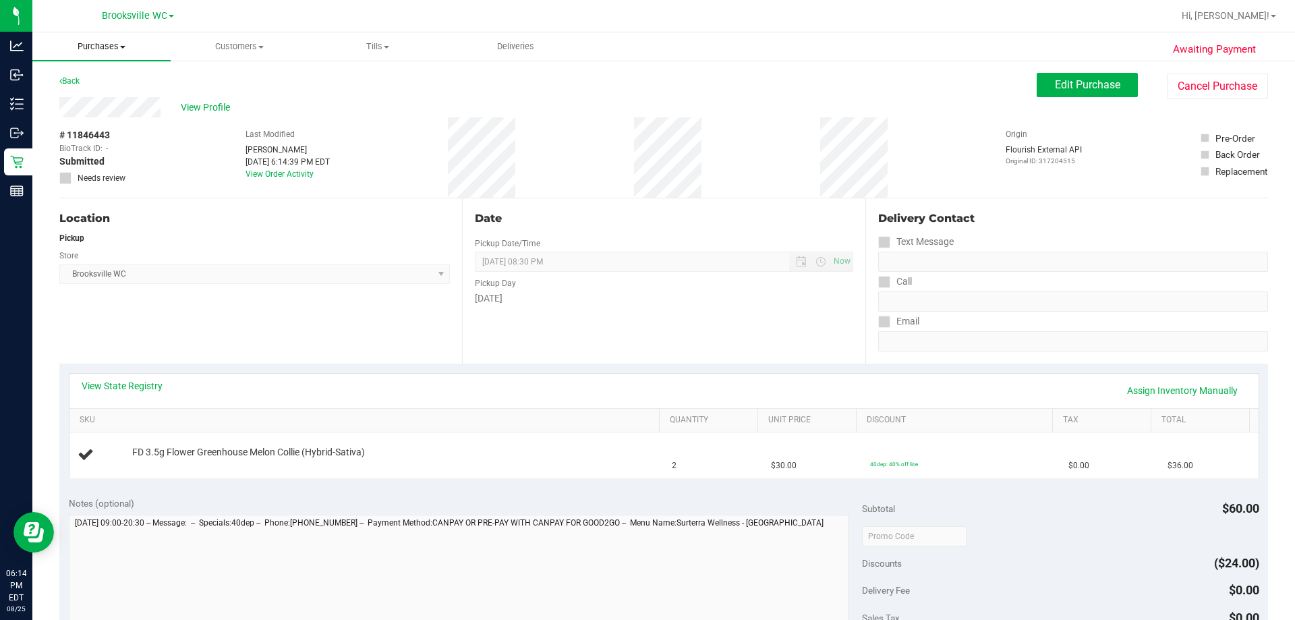
click at [123, 47] on span at bounding box center [122, 47] width 5 height 3
click at [362, 289] on div "Location Pickup Store Brooksville WC Select Store Bonita Springs WC Boynton Bea…" at bounding box center [260, 280] width 403 height 165
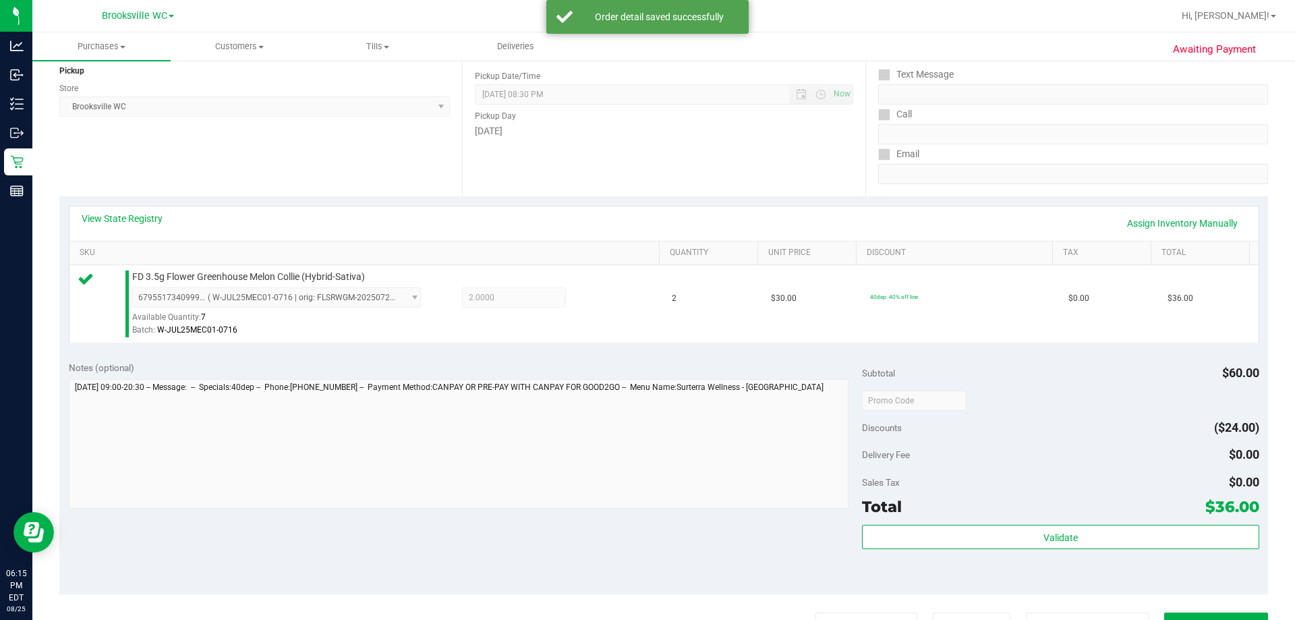
scroll to position [337, 0]
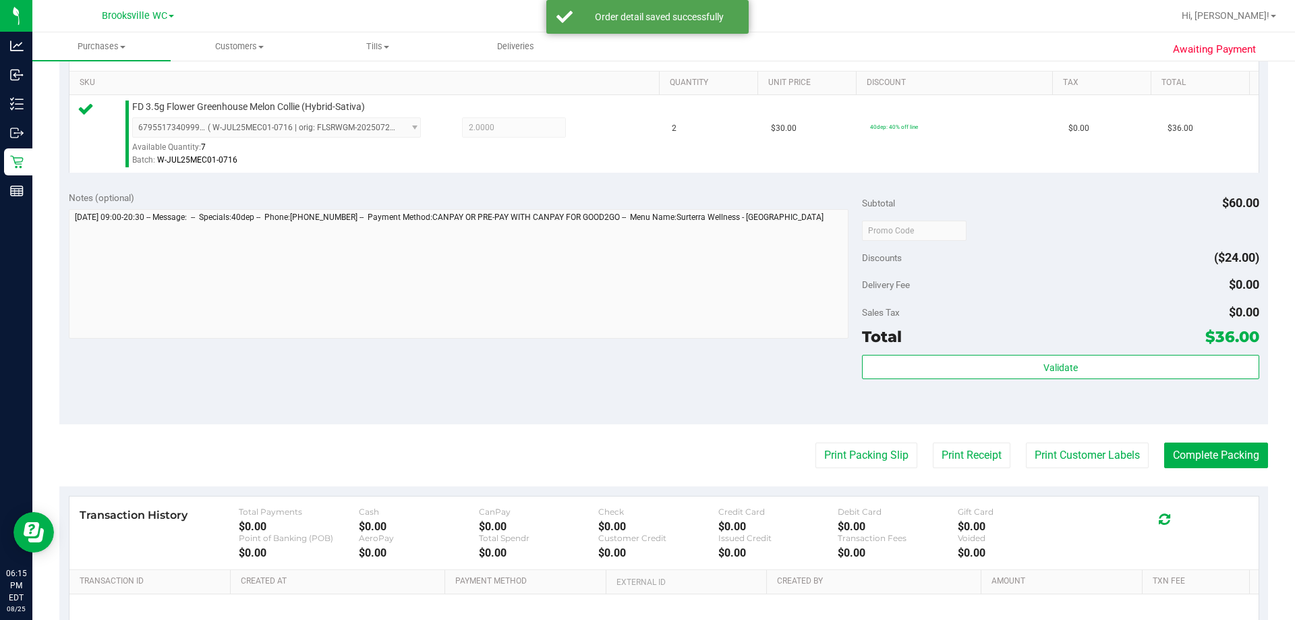
click at [588, 383] on div "Validate" at bounding box center [1060, 385] width 397 height 61
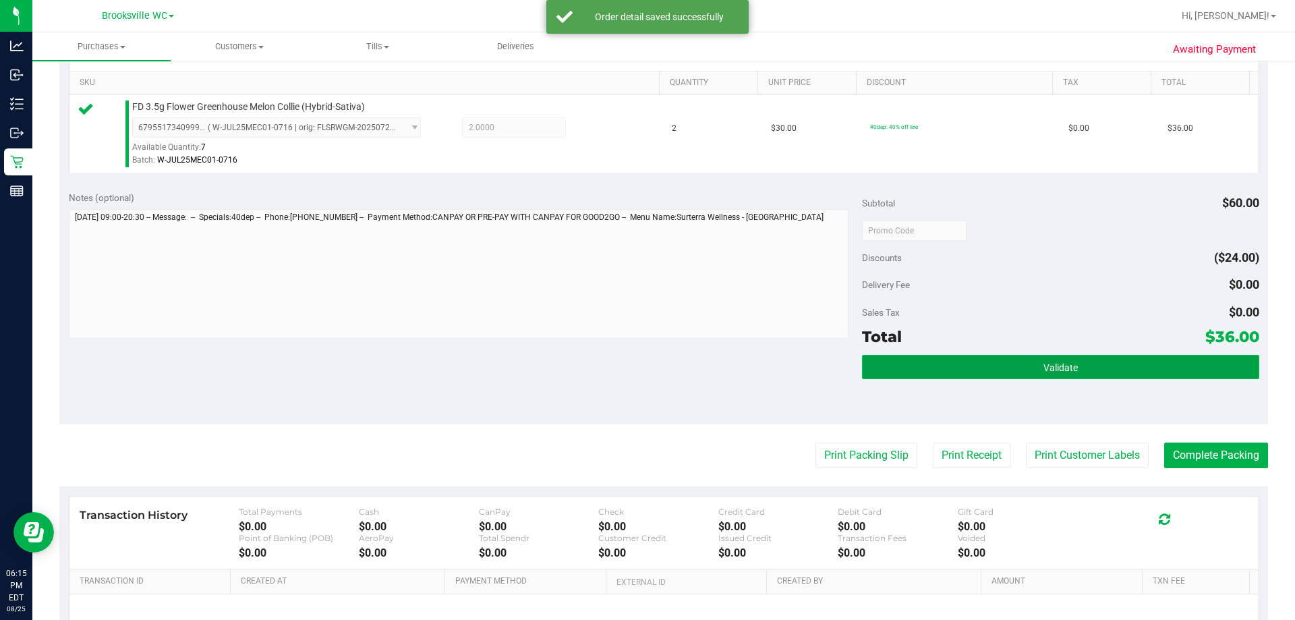
drag, startPoint x: 1123, startPoint y: 372, endPoint x: 1025, endPoint y: 339, distance: 103.2
click at [588, 372] on button "Validate" at bounding box center [1060, 367] width 397 height 24
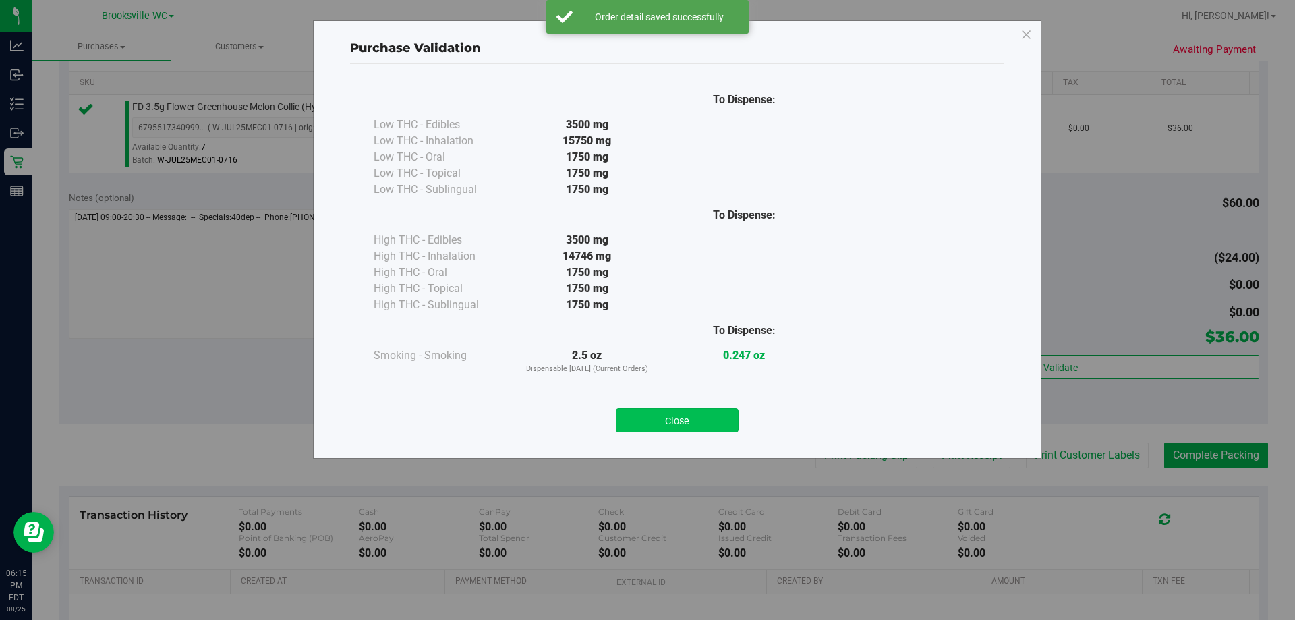
click at [588, 432] on div "Close" at bounding box center [677, 415] width 634 height 55
click at [588, 419] on button "Close" at bounding box center [677, 420] width 123 height 24
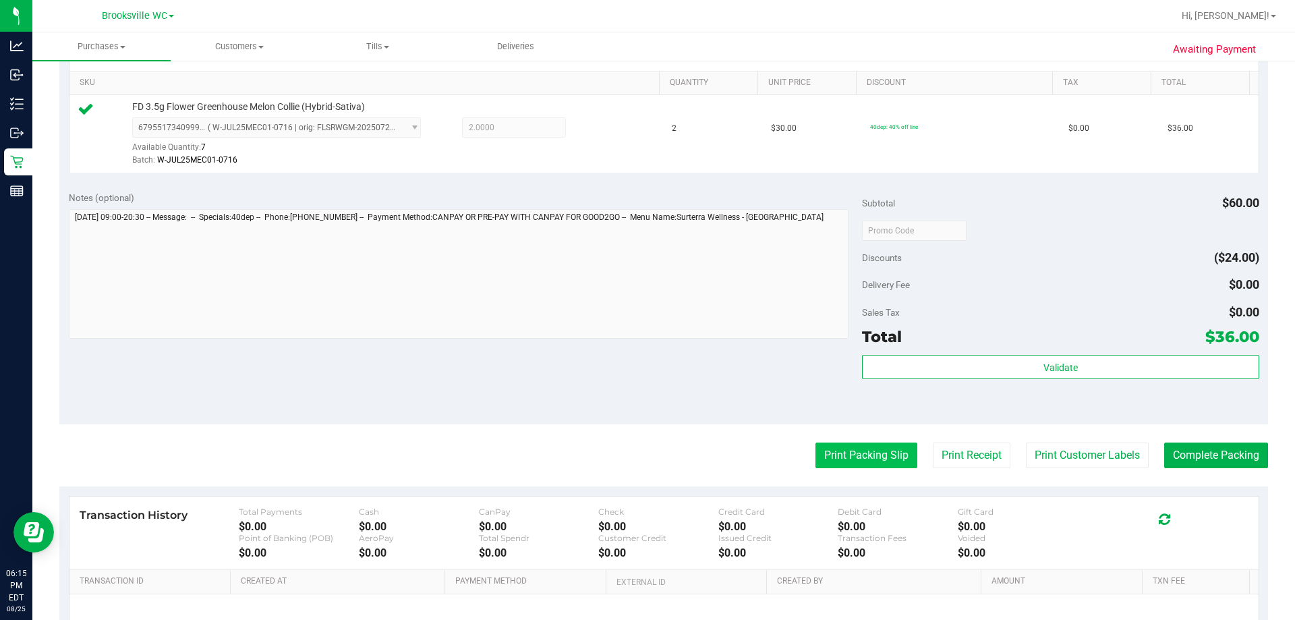
click at [588, 450] on button "Print Packing Slip" at bounding box center [866, 455] width 102 height 26
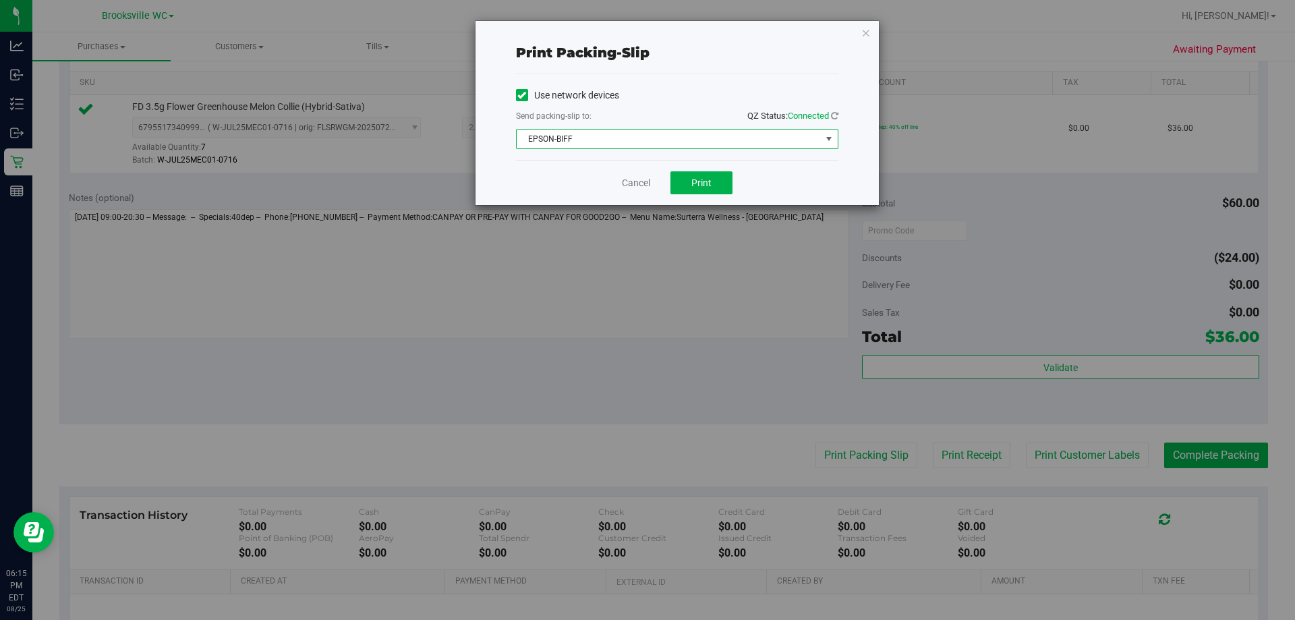
click at [588, 146] on span "EPSON-BIFF" at bounding box center [669, 138] width 304 height 19
click at [588, 100] on div "Use network devices" at bounding box center [677, 95] width 322 height 20
click at [588, 190] on button "Print" at bounding box center [701, 182] width 62 height 23
click at [588, 180] on div "Cancel Print" at bounding box center [677, 182] width 322 height 45
click at [588, 188] on link "Cancel" at bounding box center [636, 183] width 28 height 14
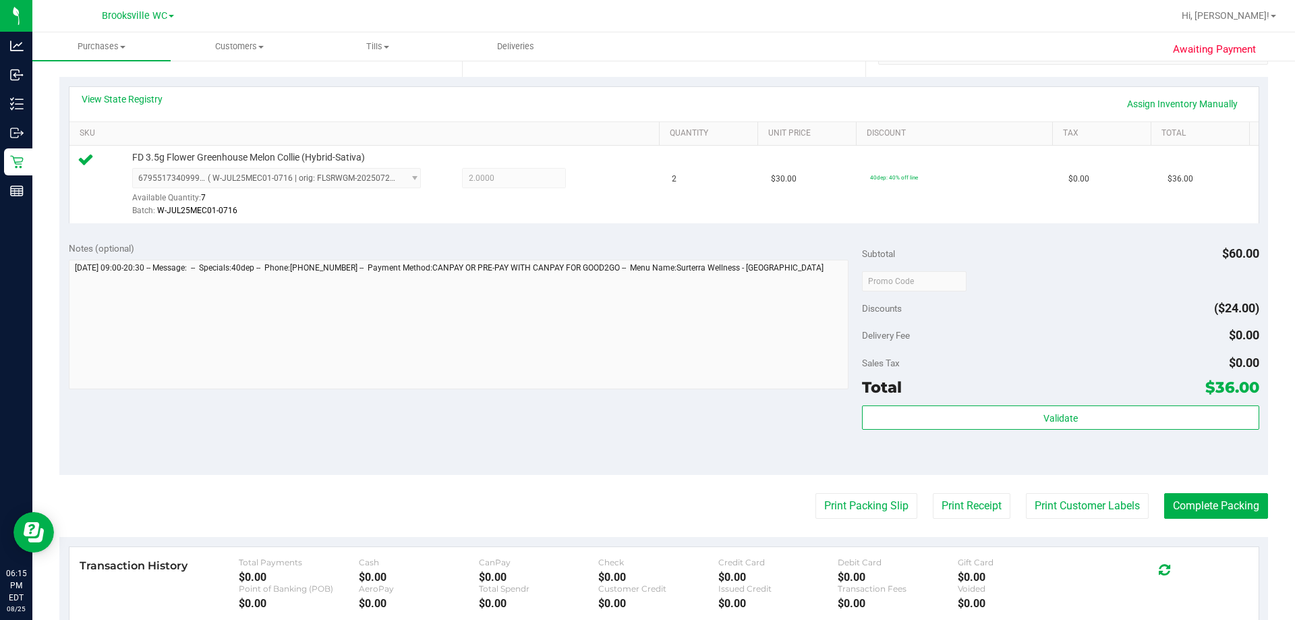
scroll to position [0, 0]
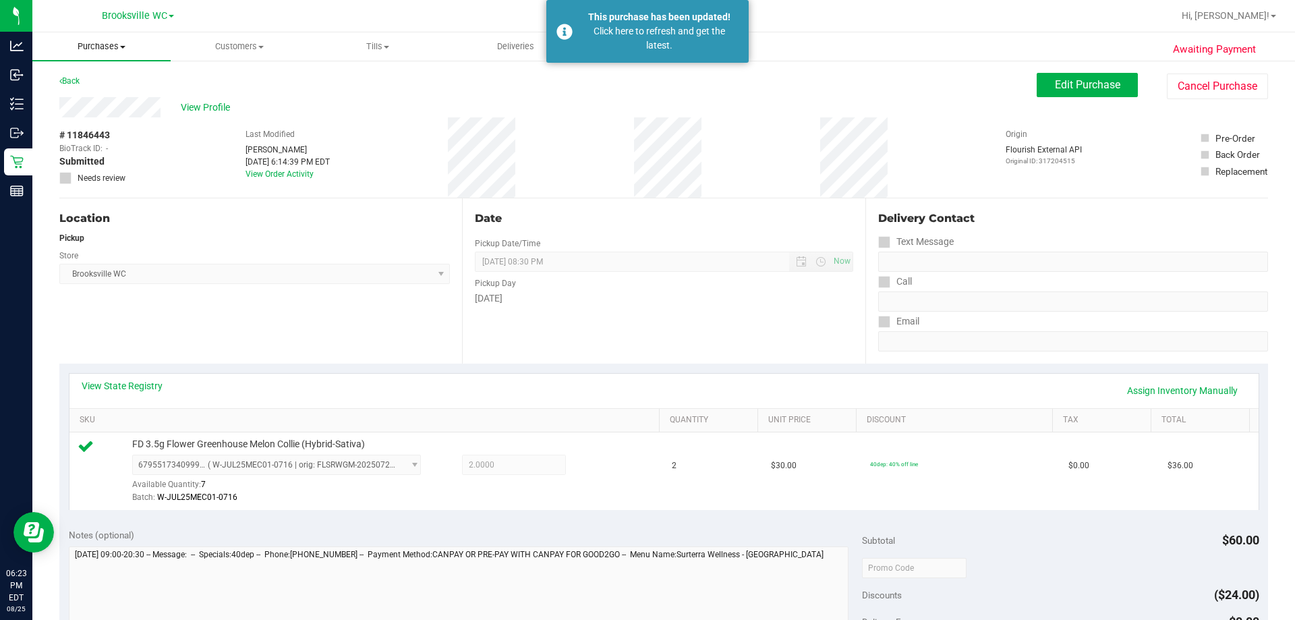
click at [113, 40] on span "Purchases" at bounding box center [101, 46] width 138 height 12
click at [76, 94] on span "Fulfillment" at bounding box center [74, 97] width 84 height 11
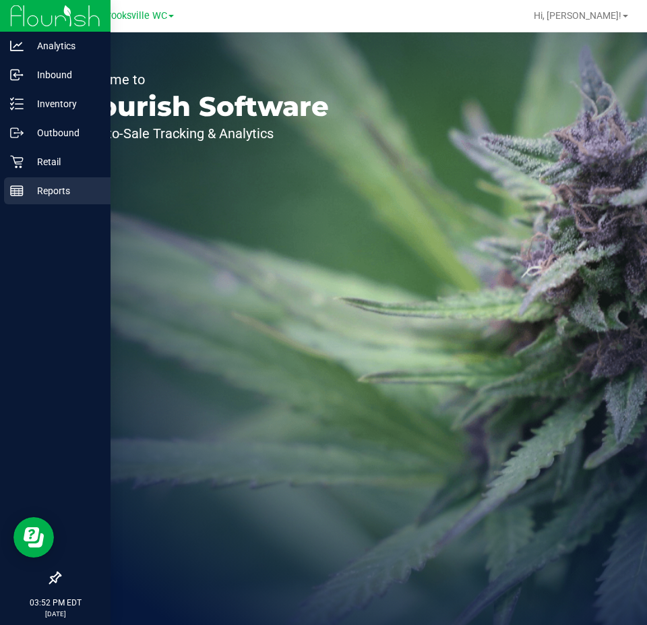
click at [20, 194] on line at bounding box center [17, 194] width 12 height 0
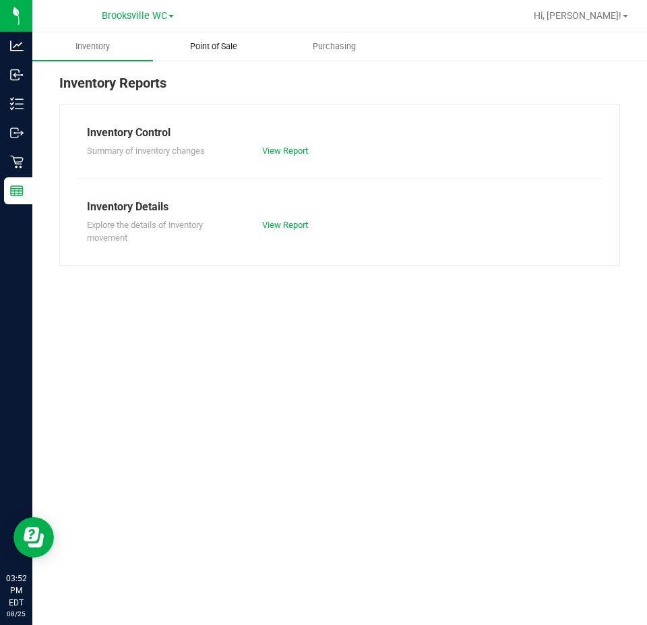
click at [225, 56] on uib-tab-heading "Point of Sale" at bounding box center [213, 46] width 119 height 27
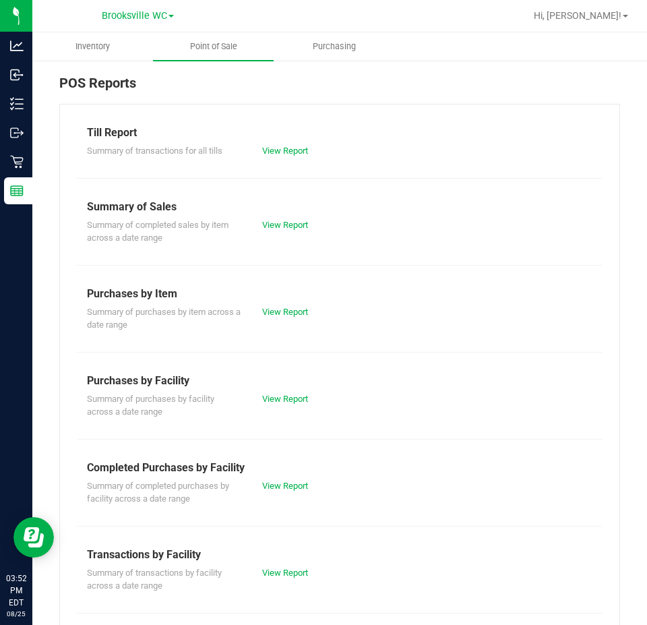
click at [296, 498] on div "Summary of completed purchases by facility across a date range View Report" at bounding box center [340, 491] width 526 height 30
click at [296, 492] on div "Summary of completed purchases by facility across a date range View Report" at bounding box center [340, 491] width 526 height 30
click at [294, 488] on link "View Report" at bounding box center [285, 486] width 46 height 10
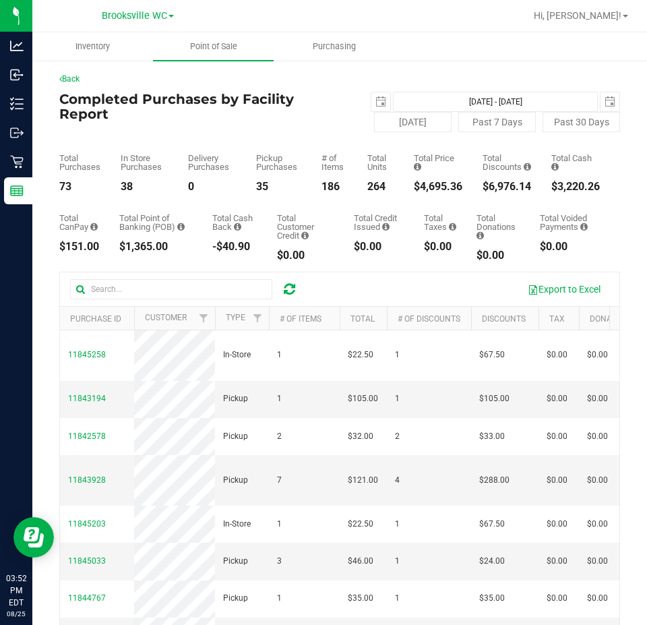
click at [151, 8] on div "Brooksville WC" at bounding box center [138, 15] width 72 height 16
click at [156, 13] on span "Brooksville WC" at bounding box center [134, 16] width 65 height 12
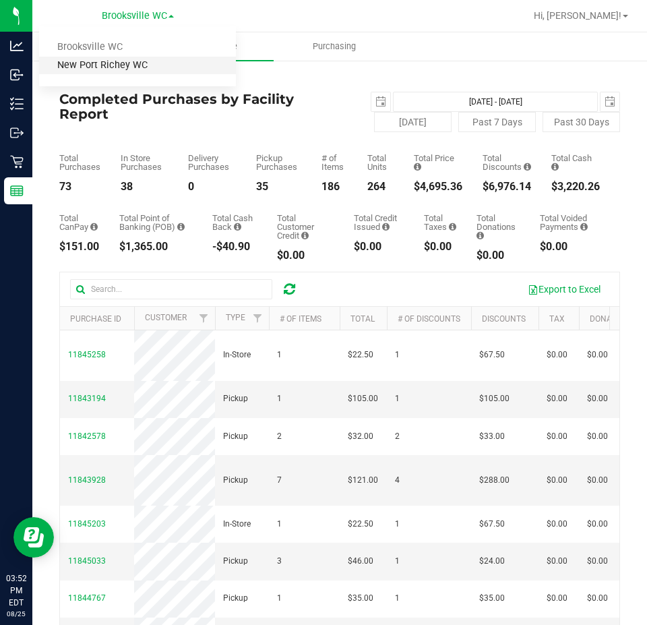
click at [129, 63] on link "New Port Richey WC" at bounding box center [137, 66] width 197 height 18
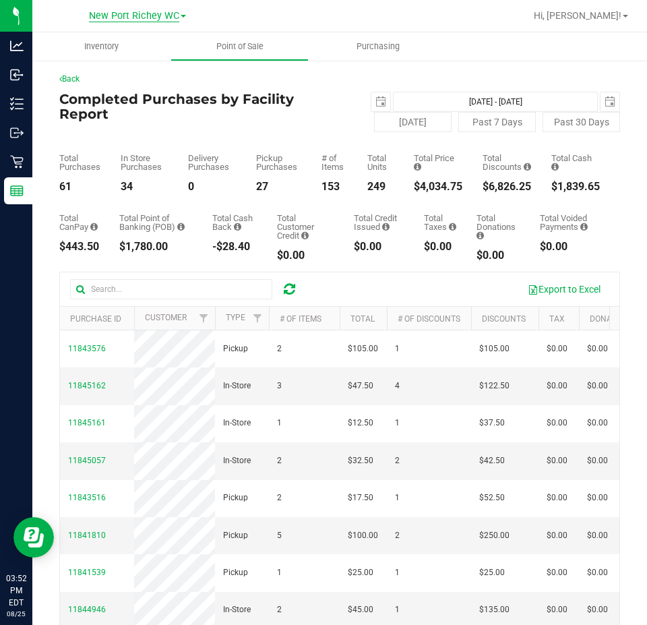
click at [144, 13] on span "New Port Richey WC" at bounding box center [134, 16] width 90 height 12
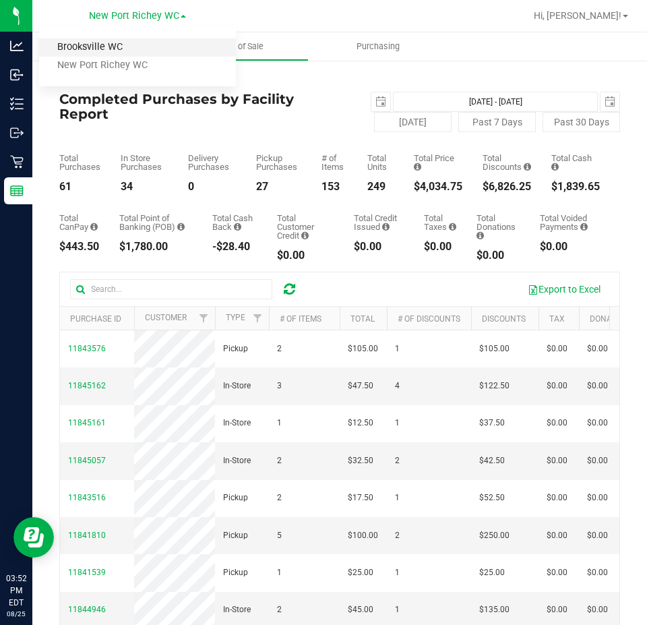
click at [138, 52] on link "Brooksville WC" at bounding box center [137, 47] width 197 height 18
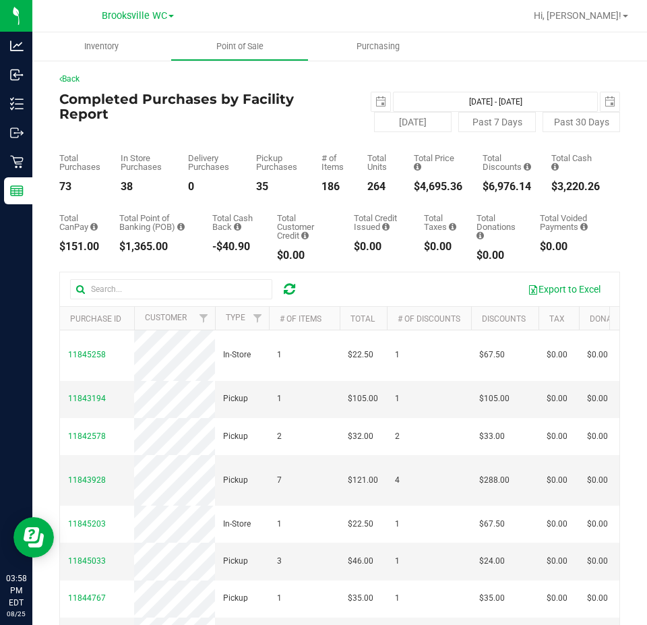
click at [177, 20] on div "Brooksville WC Brooksville WC New Port Richey WC" at bounding box center [137, 15] width 197 height 21
click at [164, 20] on span "Brooksville WC" at bounding box center [134, 16] width 65 height 12
click at [144, 67] on link "New Port Richey WC" at bounding box center [137, 66] width 197 height 18
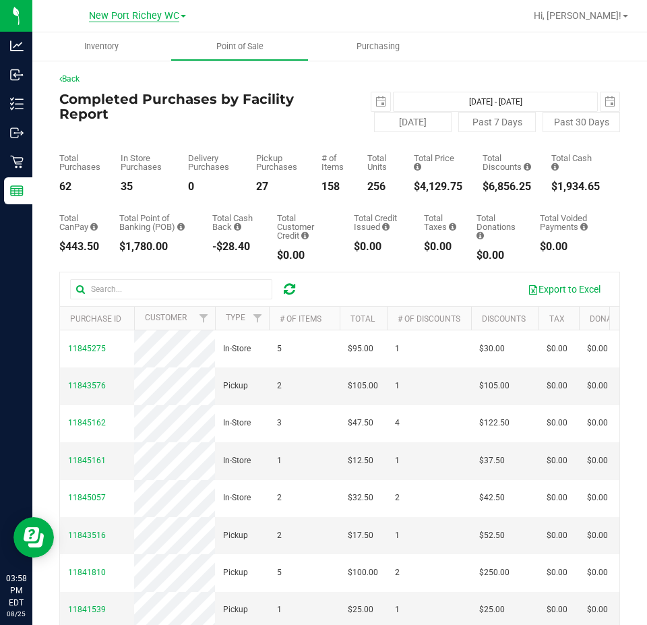
click at [149, 16] on span "New Port Richey WC" at bounding box center [134, 16] width 90 height 12
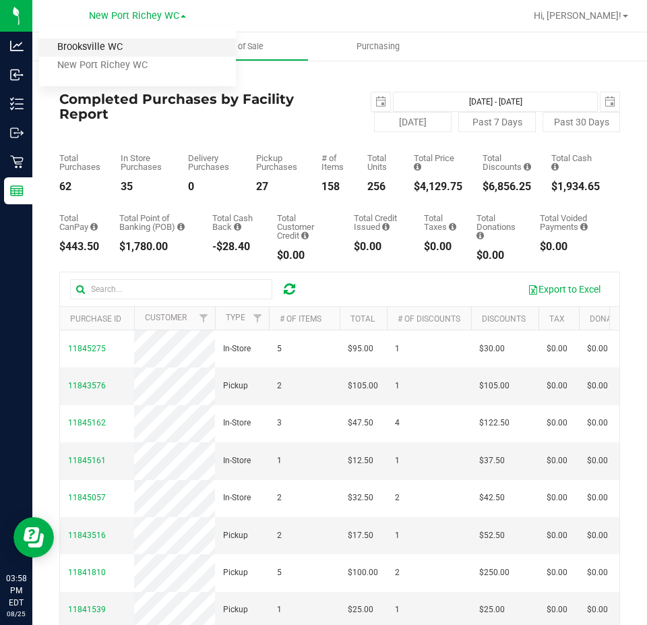
click at [152, 45] on link "Brooksville WC" at bounding box center [137, 47] width 197 height 18
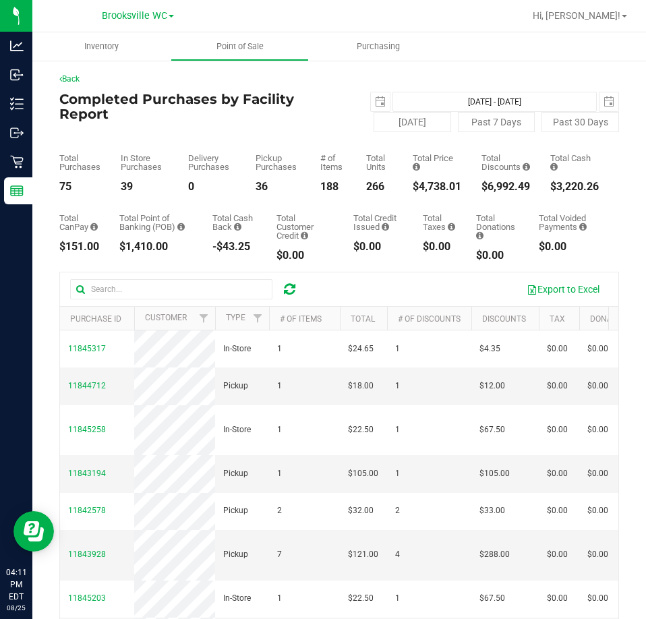
click at [135, 22] on div "Brooksville WC Brooksville WC New Port Richey WC" at bounding box center [138, 15] width 72 height 16
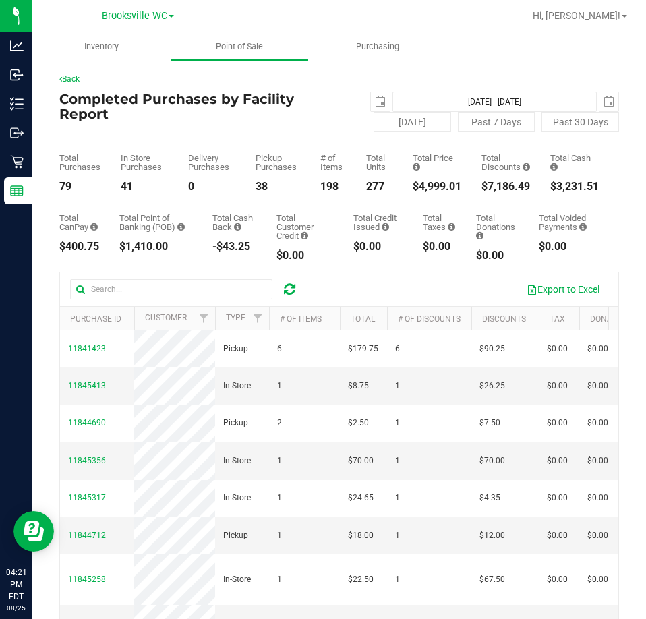
click at [135, 13] on span "Brooksville WC" at bounding box center [134, 16] width 65 height 12
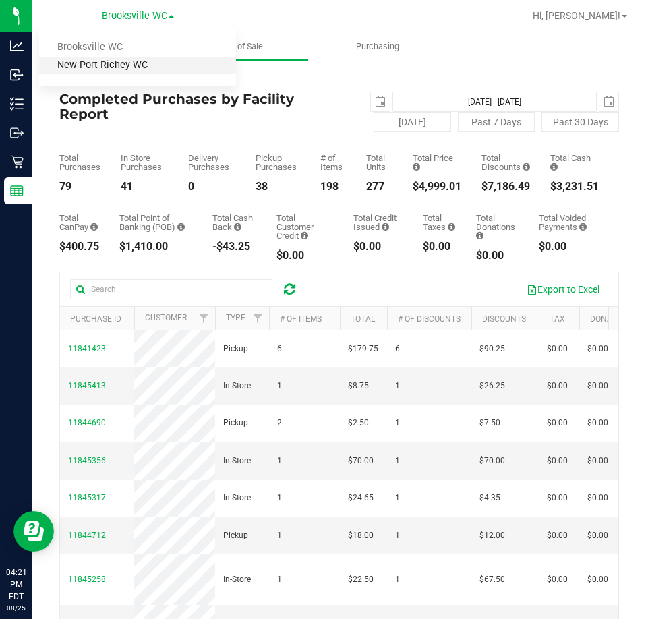
click at [128, 65] on link "New Port Richey WC" at bounding box center [137, 66] width 197 height 18
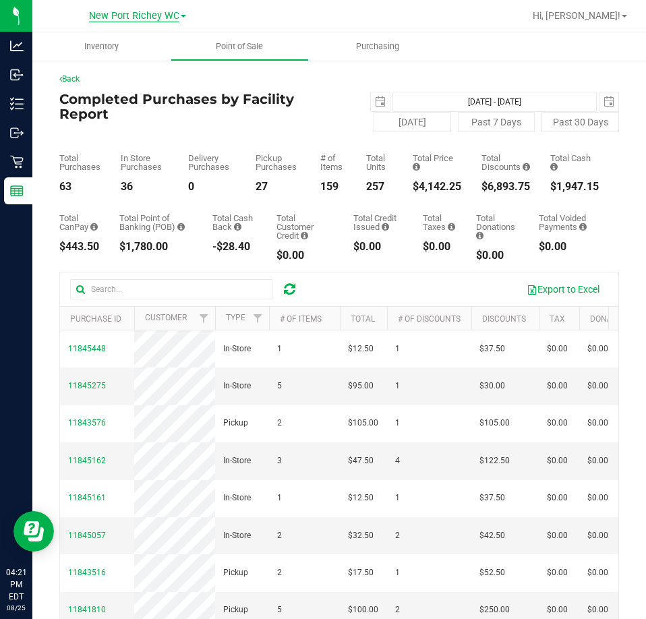
click at [119, 18] on span "New Port Richey WC" at bounding box center [134, 16] width 90 height 12
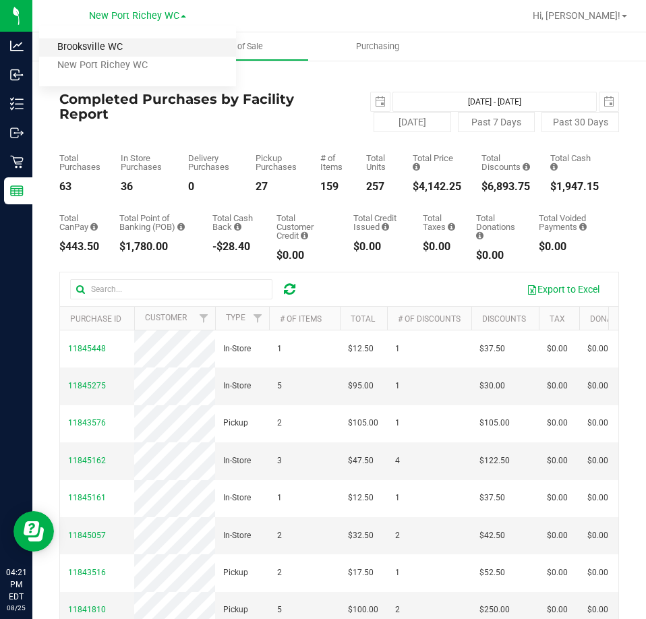
click at [114, 55] on link "Brooksville WC" at bounding box center [137, 47] width 197 height 18
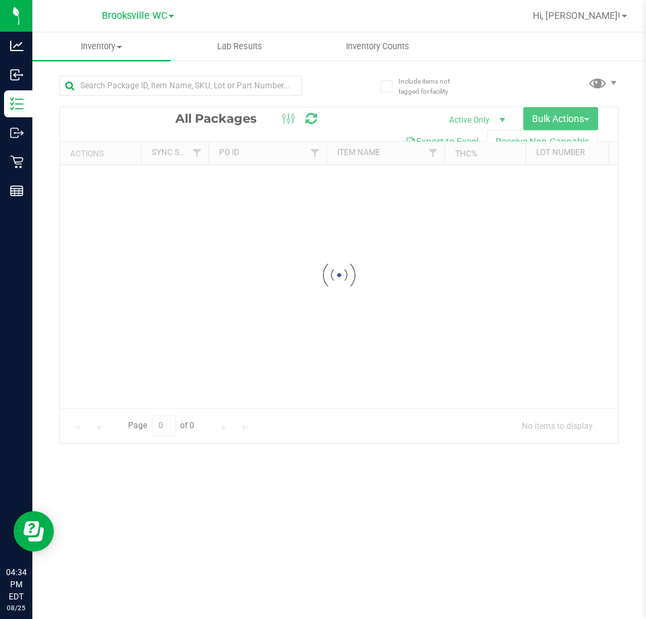
click at [134, 73] on div at bounding box center [199, 84] width 280 height 43
click at [134, 78] on input "text" at bounding box center [180, 86] width 243 height 20
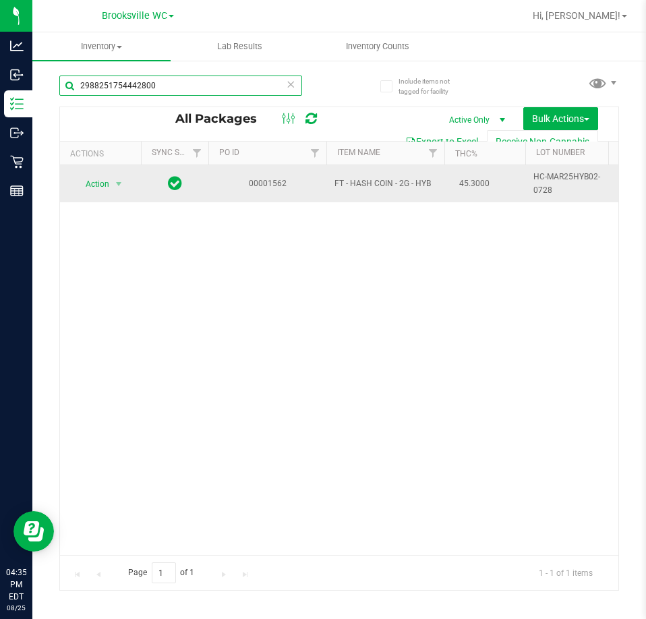
type input "2988251754442800"
click at [72, 186] on div "Action Action Edit attributes Global inventory Locate package Package audit log…" at bounding box center [100, 184] width 65 height 19
click at [86, 183] on span "Action" at bounding box center [92, 184] width 36 height 19
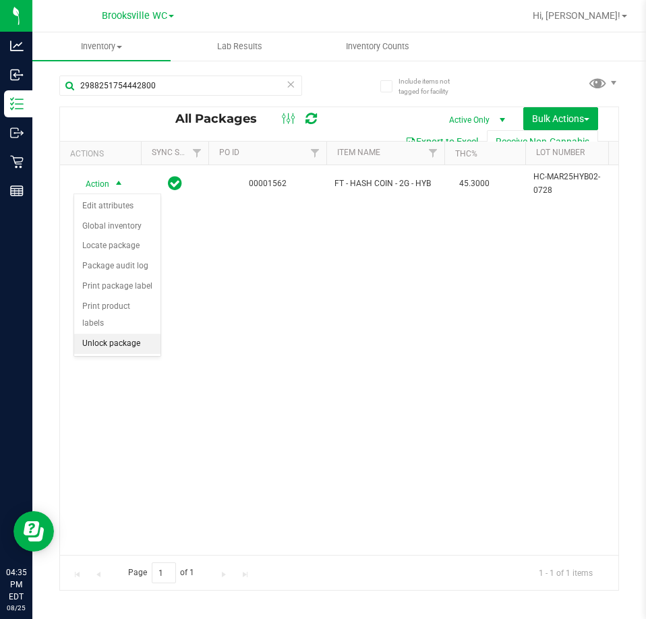
click at [103, 334] on li "Unlock package" at bounding box center [117, 344] width 86 height 20
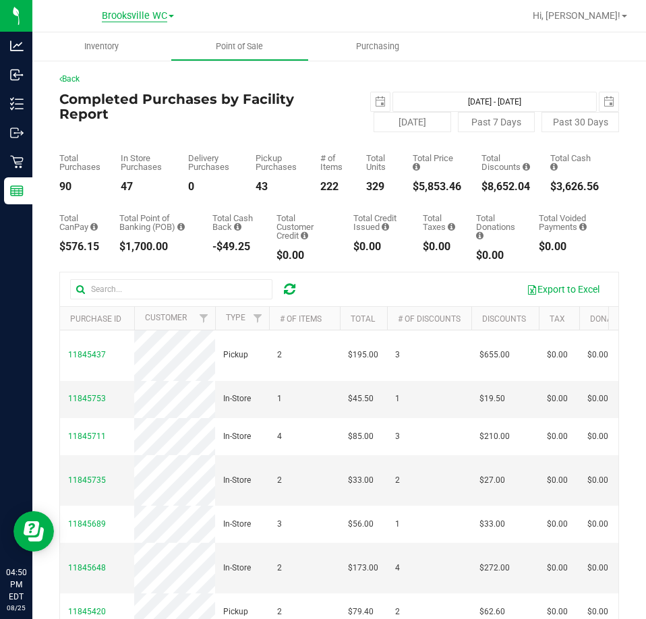
click at [152, 20] on span "Brooksville WC" at bounding box center [134, 16] width 65 height 12
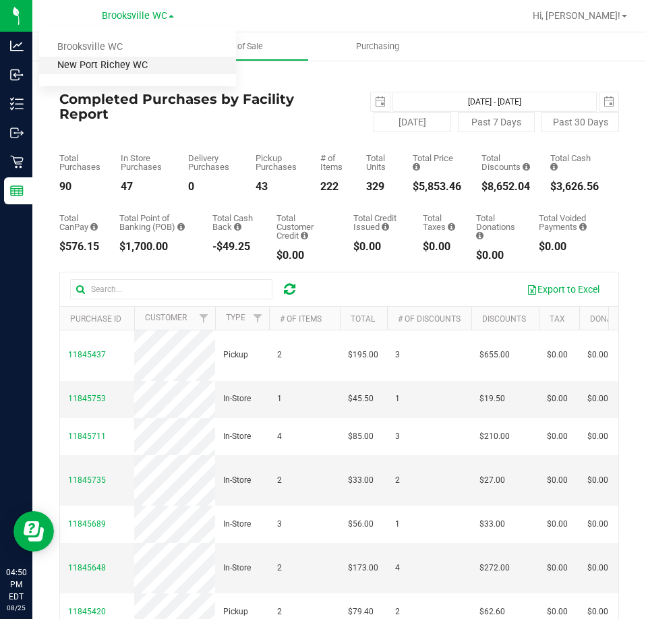
click at [132, 62] on link "New Port Richey WC" at bounding box center [137, 66] width 197 height 18
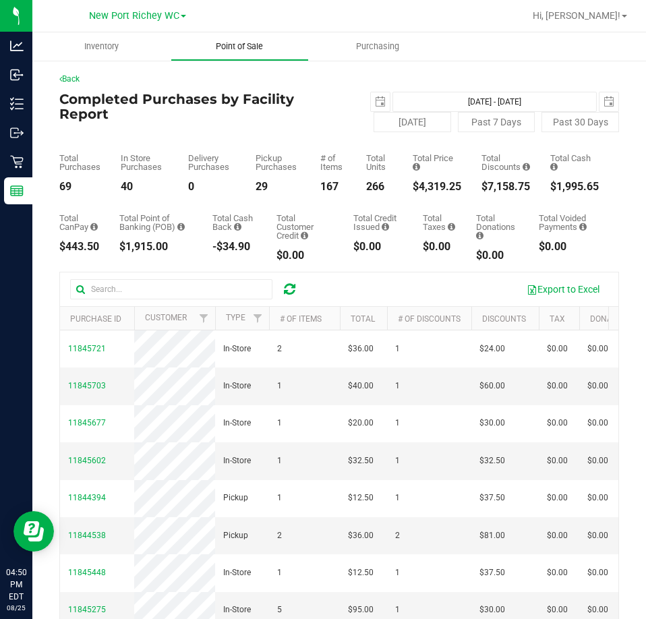
click at [261, 50] on span "Point of Sale" at bounding box center [240, 46] width 84 height 12
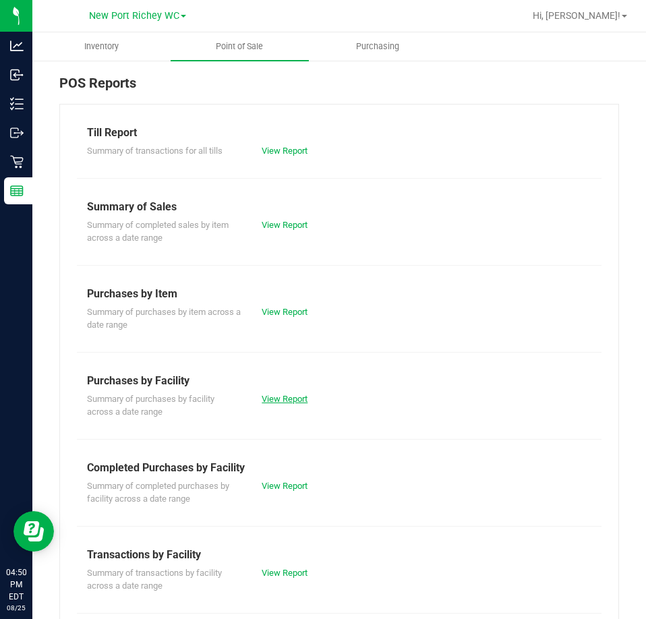
click at [283, 394] on link "View Report" at bounding box center [285, 399] width 46 height 10
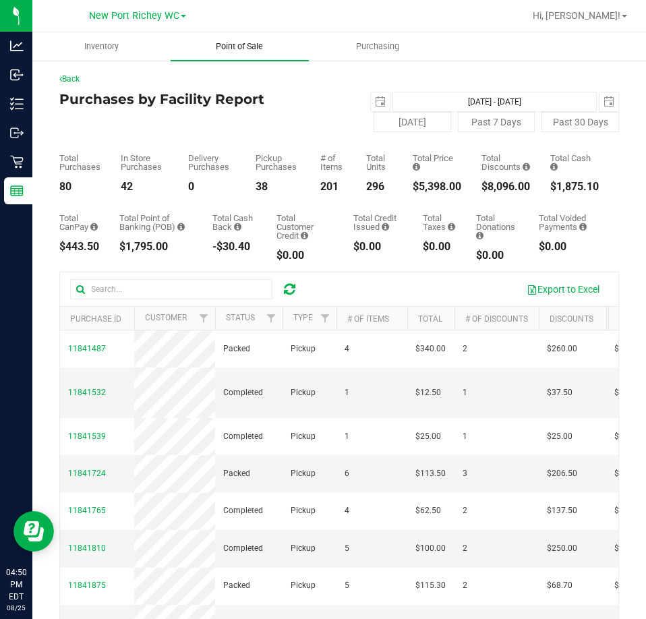
click at [246, 46] on span "Point of Sale" at bounding box center [240, 46] width 84 height 12
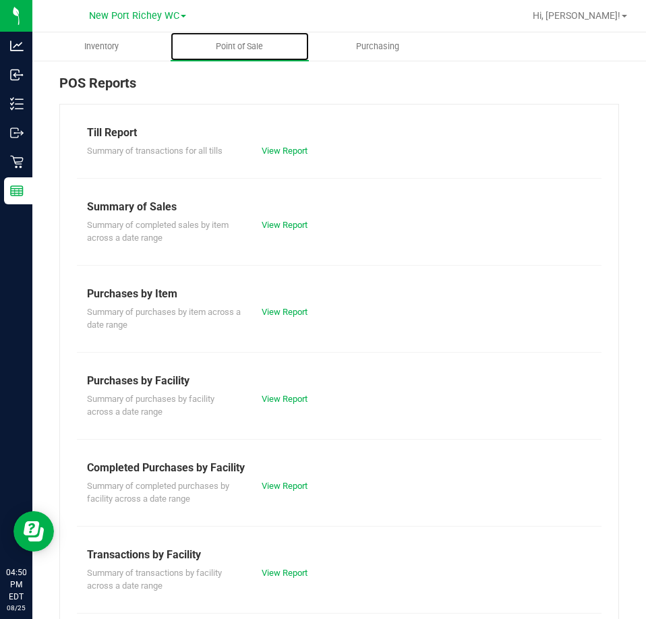
scroll to position [67, 0]
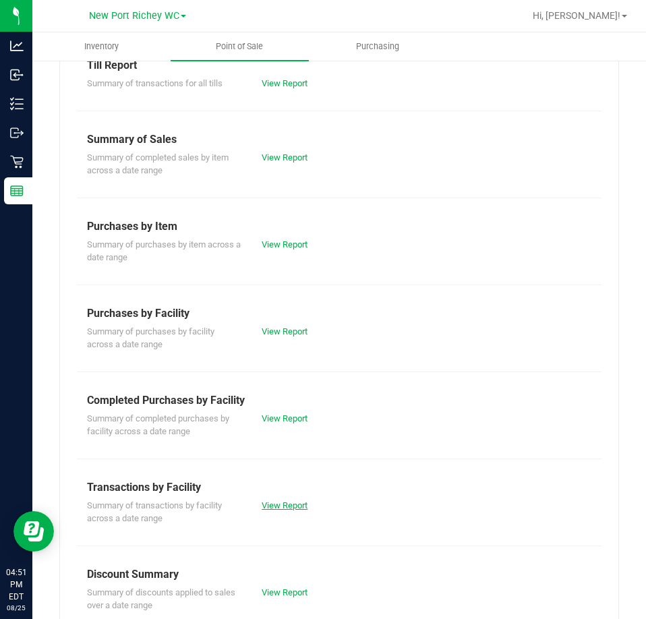
click at [287, 510] on link "View Report" at bounding box center [285, 505] width 46 height 10
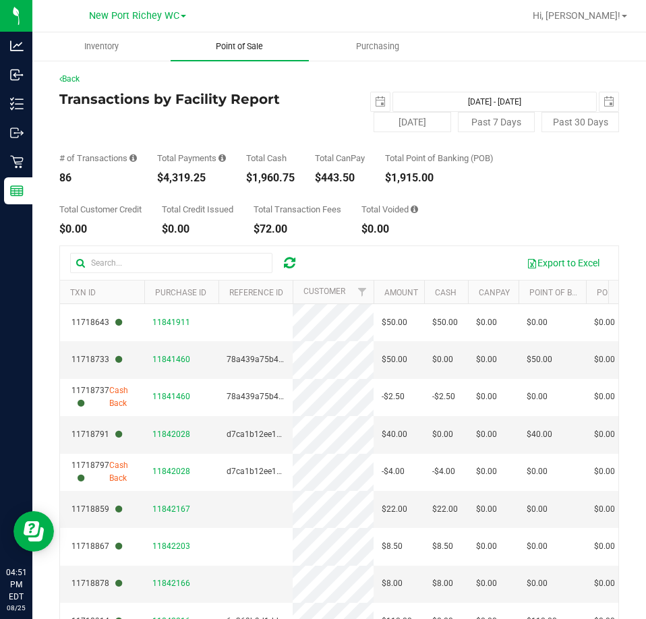
click at [222, 42] on span "Point of Sale" at bounding box center [240, 46] width 84 height 12
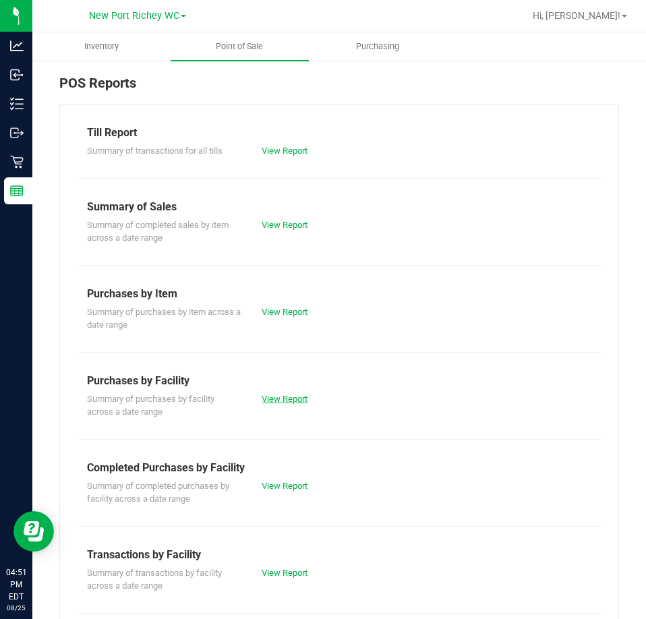
click at [284, 394] on link "View Report" at bounding box center [285, 399] width 46 height 10
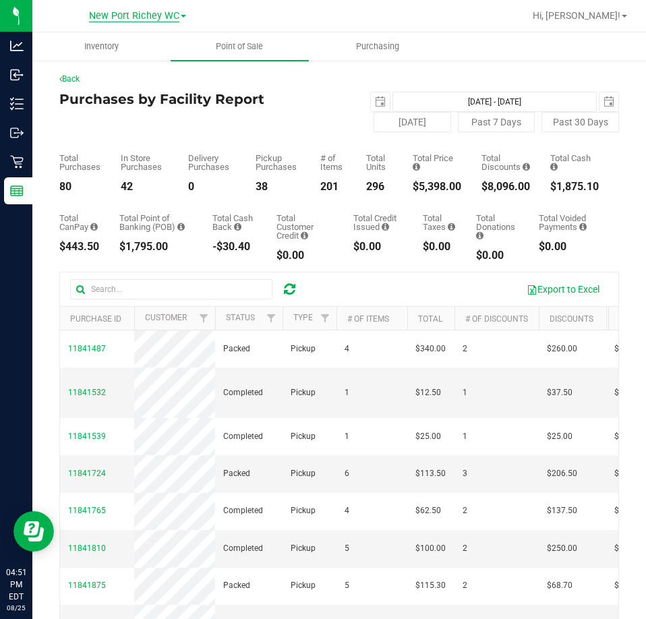
click at [169, 20] on span "New Port Richey WC" at bounding box center [134, 16] width 90 height 12
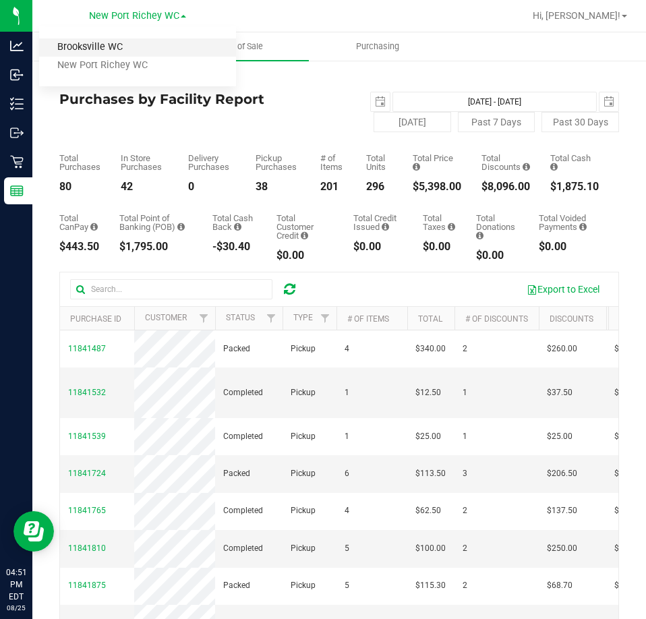
click at [131, 45] on link "Brooksville WC" at bounding box center [137, 47] width 197 height 18
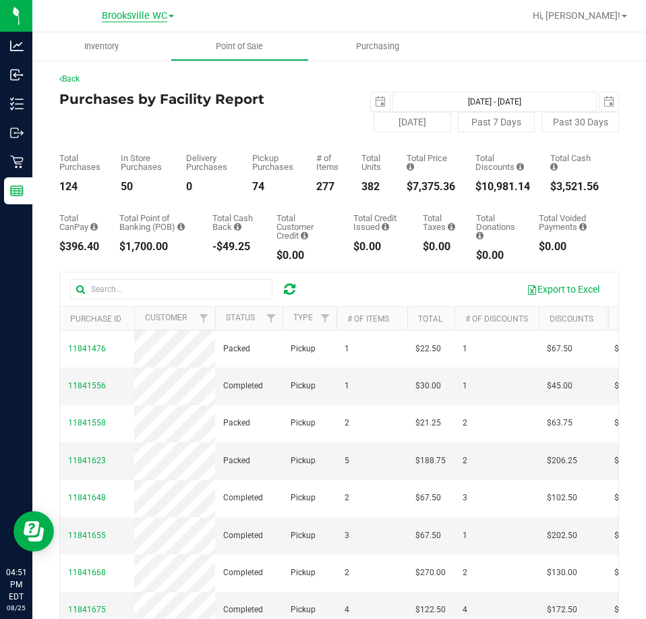
click at [147, 18] on span "Brooksville WC" at bounding box center [134, 16] width 65 height 12
click at [334, 140] on div "Total Purchases 124 In Store Purchases 50 Delivery Purchases 0 Pickup Purchases…" at bounding box center [339, 162] width 560 height 60
click at [256, 46] on span "Point of Sale" at bounding box center [240, 46] width 84 height 12
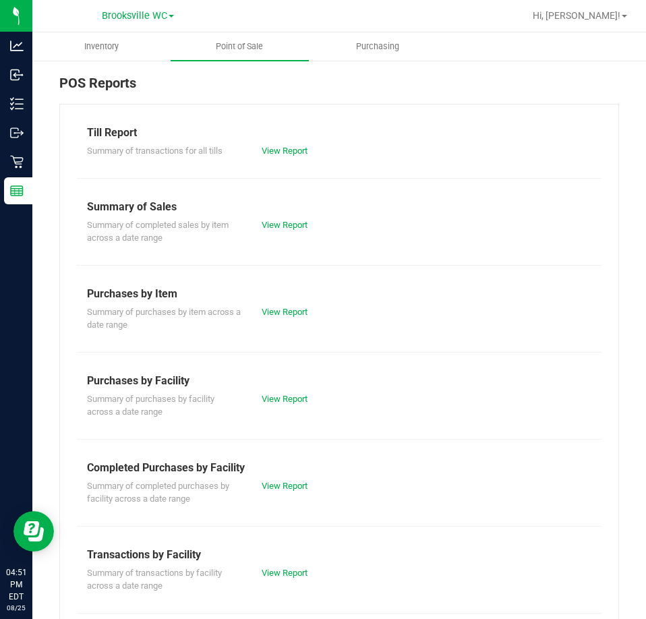
click at [289, 319] on div "Summary of purchases by item across a date range View Report" at bounding box center [339, 317] width 525 height 30
click at [283, 403] on link "View Report" at bounding box center [285, 399] width 46 height 10
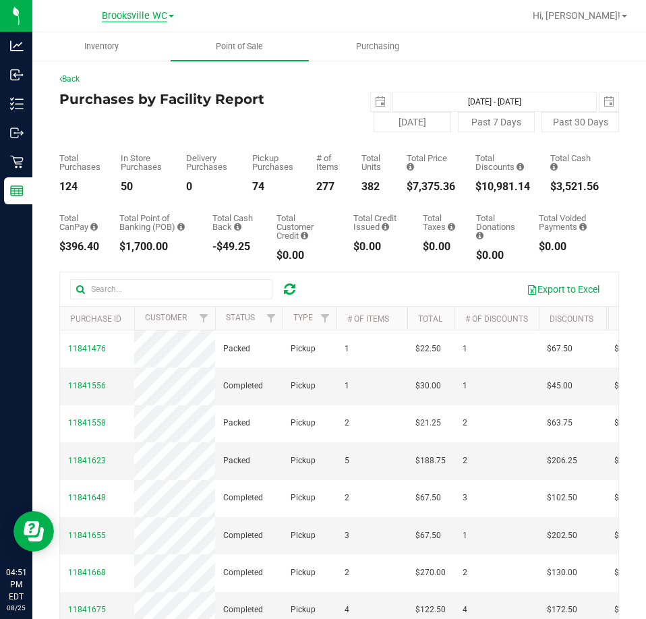
click at [150, 19] on span "Brooksville WC" at bounding box center [134, 16] width 65 height 12
drag, startPoint x: 295, startPoint y: 90, endPoint x: 263, endPoint y: 67, distance: 39.7
click at [290, 86] on div "Back Purchases by Facility Report 2025-08-25 Aug 25, 2025 - Aug 25, 2025 2025-0…" at bounding box center [339, 414] width 560 height 683
click at [247, 53] on uib-tab-heading "Point of Sale" at bounding box center [240, 46] width 138 height 28
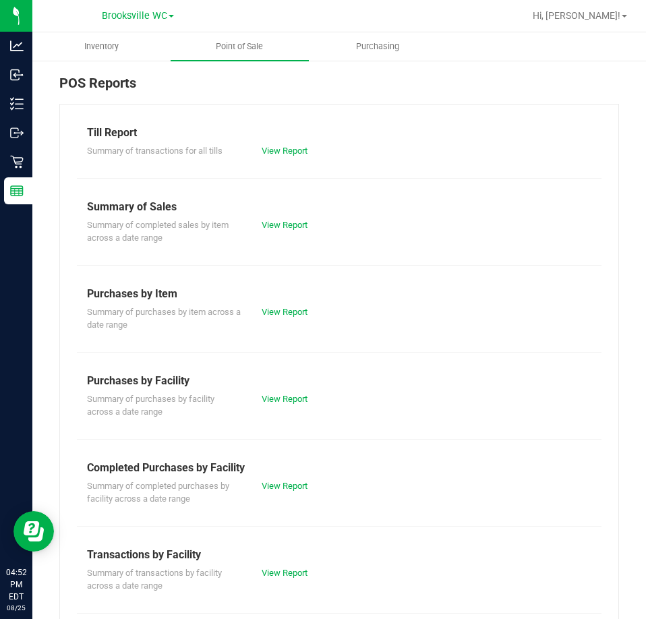
click at [275, 496] on div "Summary of completed purchases by facility across a date range View Report" at bounding box center [339, 491] width 525 height 30
click at [276, 487] on link "View Report" at bounding box center [285, 486] width 46 height 10
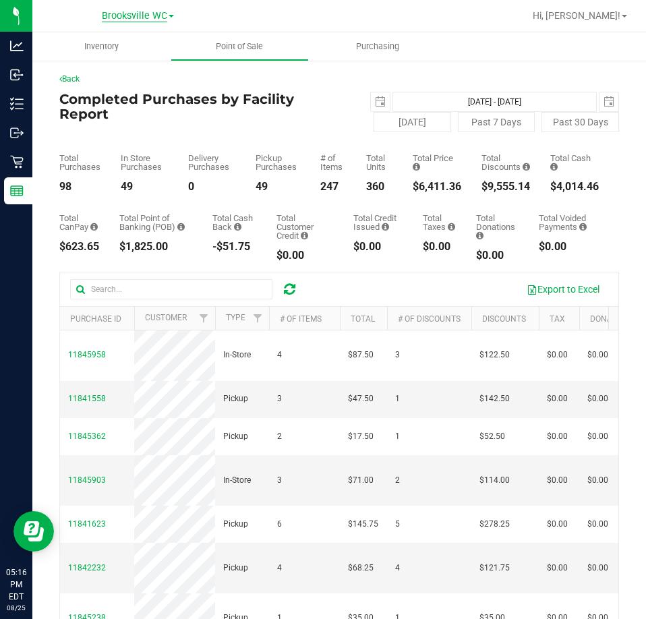
click at [127, 10] on span "Brooksville WC" at bounding box center [134, 16] width 65 height 12
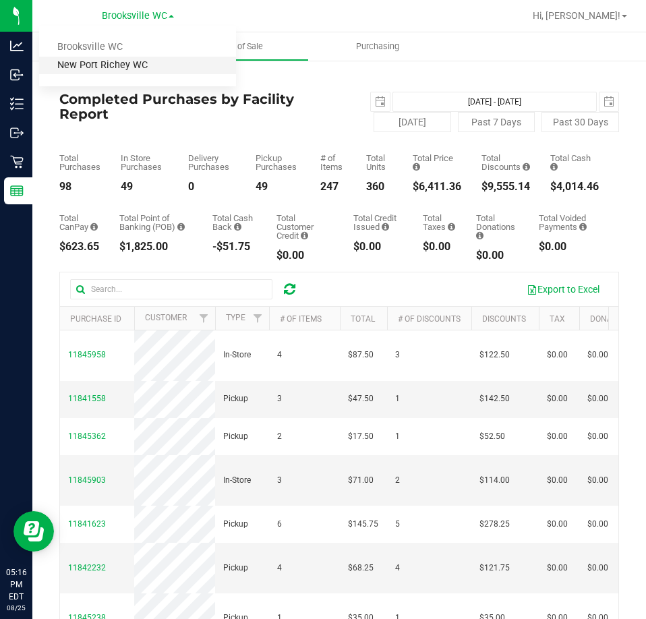
click at [140, 64] on link "New Port Richey WC" at bounding box center [137, 66] width 197 height 18
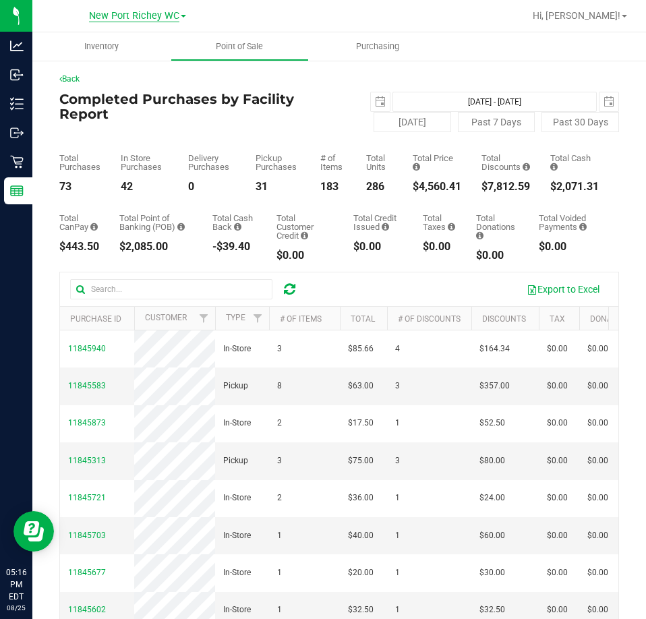
click at [163, 14] on span "New Port Richey WC" at bounding box center [134, 16] width 90 height 12
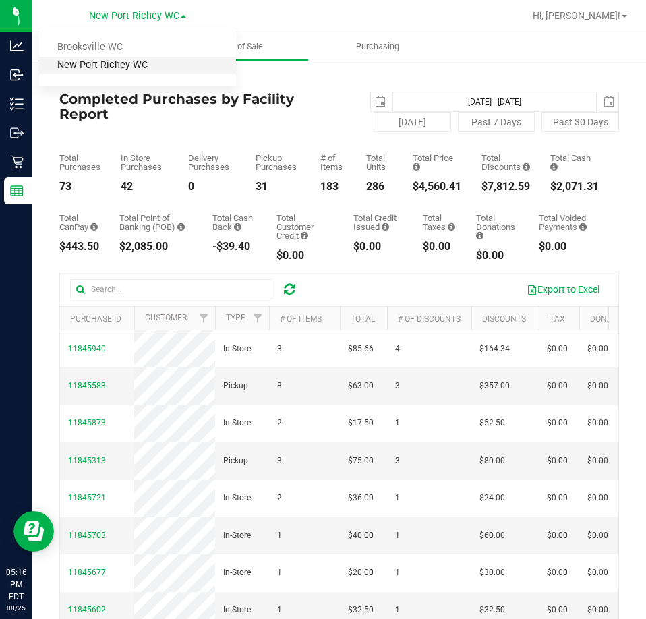
click at [144, 65] on link "New Port Richey WC" at bounding box center [137, 66] width 197 height 18
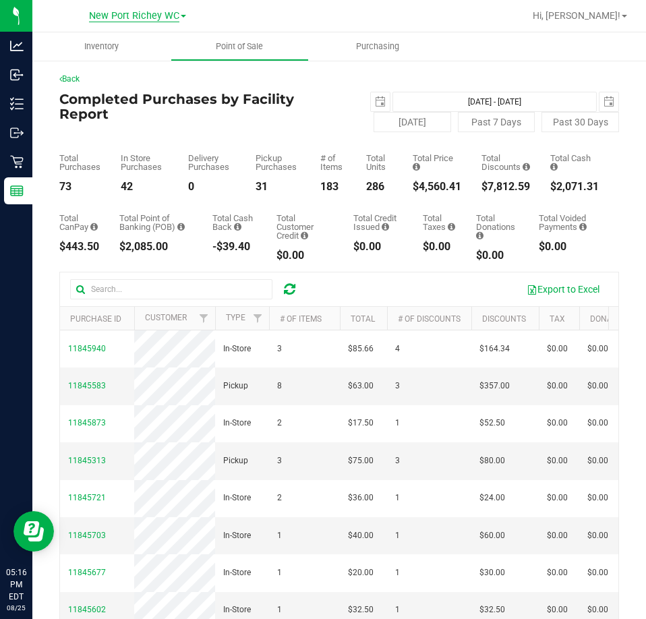
click at [174, 18] on span "New Port Richey WC" at bounding box center [134, 16] width 90 height 12
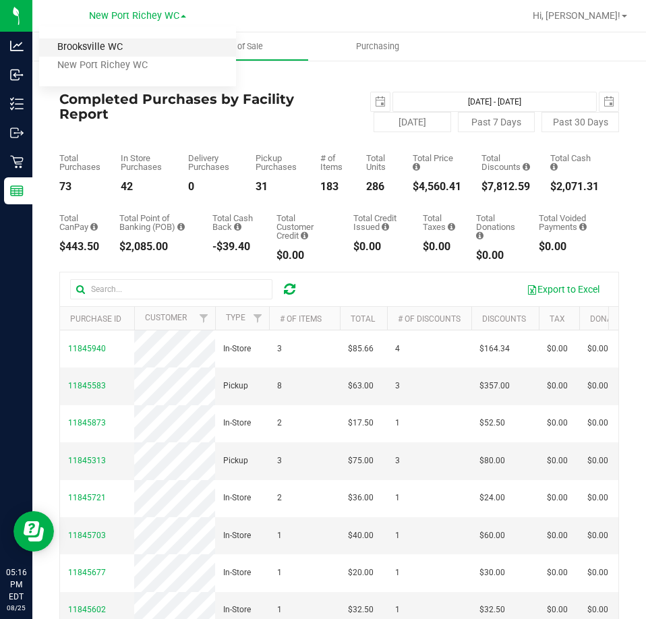
click at [152, 47] on link "Brooksville WC" at bounding box center [137, 47] width 197 height 18
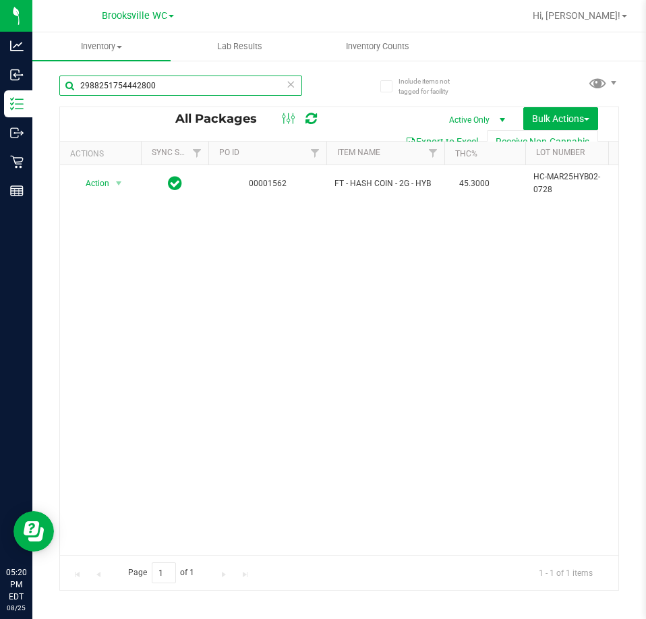
click at [136, 93] on input "2988251754442800" at bounding box center [180, 86] width 243 height 20
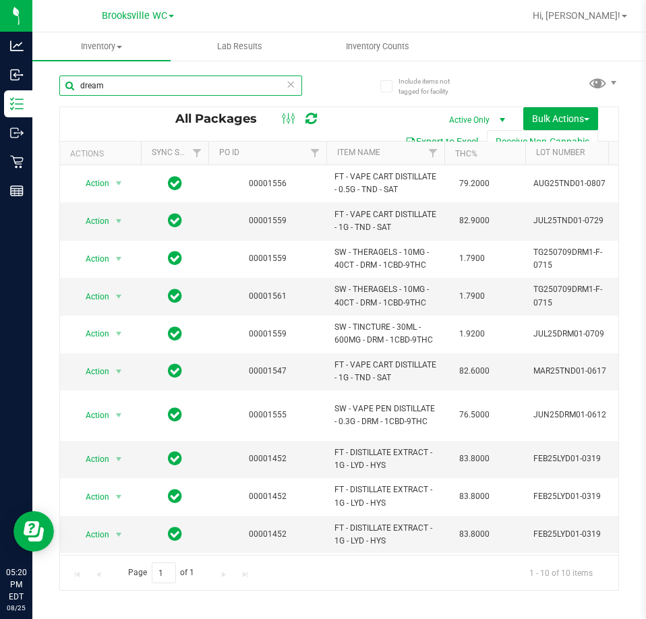
type input "dream"
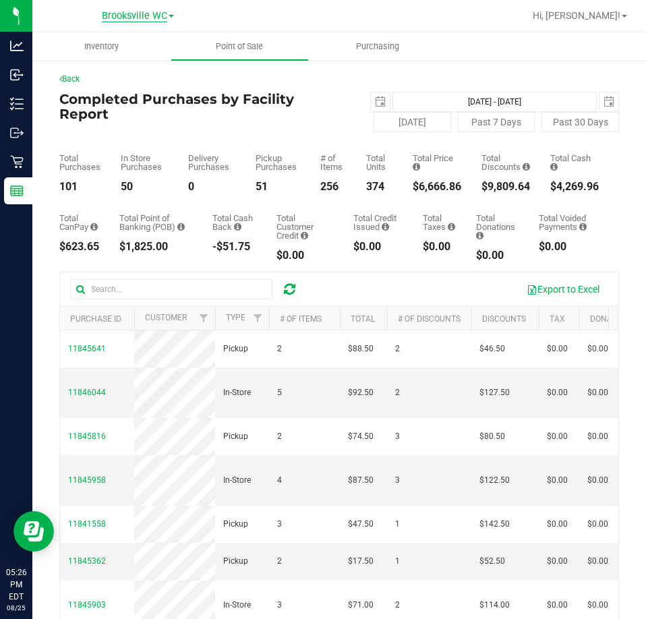
click at [130, 16] on span "Brooksville WC" at bounding box center [134, 16] width 65 height 12
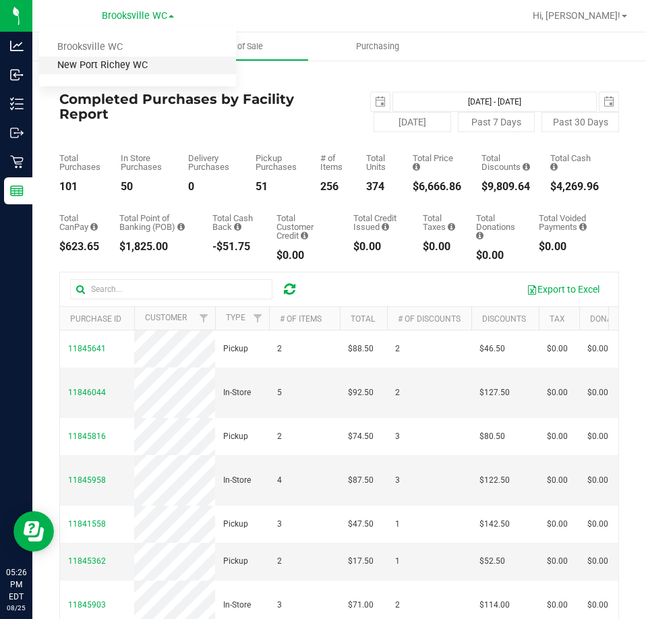
click at [125, 63] on link "New Port Richey WC" at bounding box center [137, 66] width 197 height 18
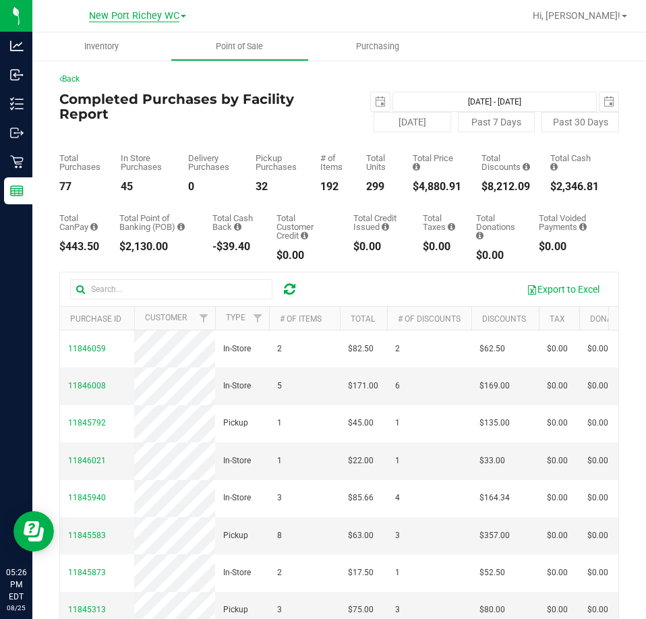
click at [147, 20] on span "New Port Richey WC" at bounding box center [134, 16] width 90 height 12
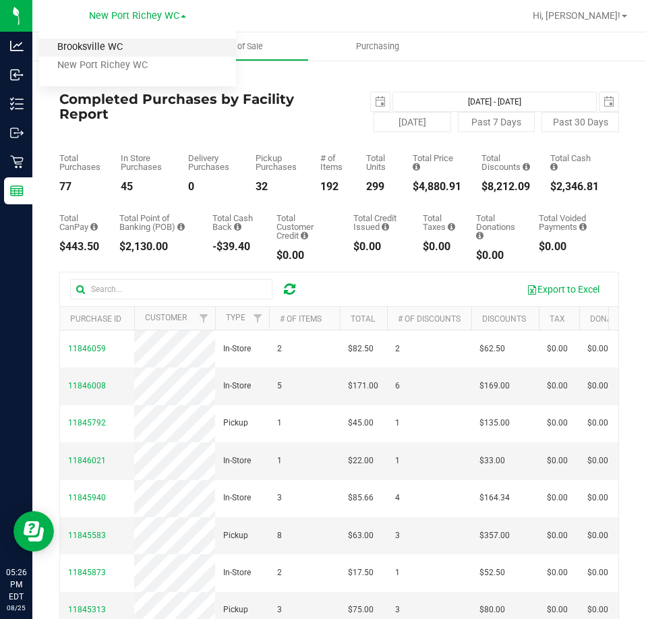
click at [144, 49] on link "Brooksville WC" at bounding box center [137, 47] width 197 height 18
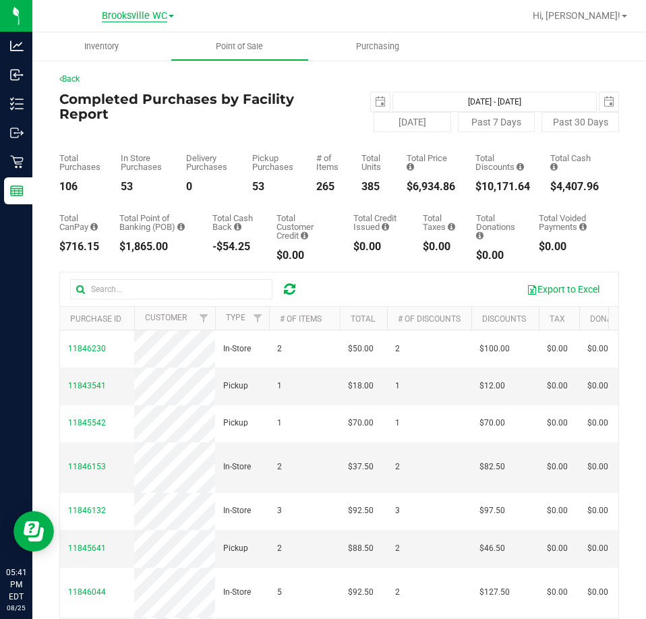
click at [142, 11] on span "Brooksville WC" at bounding box center [134, 16] width 65 height 12
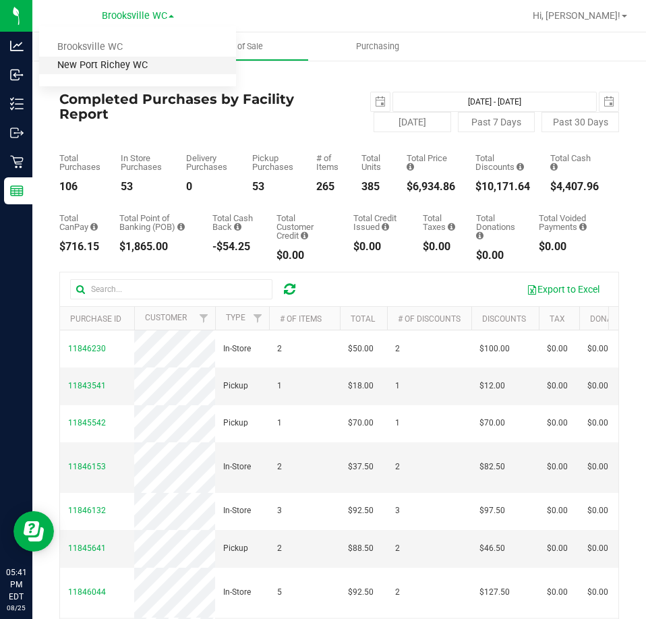
click at [135, 61] on link "New Port Richey WC" at bounding box center [137, 66] width 197 height 18
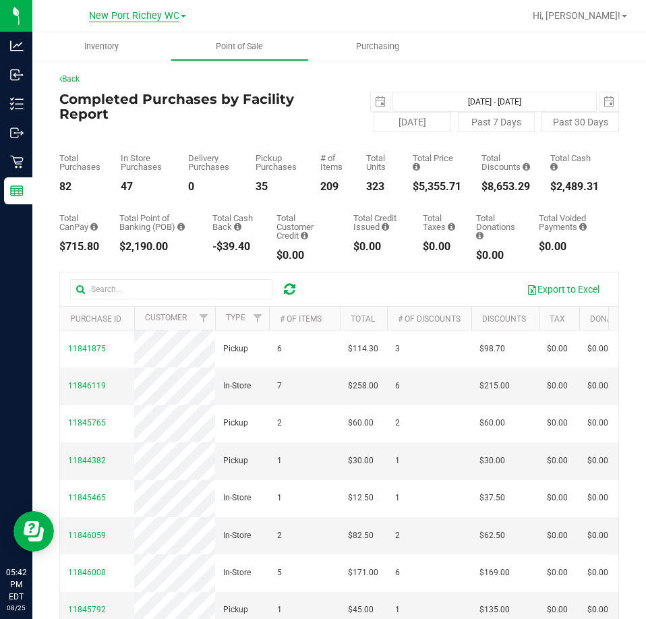
click at [144, 20] on span "New Port Richey WC" at bounding box center [134, 16] width 90 height 12
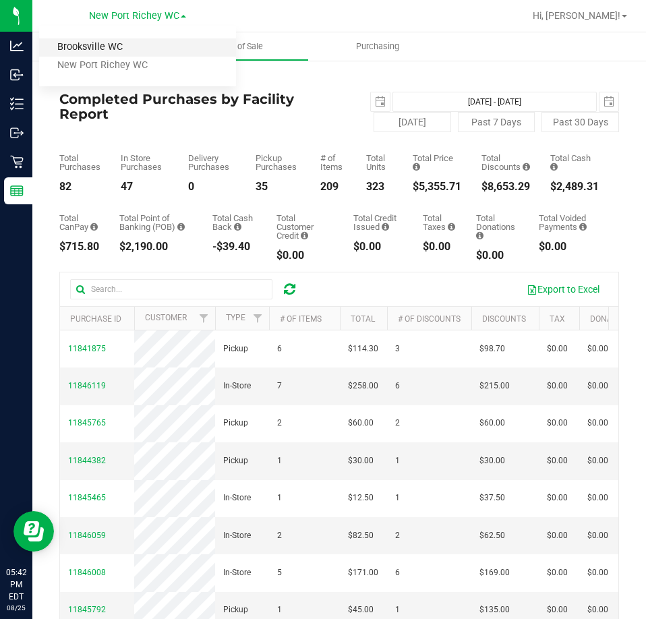
click at [127, 52] on link "Brooksville WC" at bounding box center [137, 47] width 197 height 18
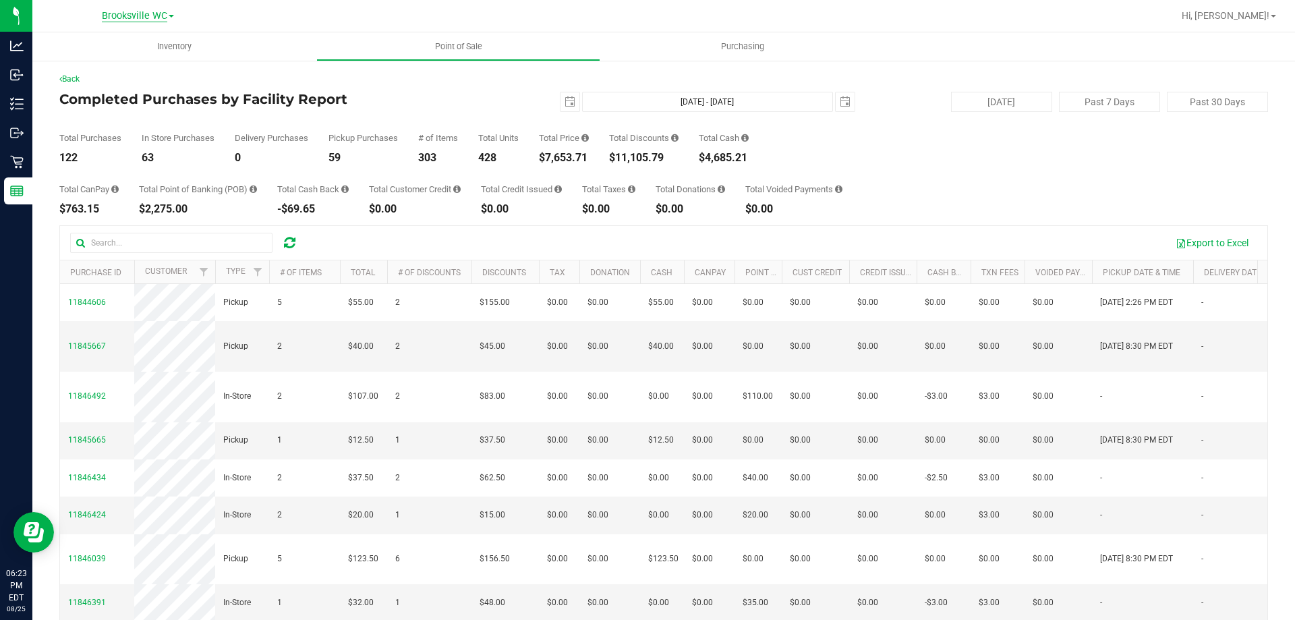
click at [151, 15] on span "Brooksville WC" at bounding box center [134, 16] width 65 height 12
click at [137, 68] on link "New Port Richey WC" at bounding box center [137, 66] width 197 height 18
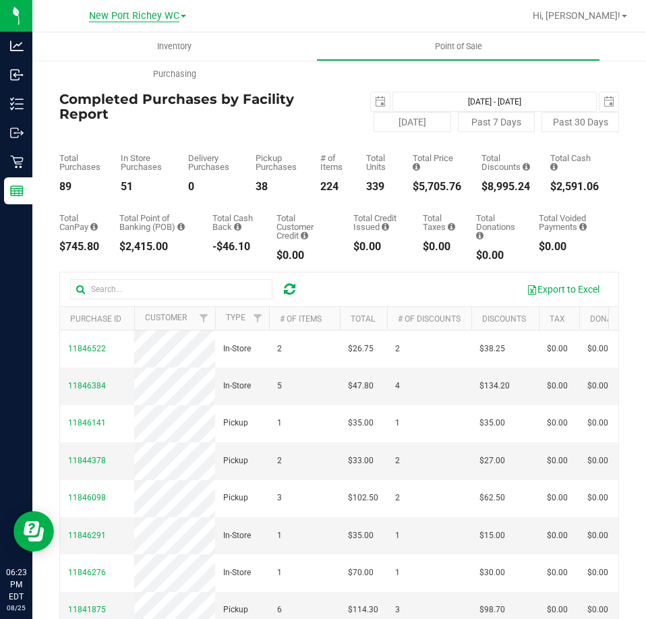
click at [148, 10] on span "New Port Richey WC" at bounding box center [134, 16] width 90 height 12
click at [148, 49] on link "Brooksville WC" at bounding box center [137, 47] width 197 height 18
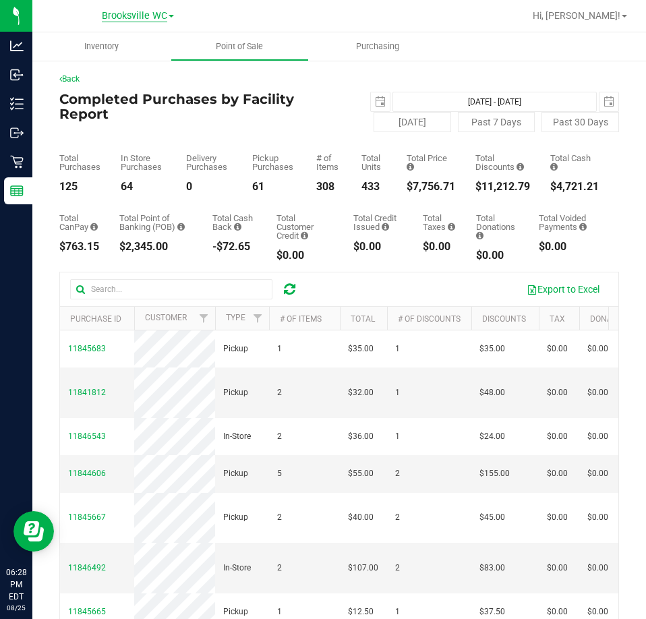
click at [138, 10] on span "Brooksville WC" at bounding box center [134, 16] width 65 height 12
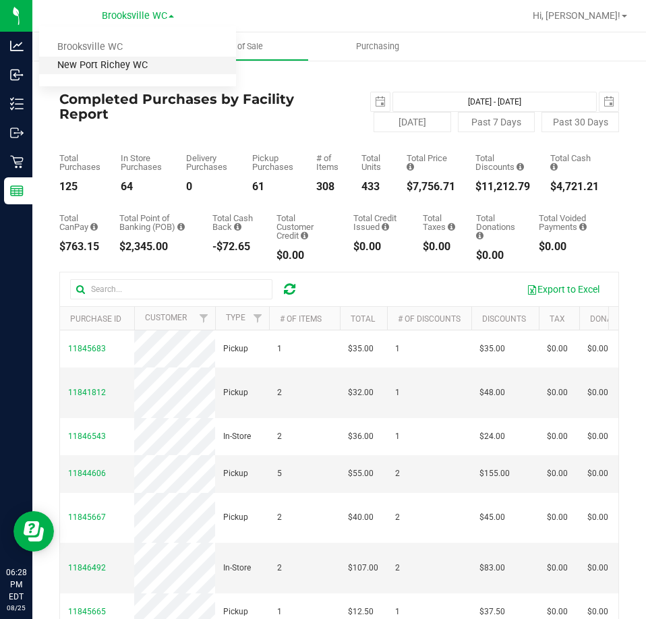
click at [140, 69] on link "New Port Richey WC" at bounding box center [137, 66] width 197 height 18
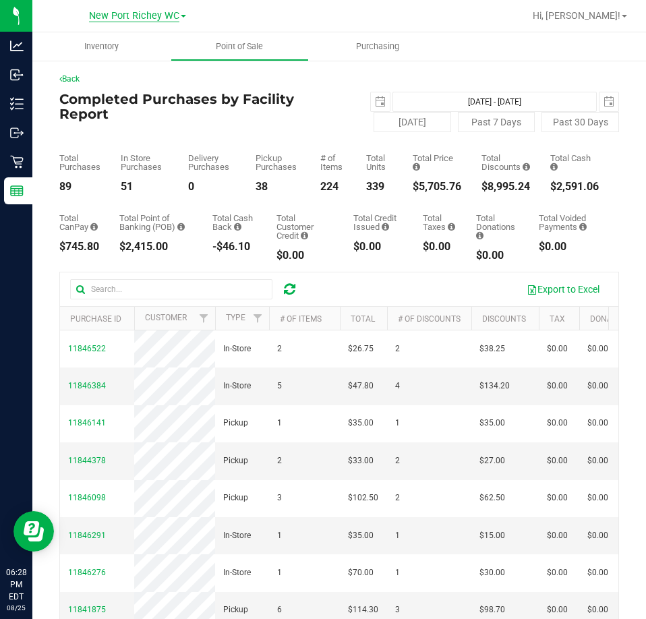
click at [135, 15] on span "New Port Richey WC" at bounding box center [134, 16] width 90 height 12
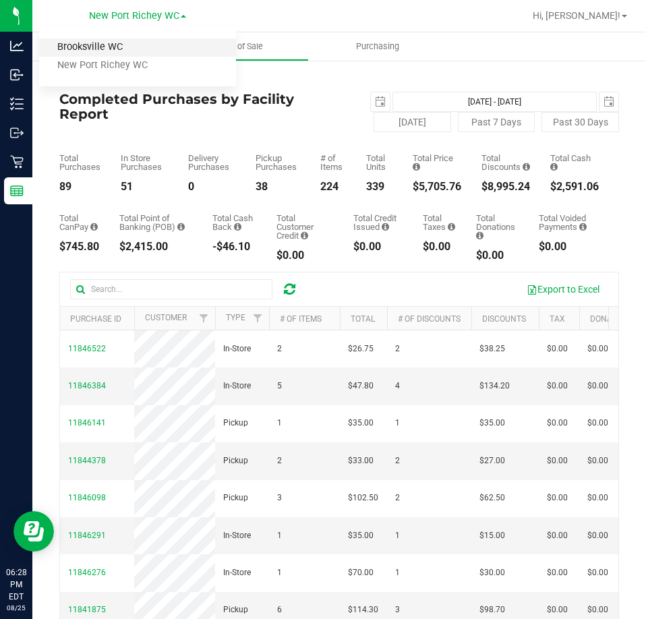
click at [134, 47] on link "Brooksville WC" at bounding box center [137, 47] width 197 height 18
